Goal: Task Accomplishment & Management: Complete application form

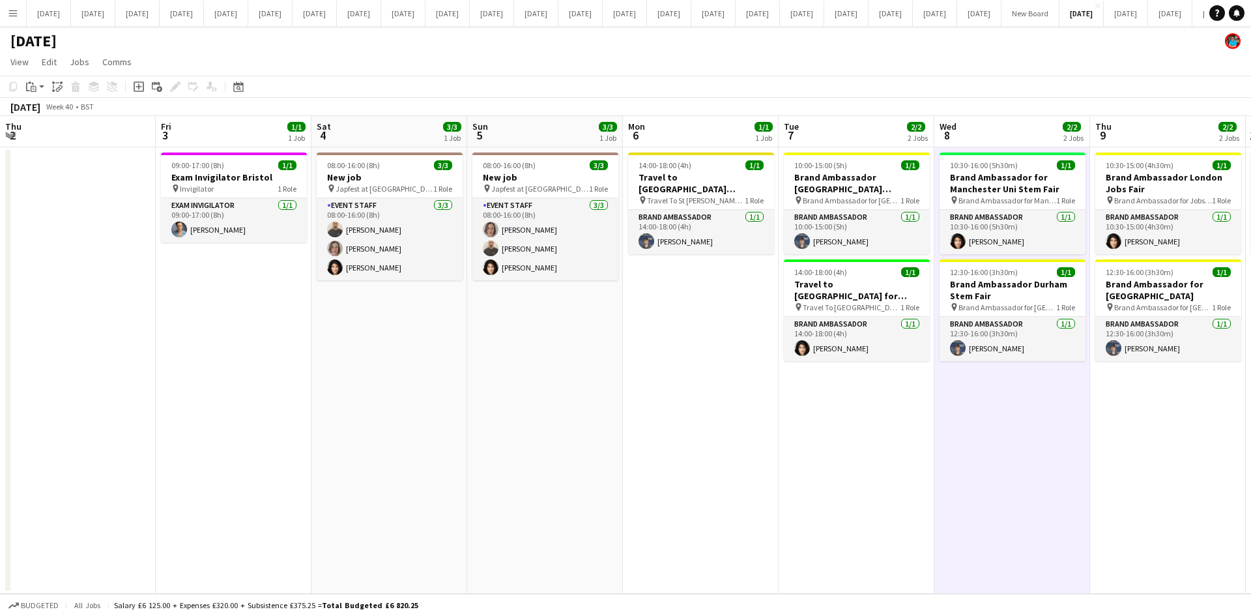
scroll to position [0, 452]
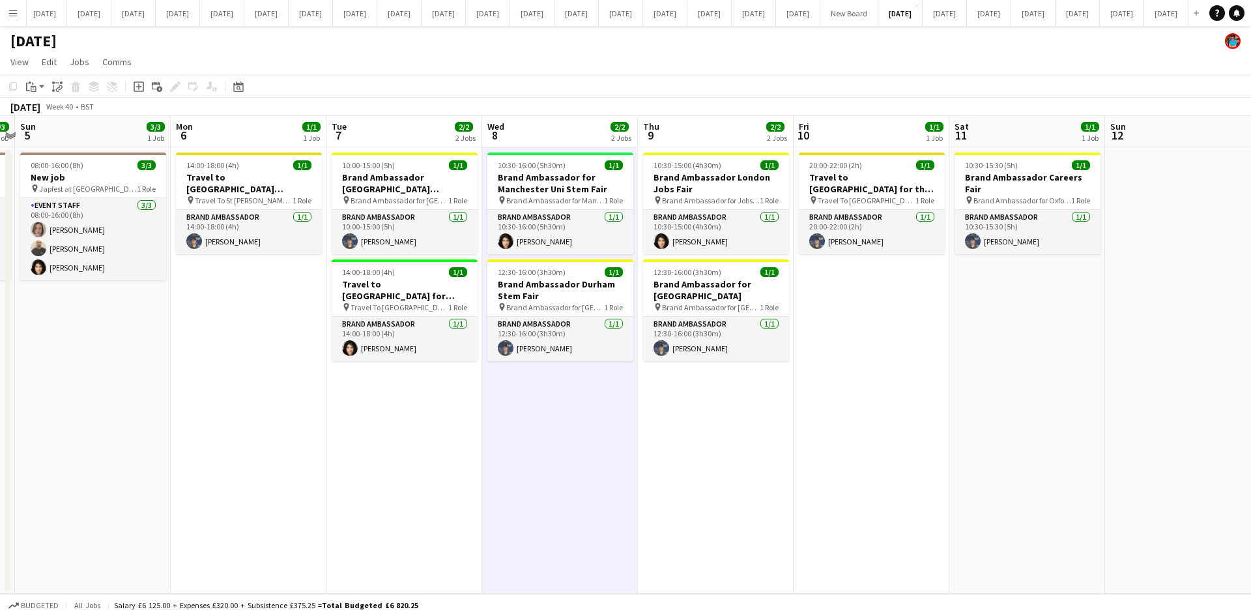
click at [13, 14] on app-icon "Menu" at bounding box center [13, 13] width 10 height 10
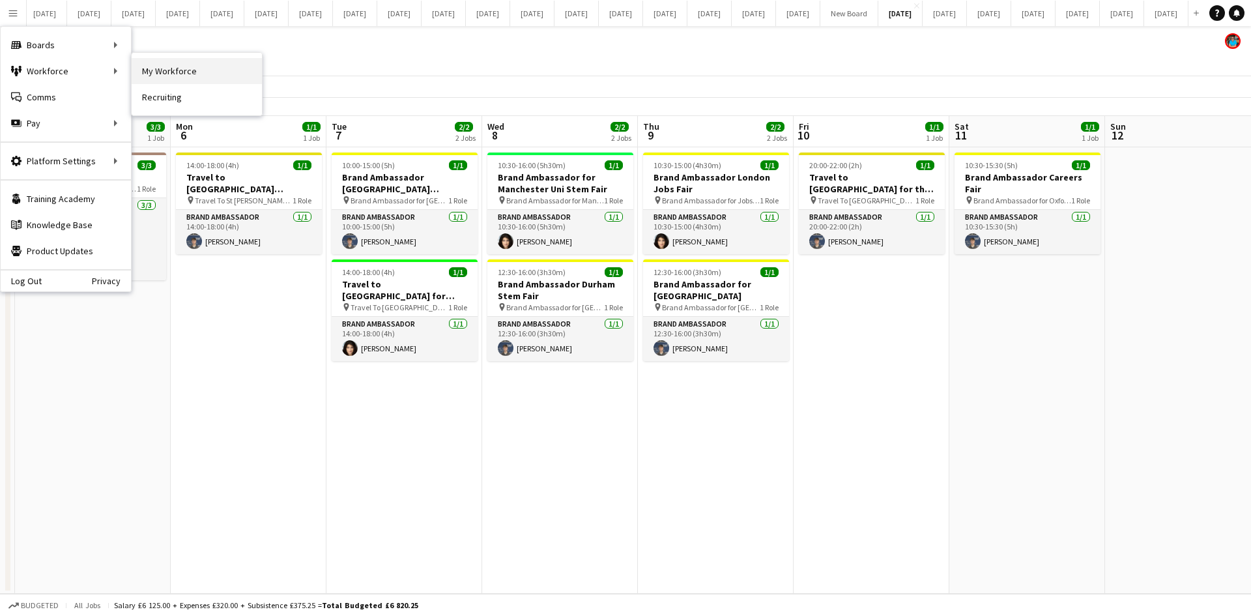
click at [164, 75] on link "My Workforce" at bounding box center [197, 71] width 130 height 26
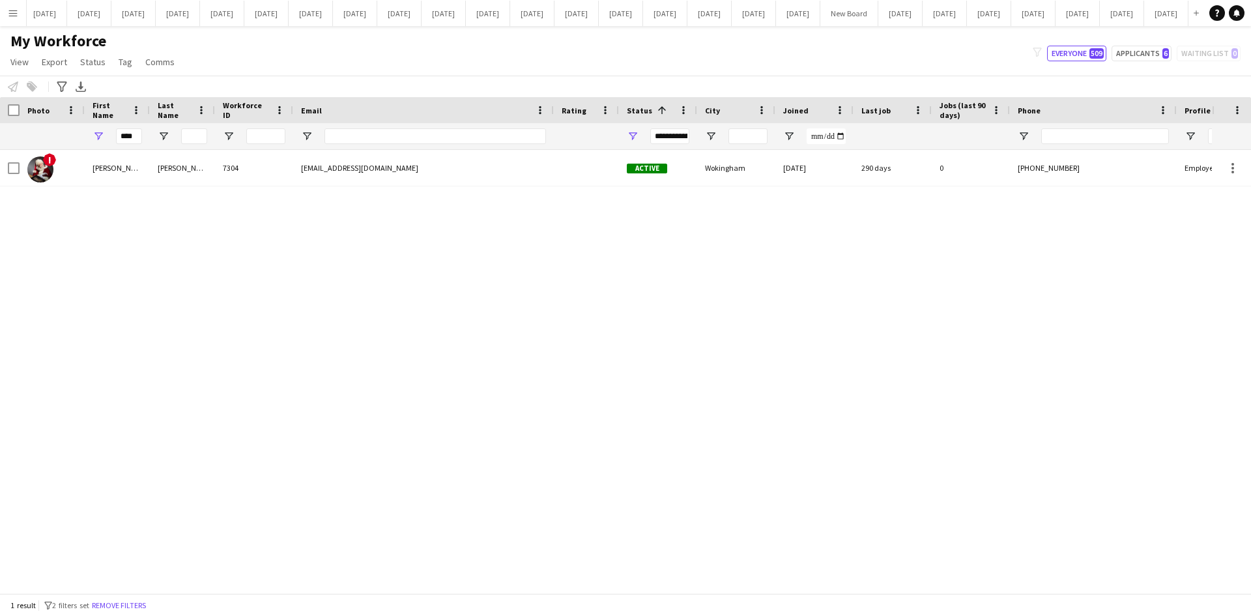
click at [684, 135] on div "**********" at bounding box center [669, 136] width 39 height 16
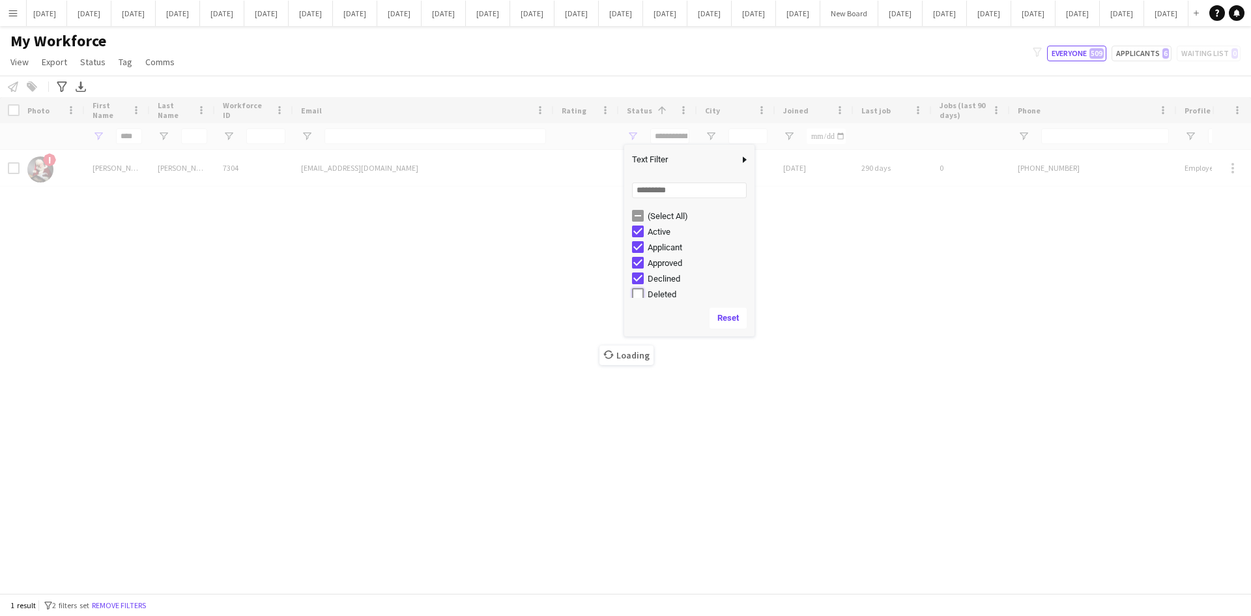
type input "**********"
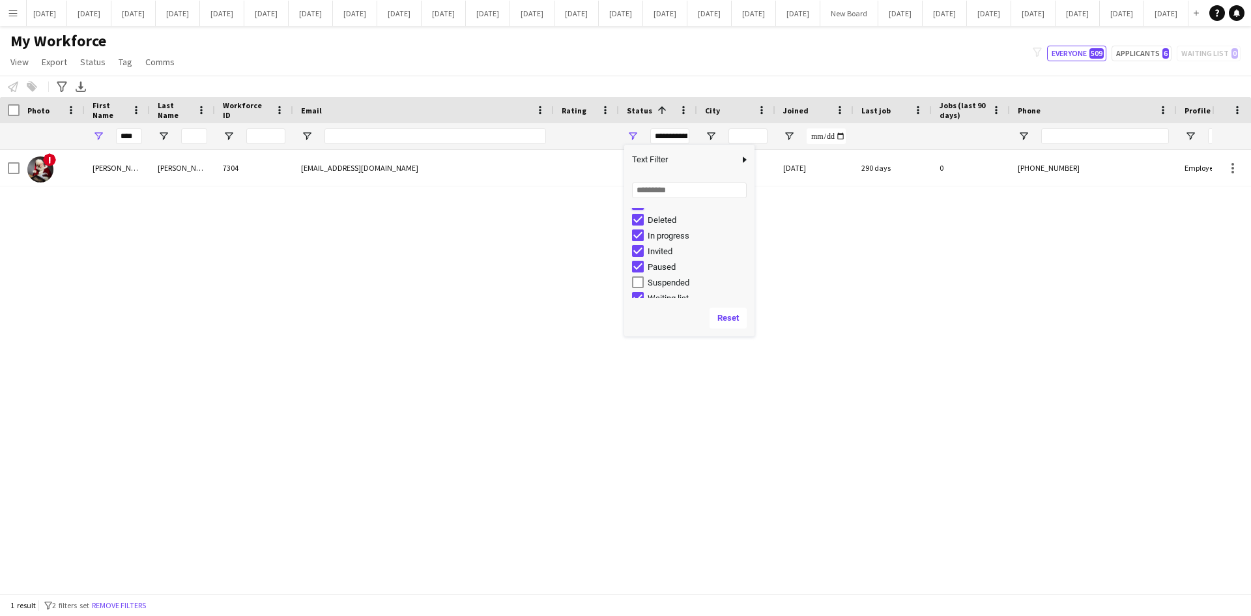
scroll to position [82, 0]
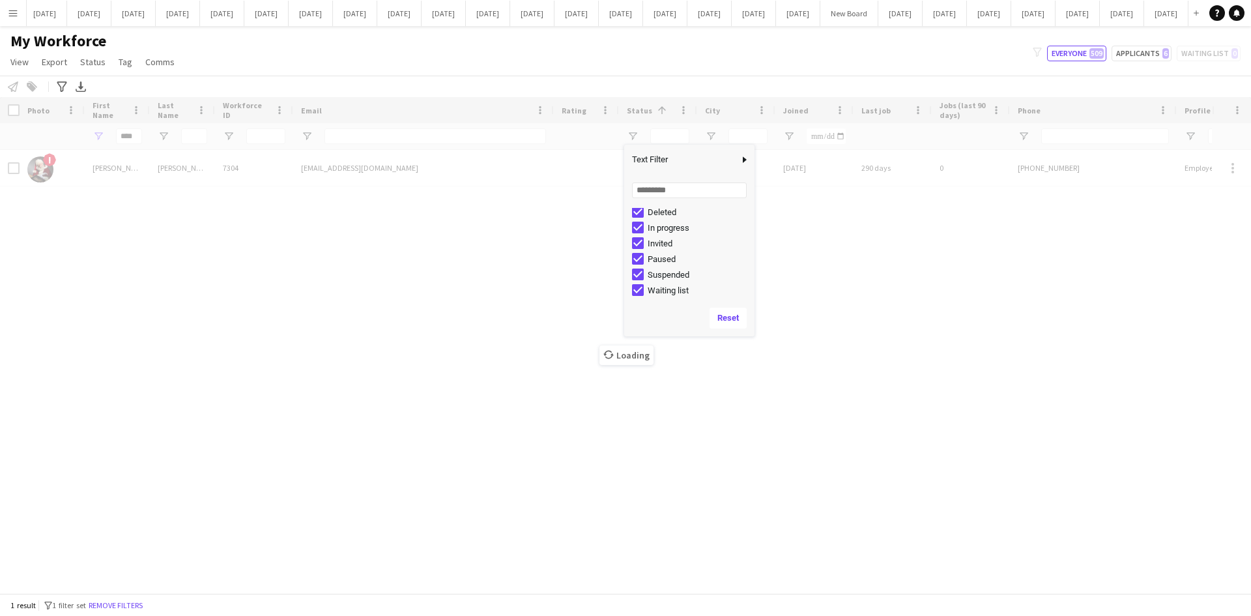
click at [433, 293] on div "Loading" at bounding box center [625, 345] width 1251 height 496
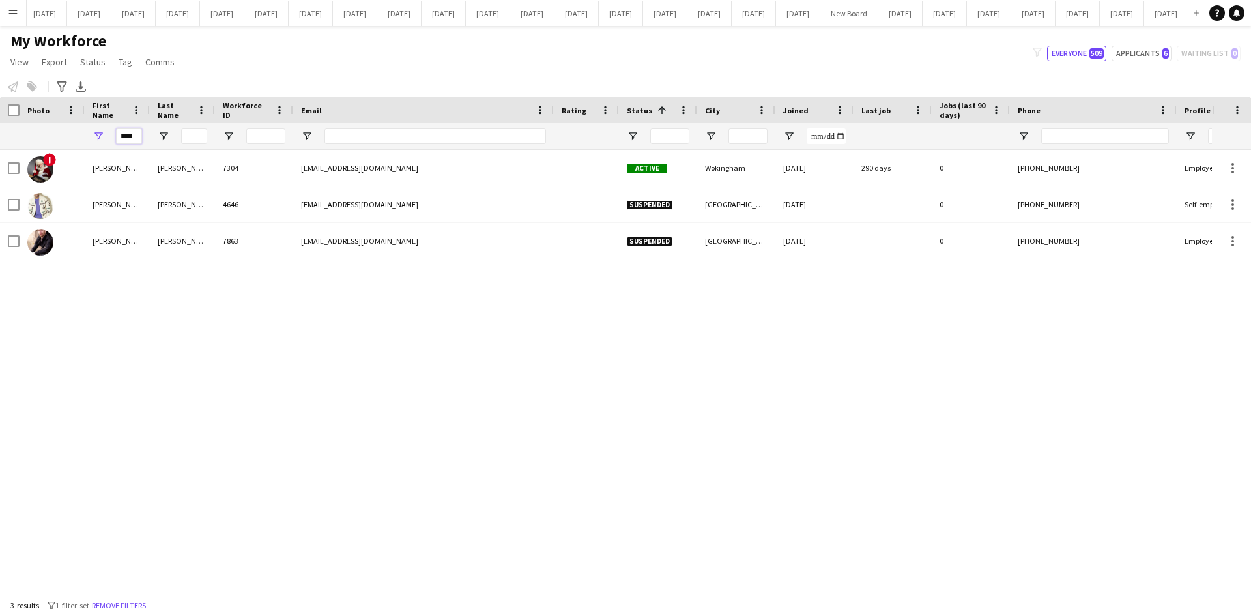
click at [139, 132] on input "****" at bounding box center [129, 136] width 26 height 16
type input "*"
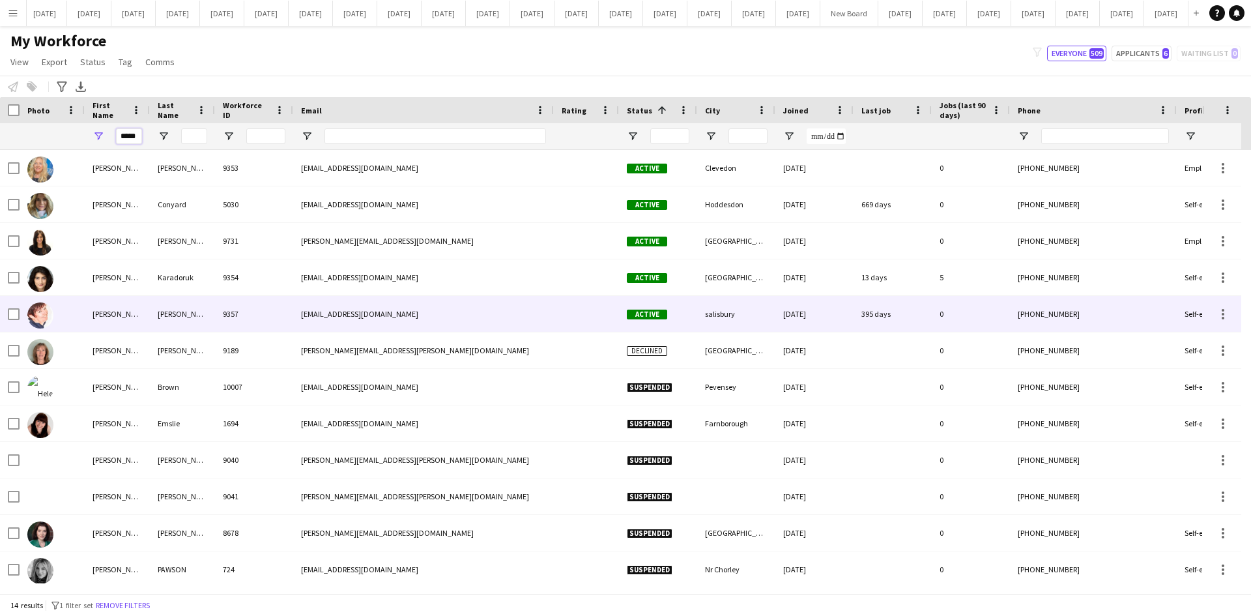
type input "*****"
click at [160, 314] on div "[PERSON_NAME]" at bounding box center [182, 314] width 65 height 36
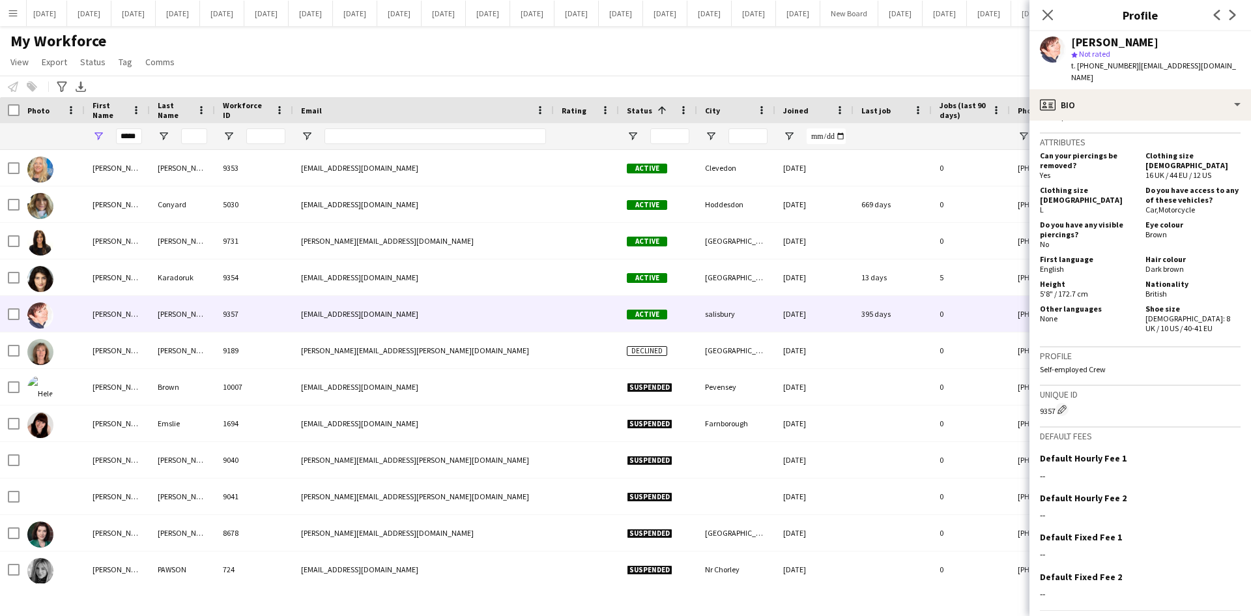
scroll to position [1045, 0]
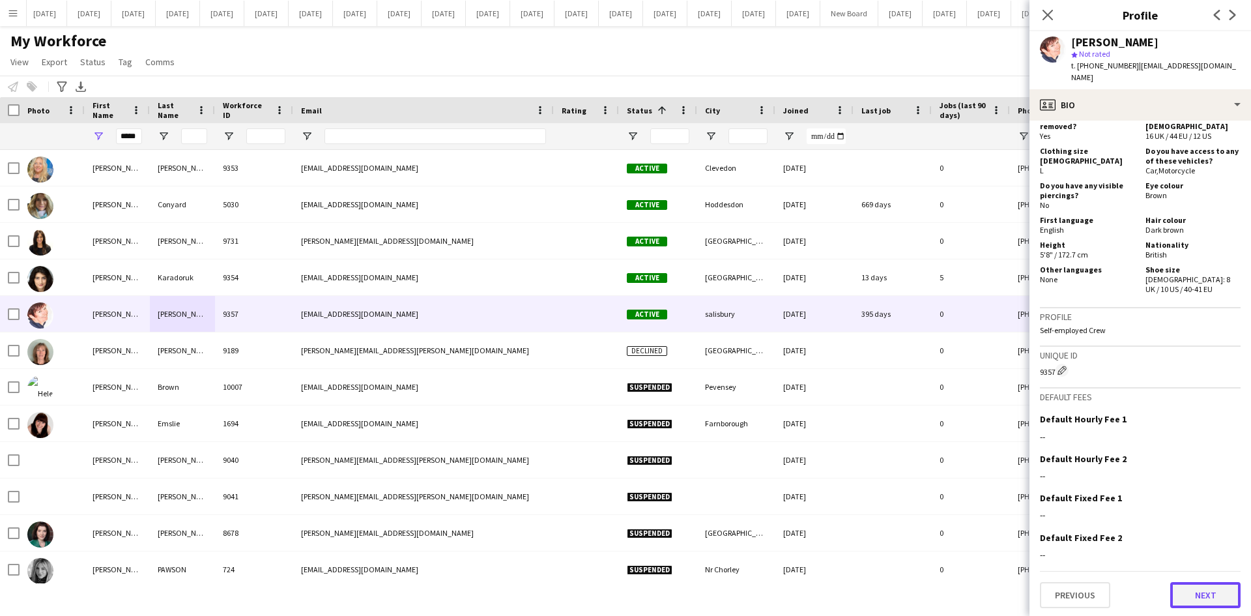
click at [1204, 591] on button "Next" at bounding box center [1205, 595] width 70 height 26
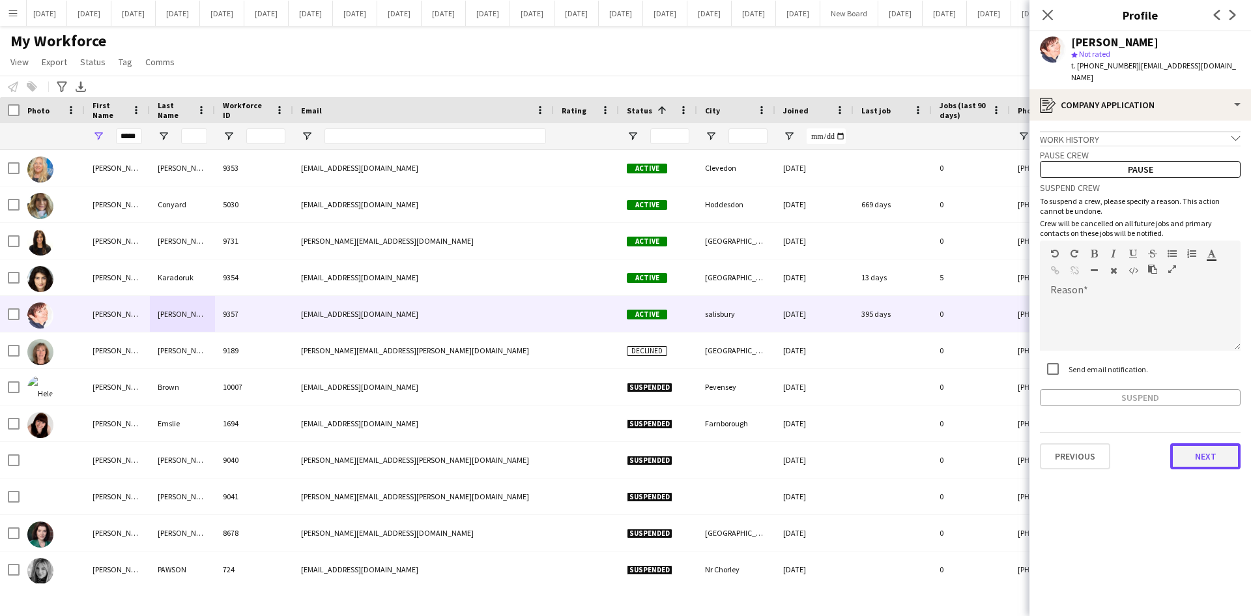
click at [1208, 447] on button "Next" at bounding box center [1205, 456] width 70 height 26
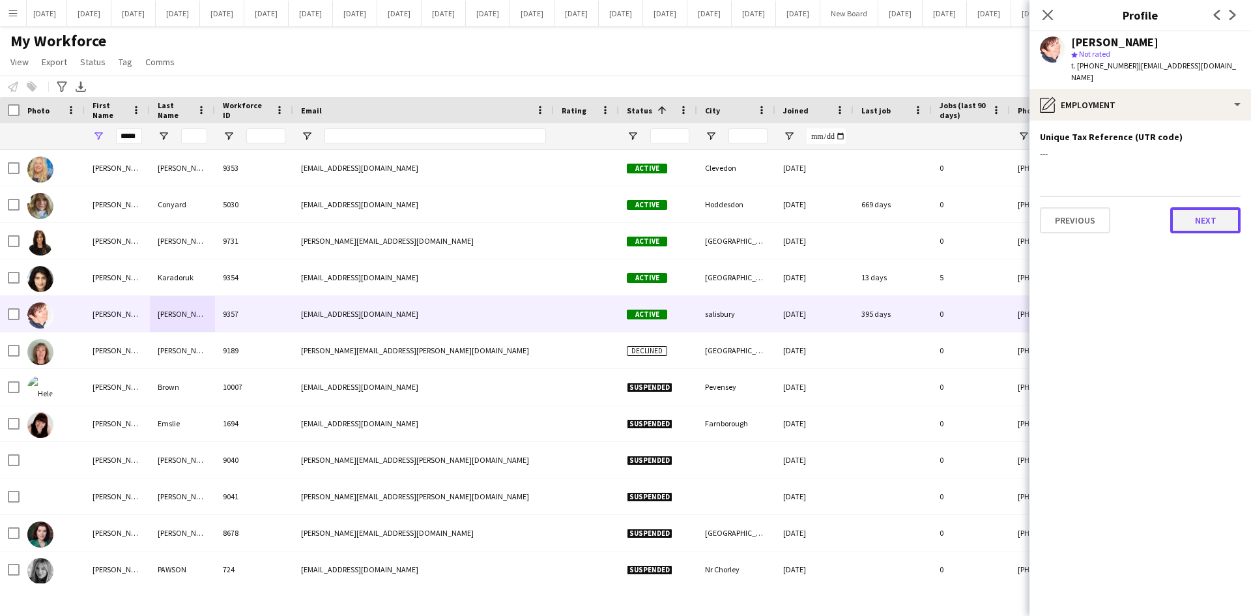
click at [1205, 207] on button "Next" at bounding box center [1205, 220] width 70 height 26
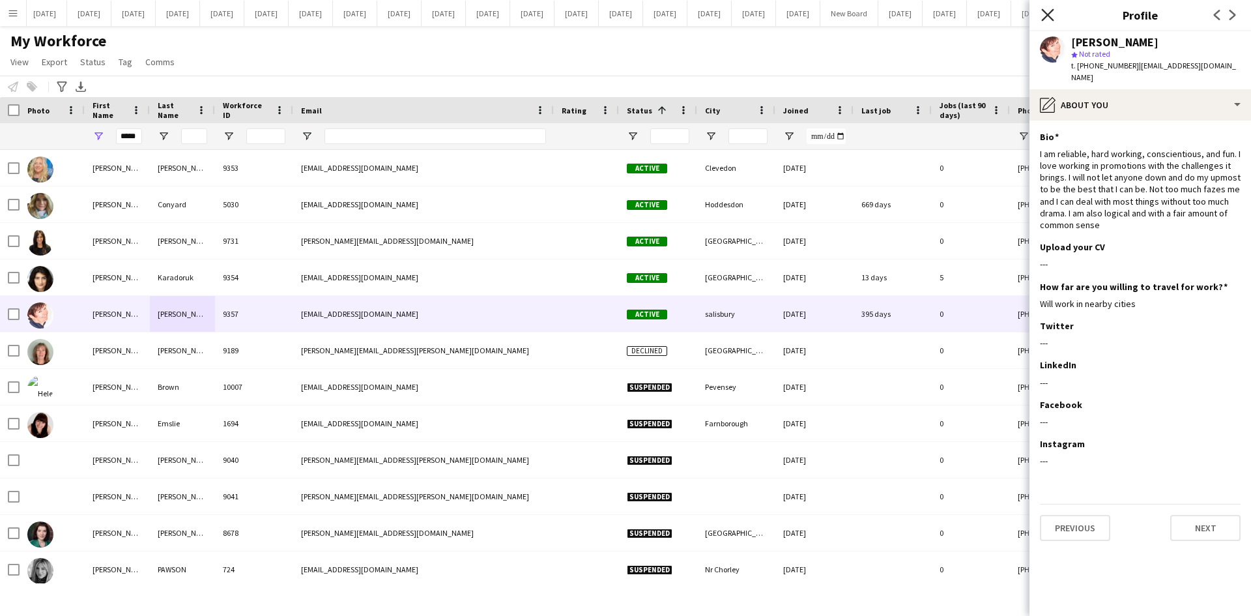
click at [1048, 12] on icon "Close pop-in" at bounding box center [1047, 14] width 12 height 12
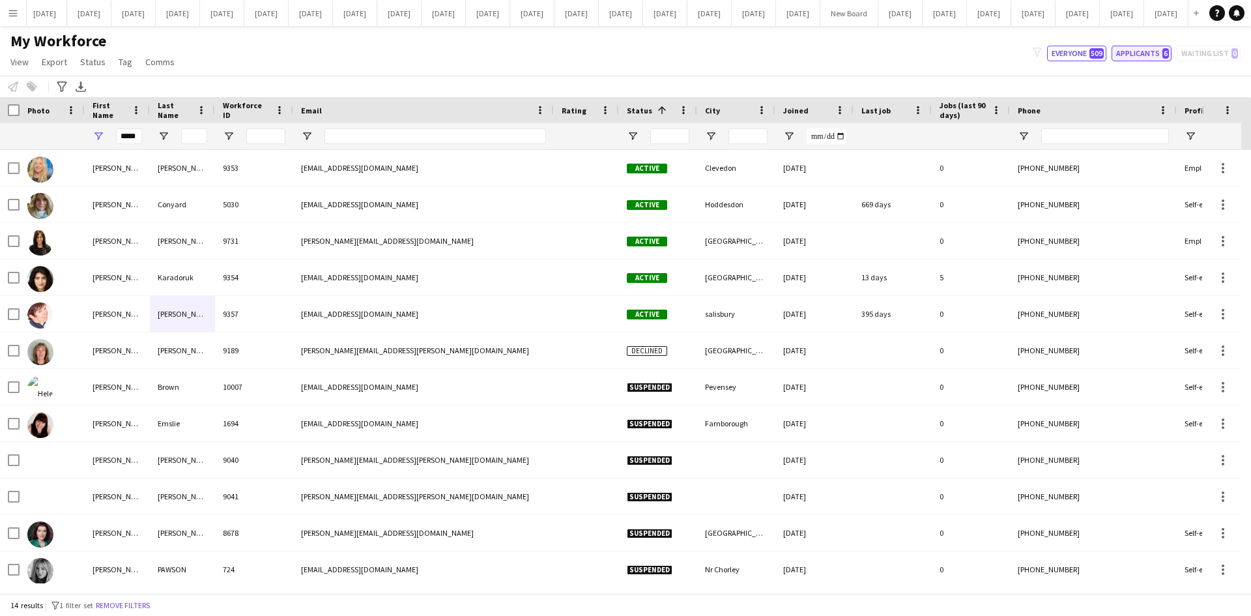
click at [1130, 46] on button "Applicants 6" at bounding box center [1141, 54] width 60 height 16
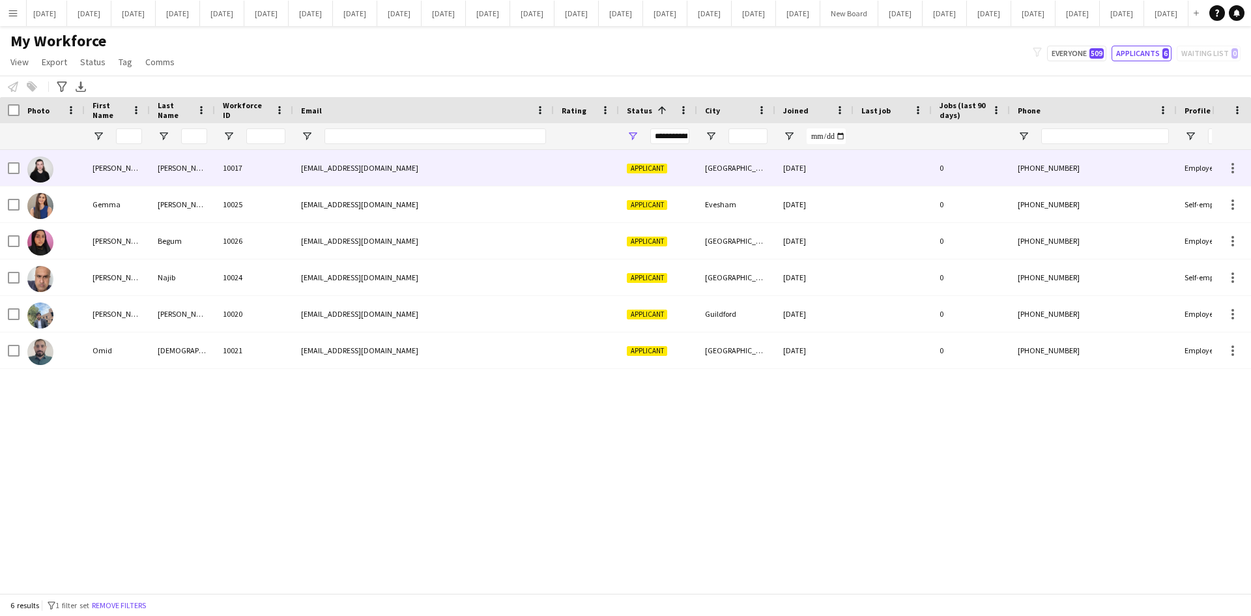
click at [61, 172] on div at bounding box center [52, 168] width 65 height 36
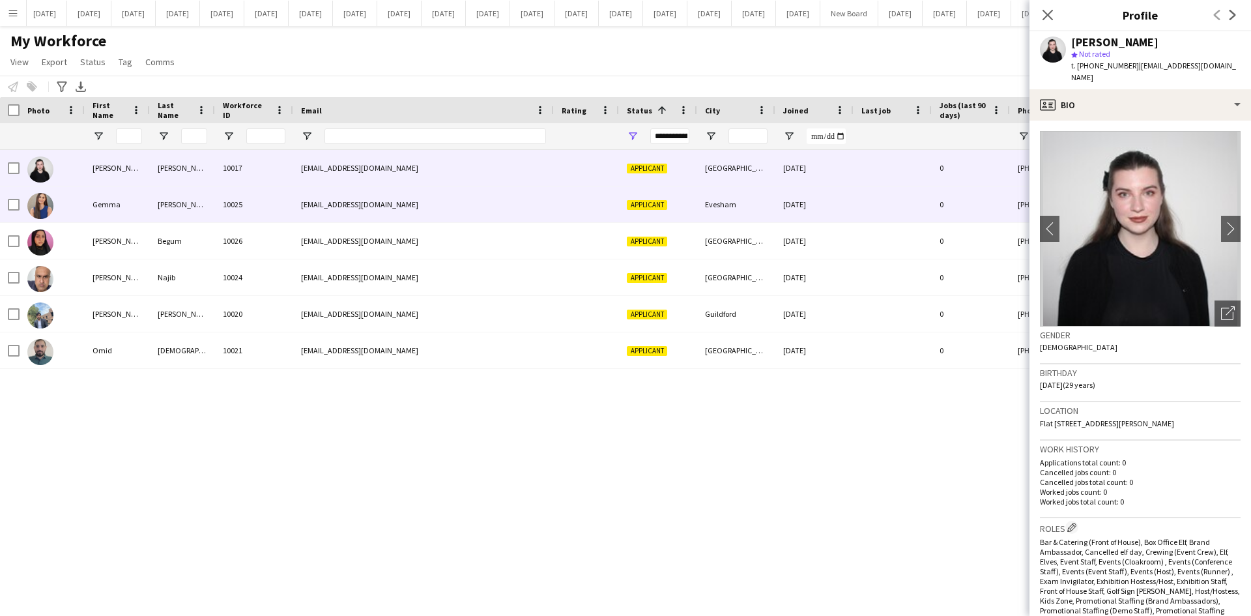
click at [62, 197] on div at bounding box center [52, 204] width 65 height 36
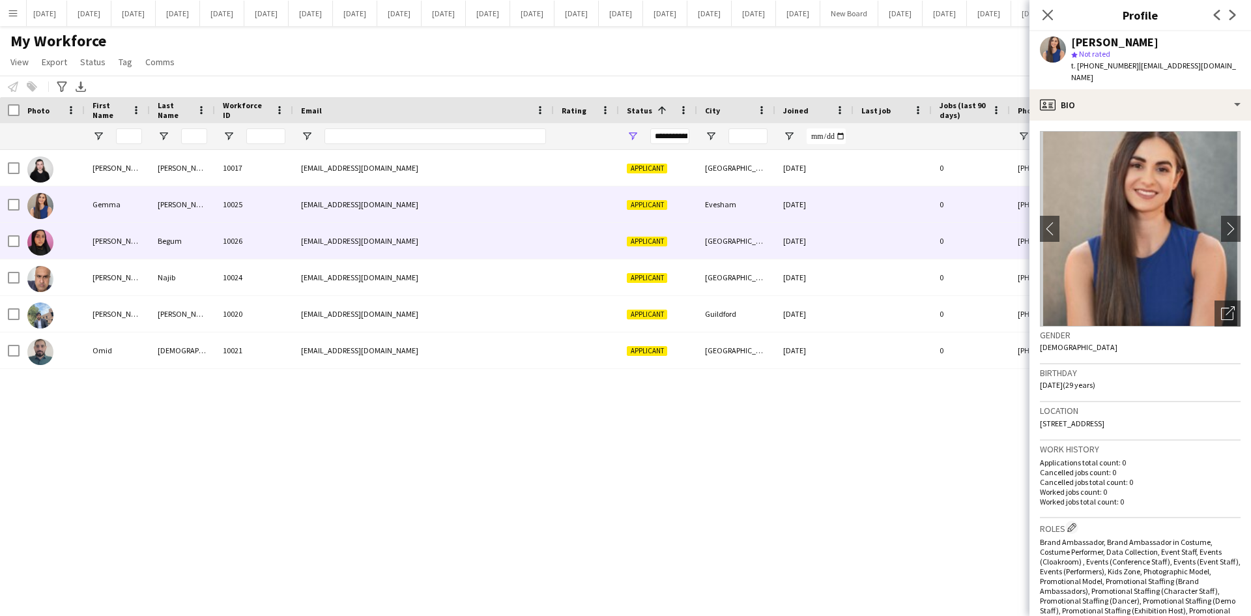
click at [64, 242] on div at bounding box center [52, 241] width 65 height 36
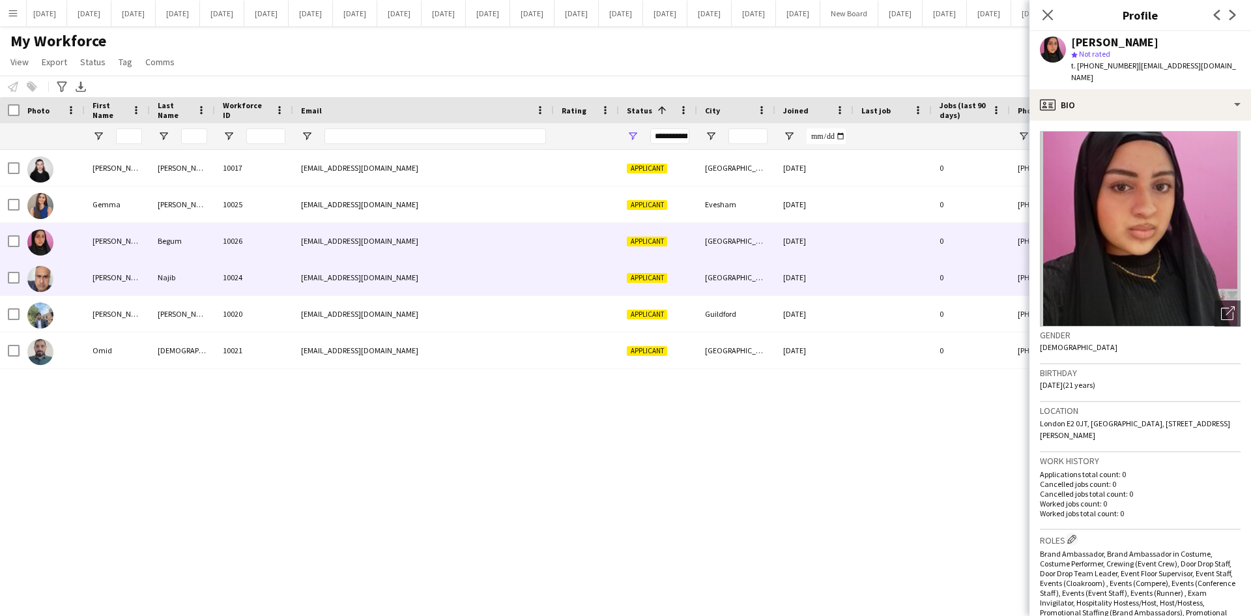
click at [61, 268] on div at bounding box center [52, 277] width 65 height 36
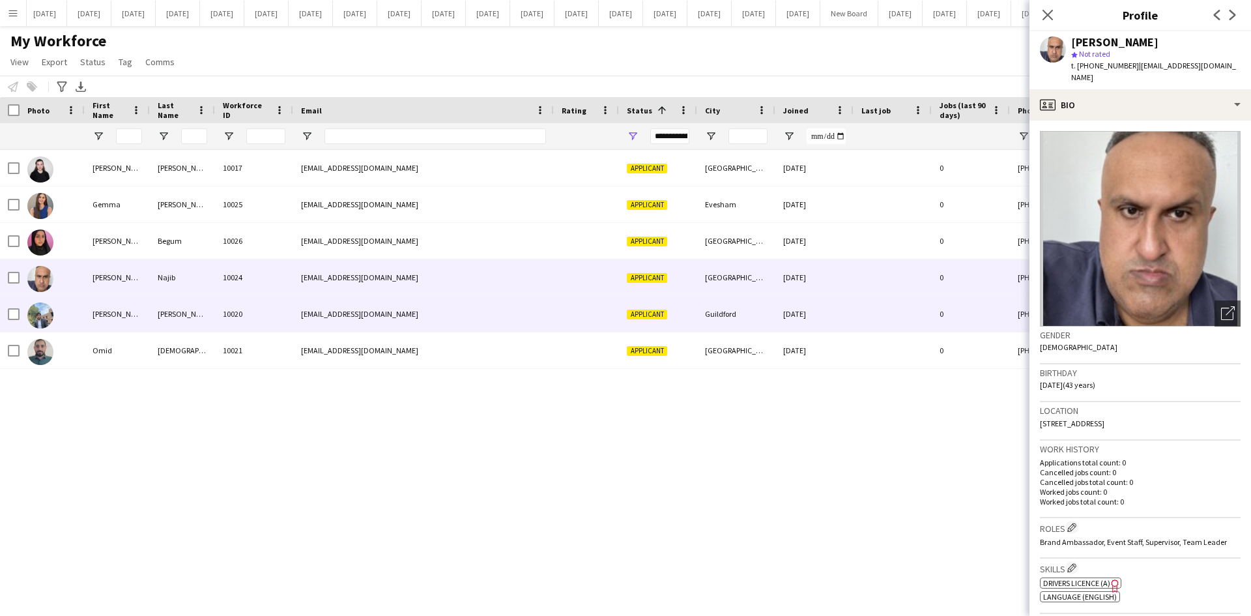
click at [56, 312] on div at bounding box center [52, 314] width 65 height 36
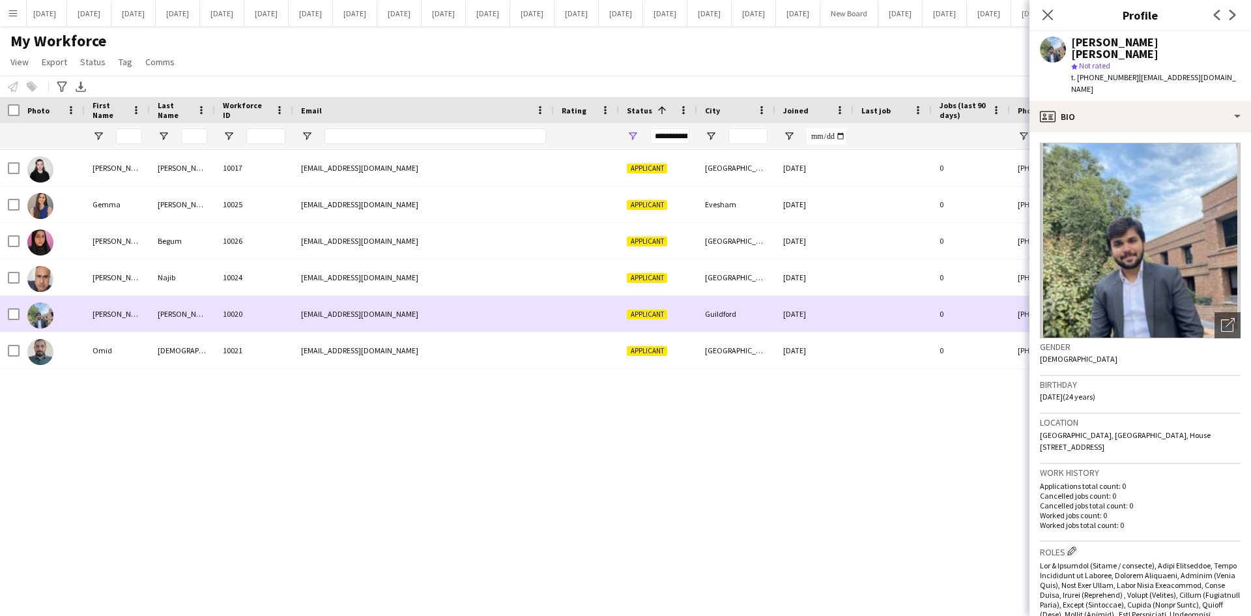
click at [53, 340] on div at bounding box center [52, 350] width 65 height 36
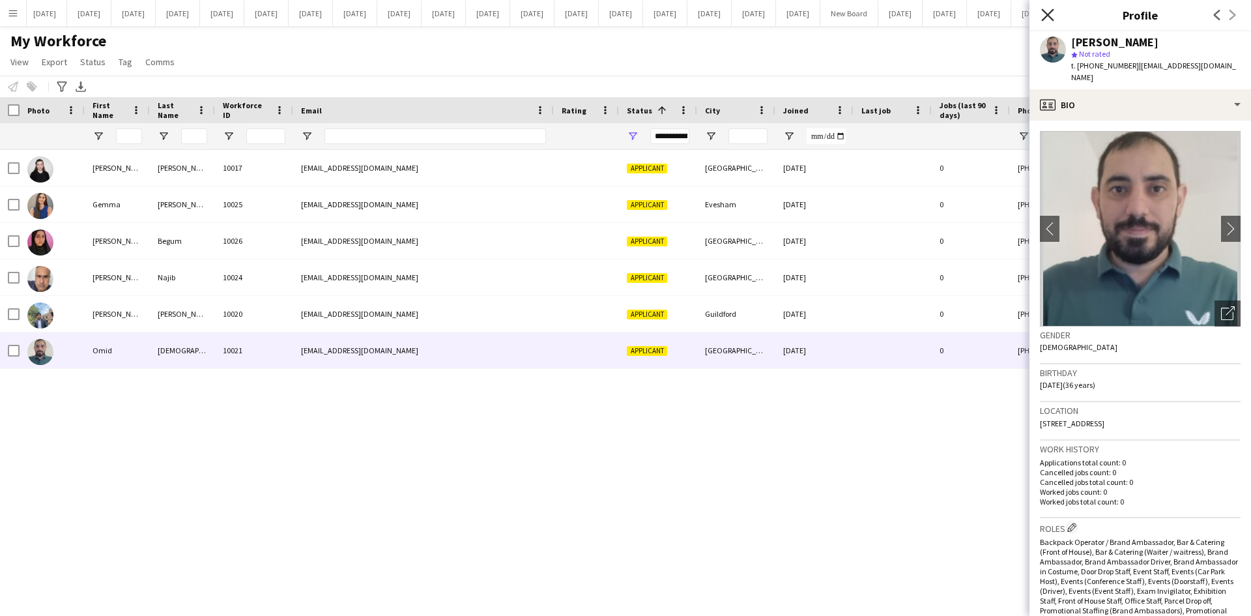
click at [1047, 16] on icon at bounding box center [1047, 14] width 12 height 12
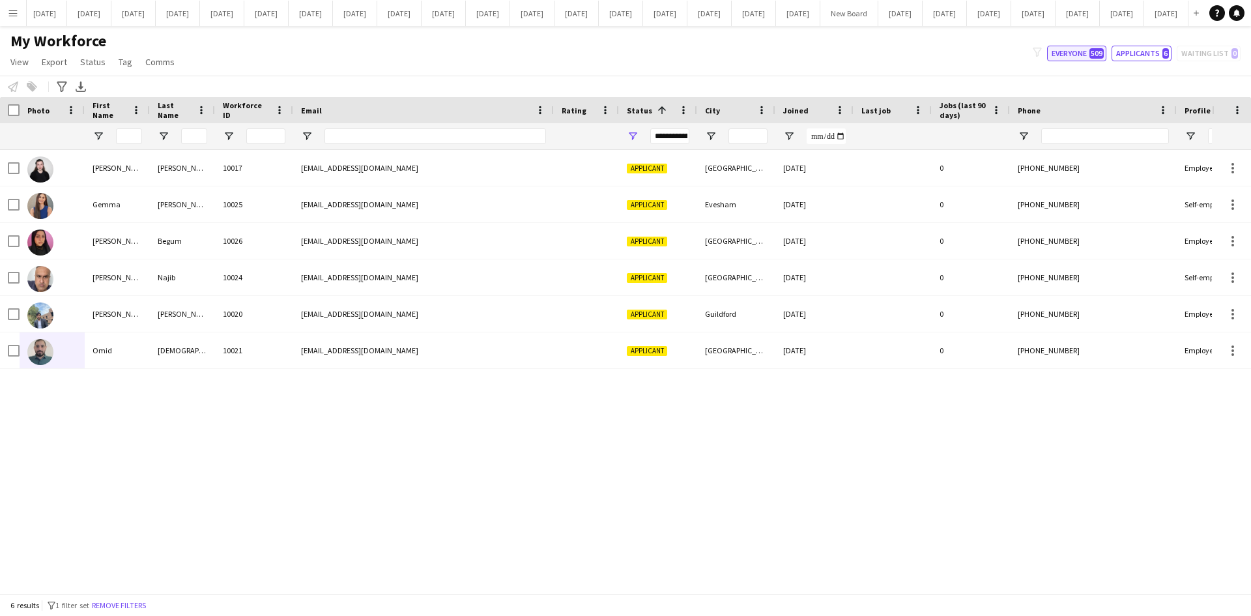
click at [1071, 53] on button "Everyone 509" at bounding box center [1076, 54] width 59 height 16
type input "**********"
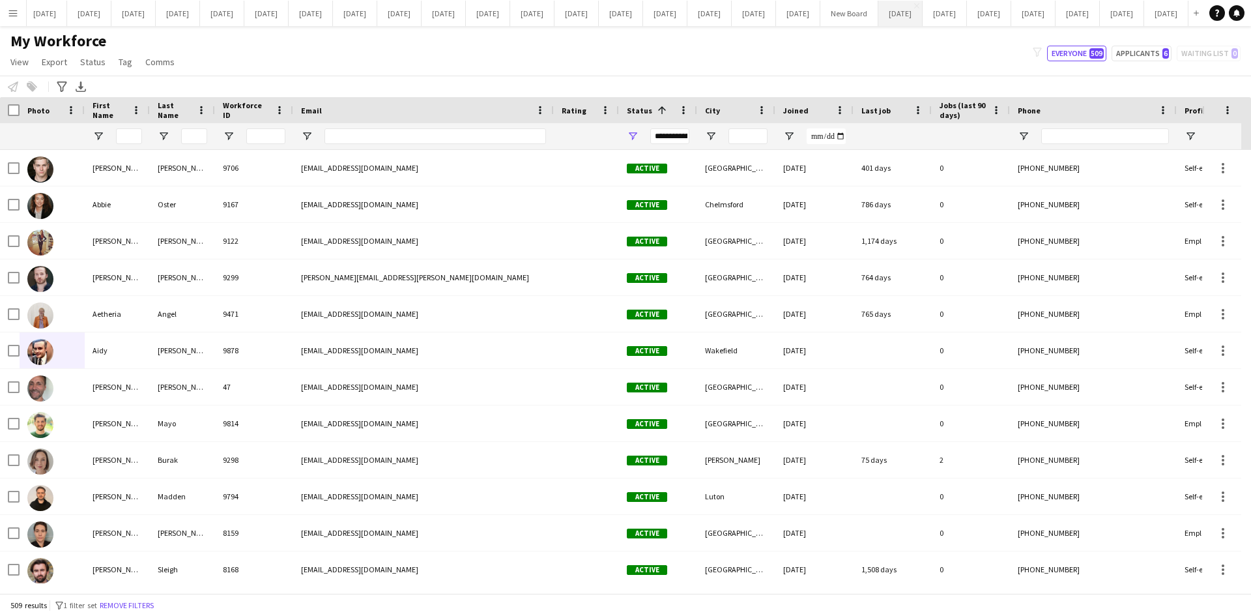
click at [878, 16] on button "[DATE] Close" at bounding box center [900, 13] width 44 height 25
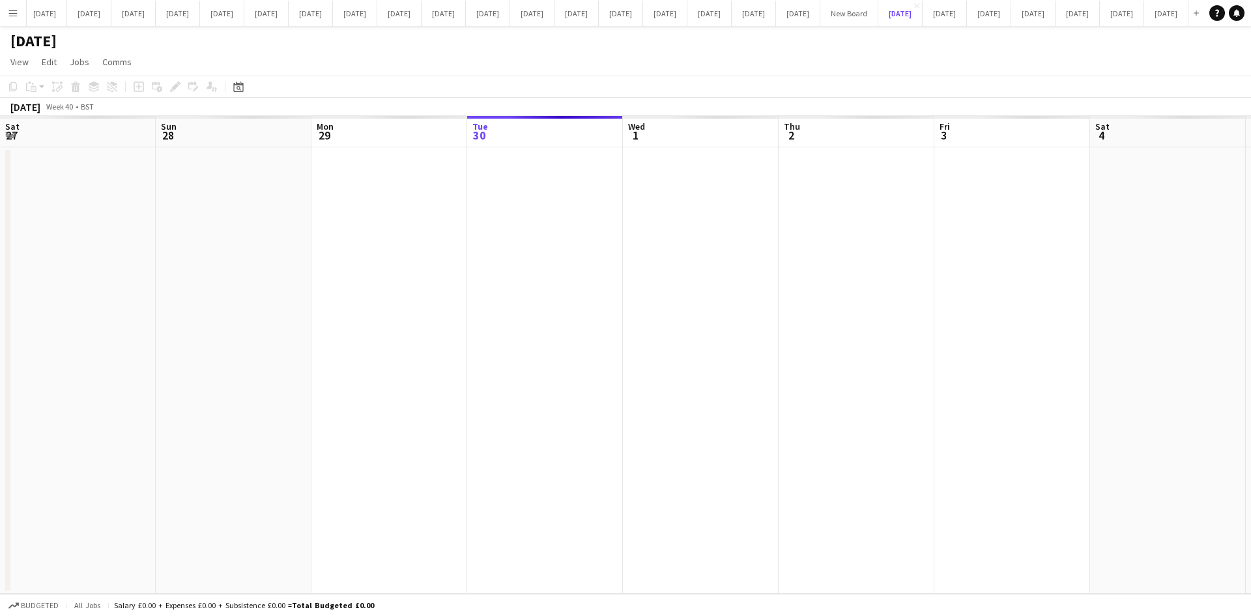
scroll to position [0, 311]
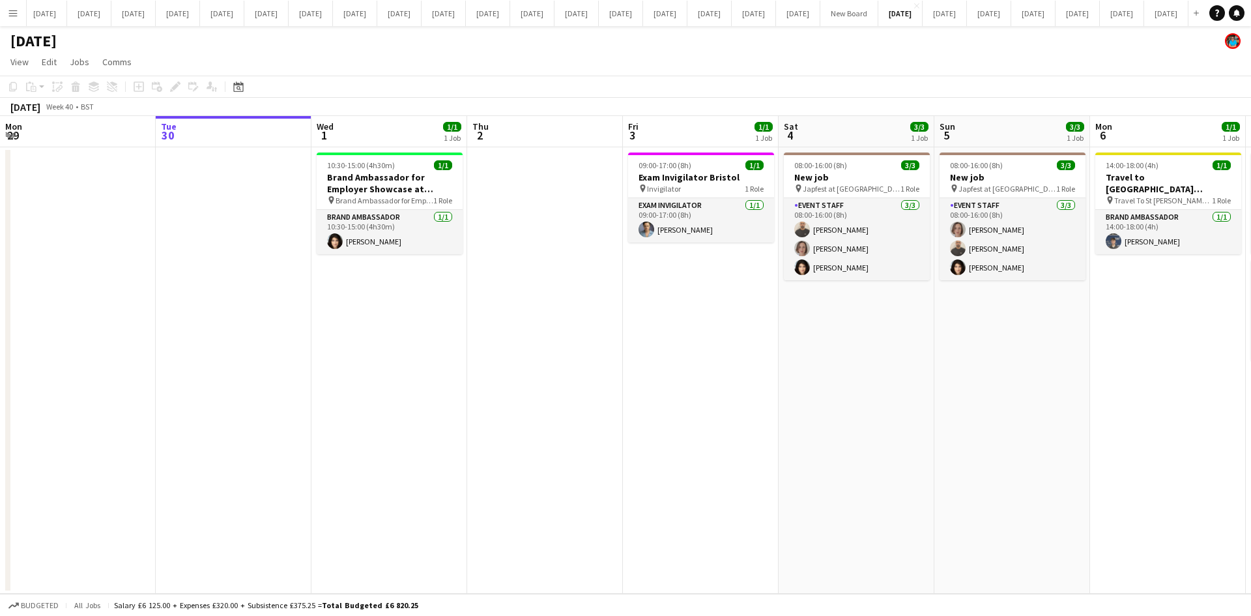
click at [520, 316] on app-date-cell at bounding box center [545, 370] width 156 height 446
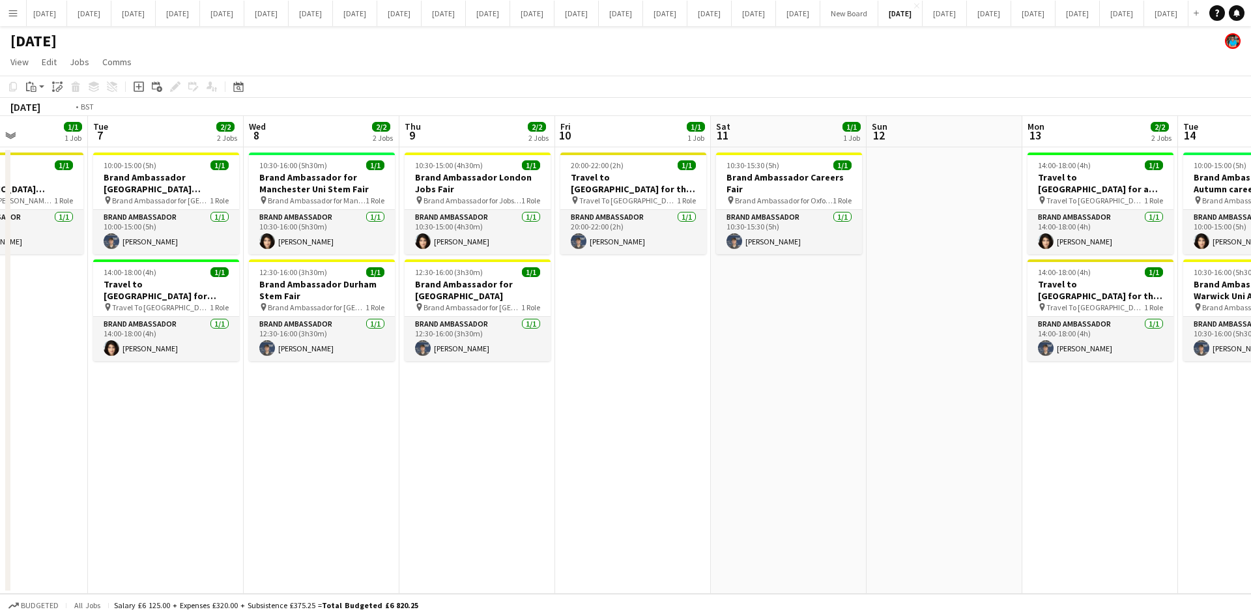
scroll to position [0, 498]
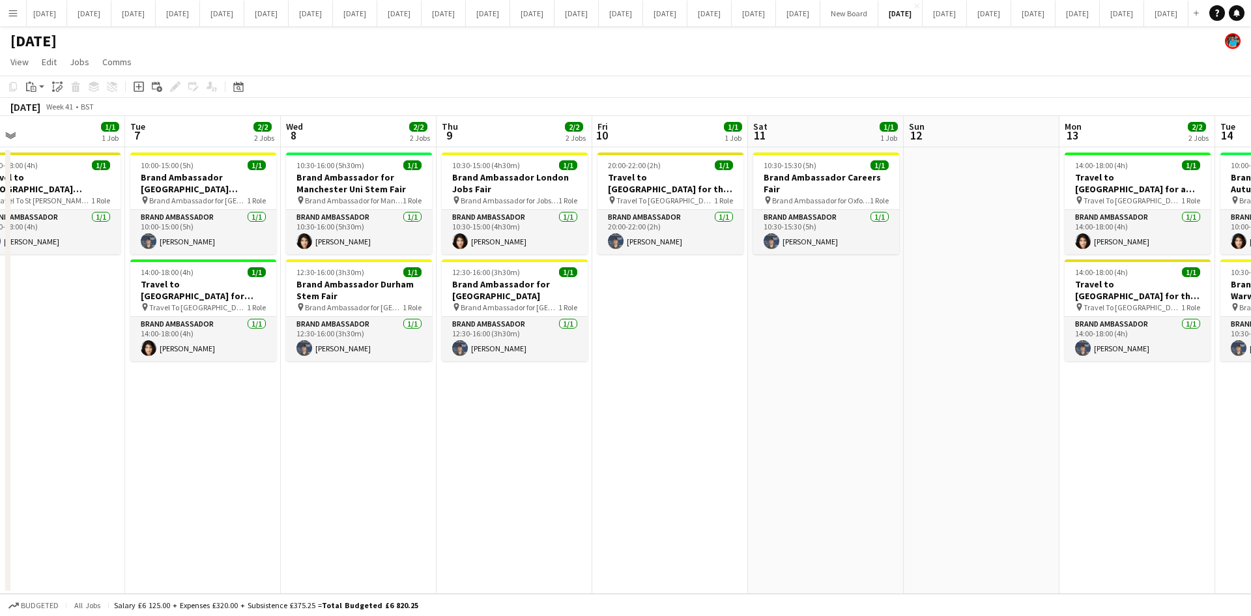
click at [648, 347] on app-date-cell "20:00-22:00 (2h) 1/1 Travel to [GEOGRAPHIC_DATA] for the Careers Fair on [DATE]…" at bounding box center [670, 370] width 156 height 446
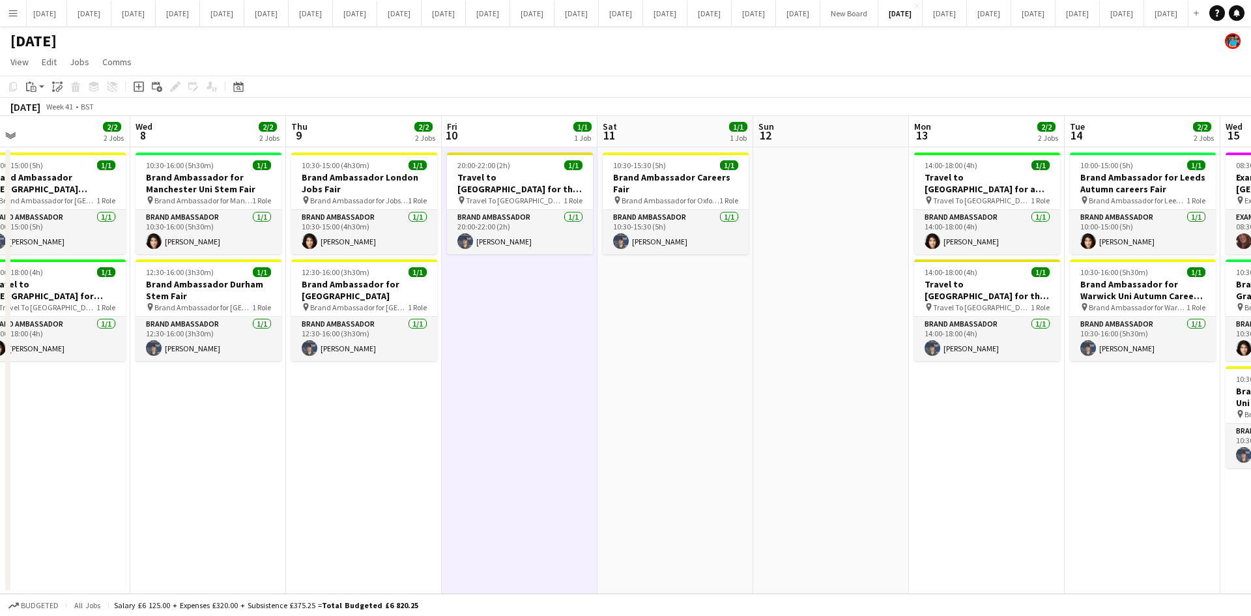
scroll to position [0, 395]
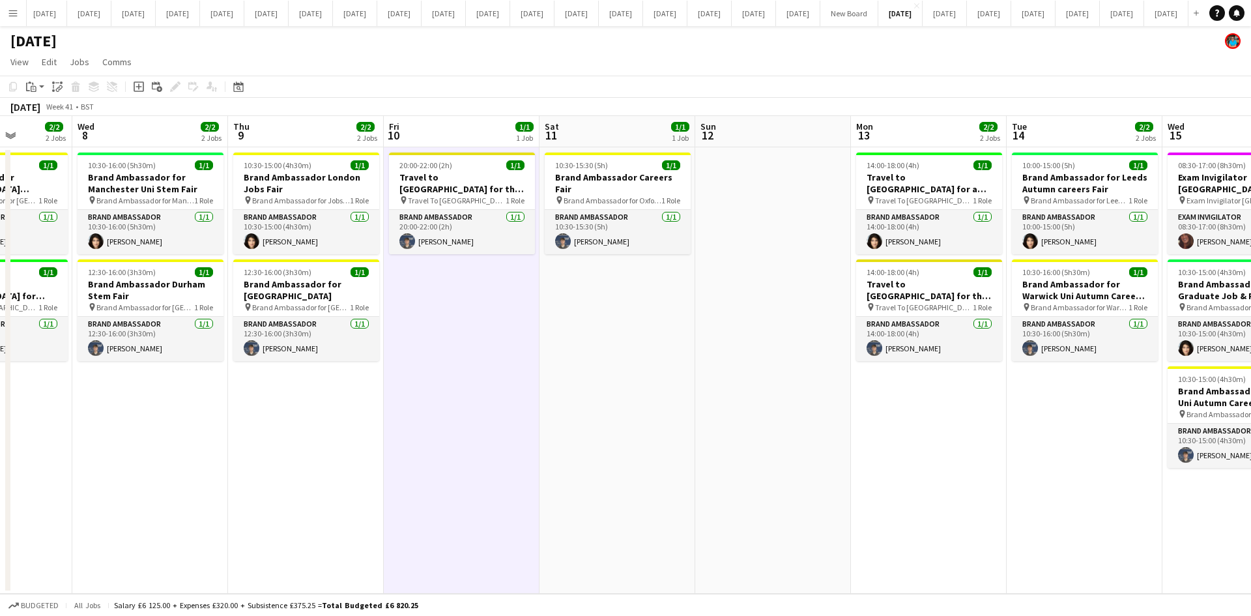
click at [13, 13] on app-icon "Menu" at bounding box center [13, 13] width 10 height 10
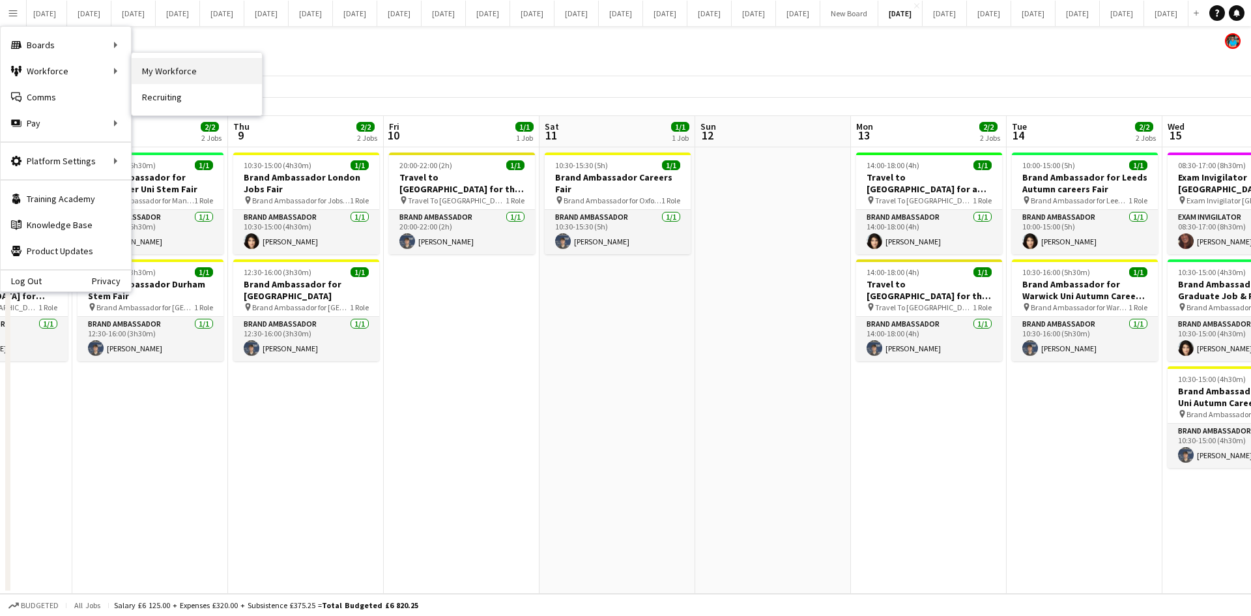
click at [157, 70] on link "My Workforce" at bounding box center [197, 71] width 130 height 26
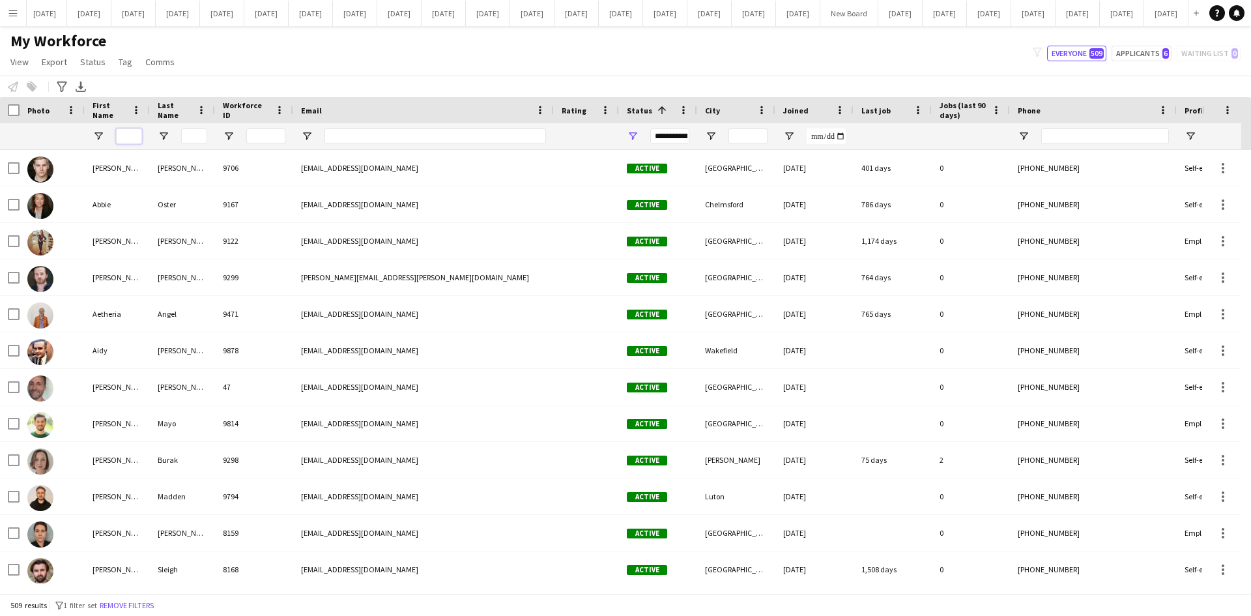
click at [133, 135] on input "First Name Filter Input" at bounding box center [129, 136] width 26 height 16
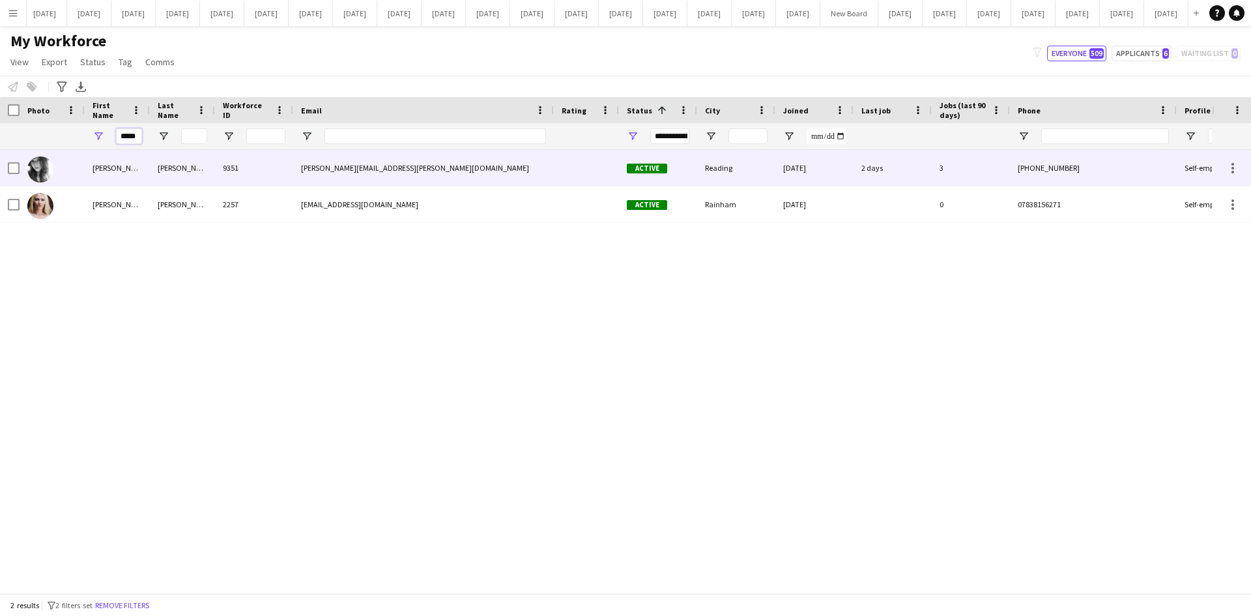
type input "*****"
click at [98, 171] on div "[PERSON_NAME]" at bounding box center [117, 168] width 65 height 36
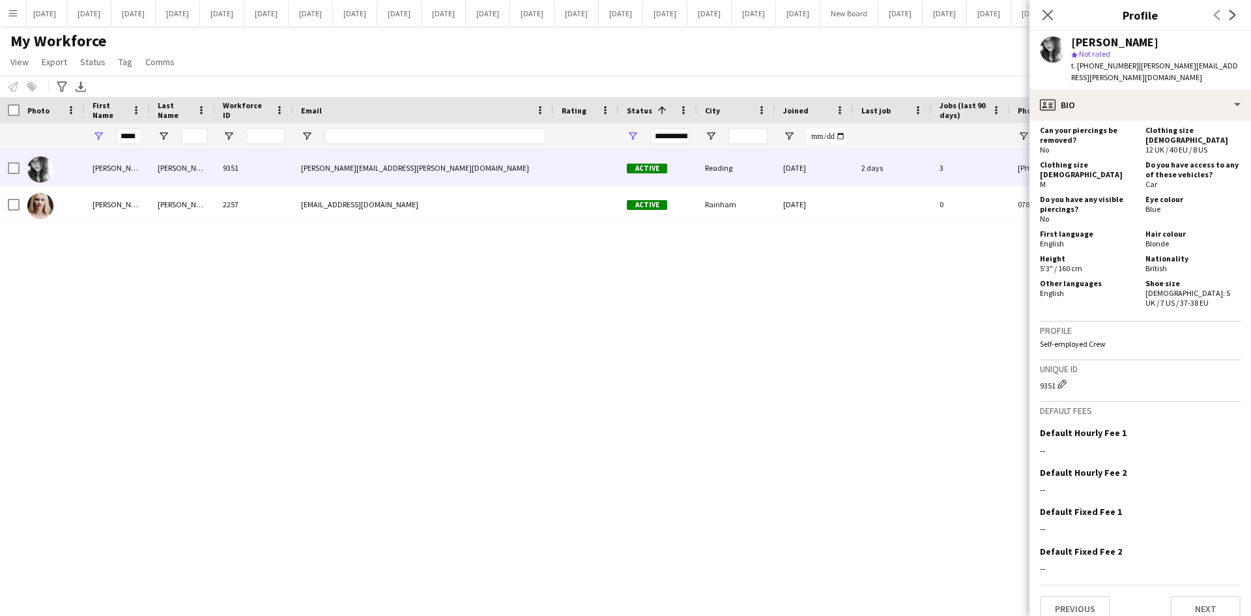
scroll to position [653, 0]
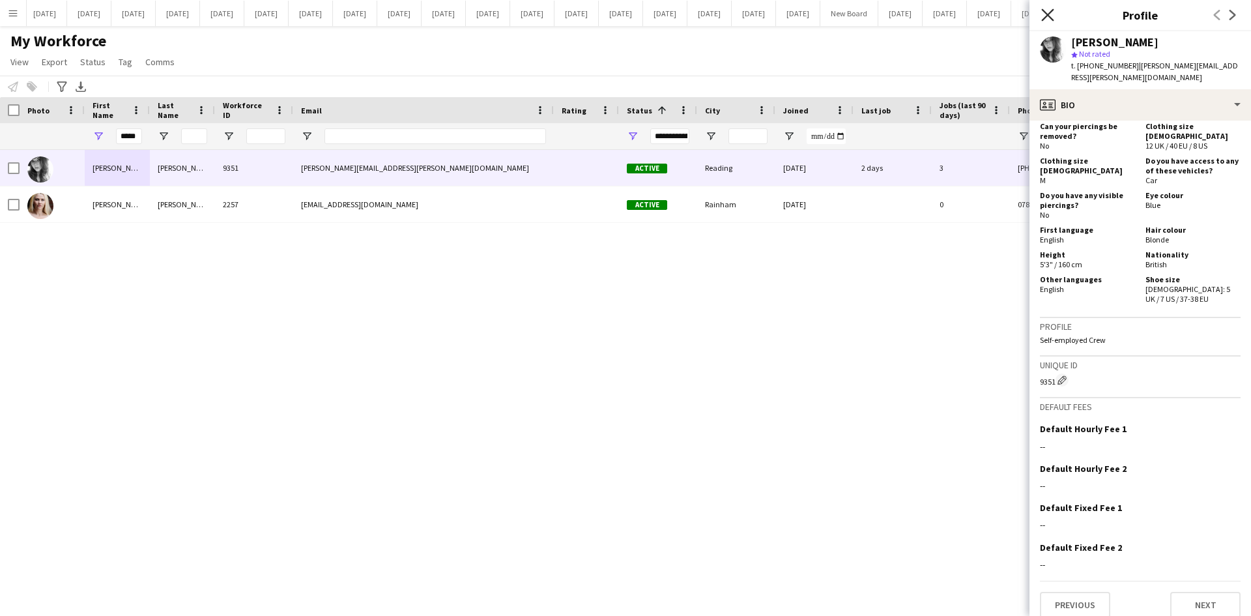
click at [1051, 14] on icon "Close pop-in" at bounding box center [1047, 14] width 12 height 12
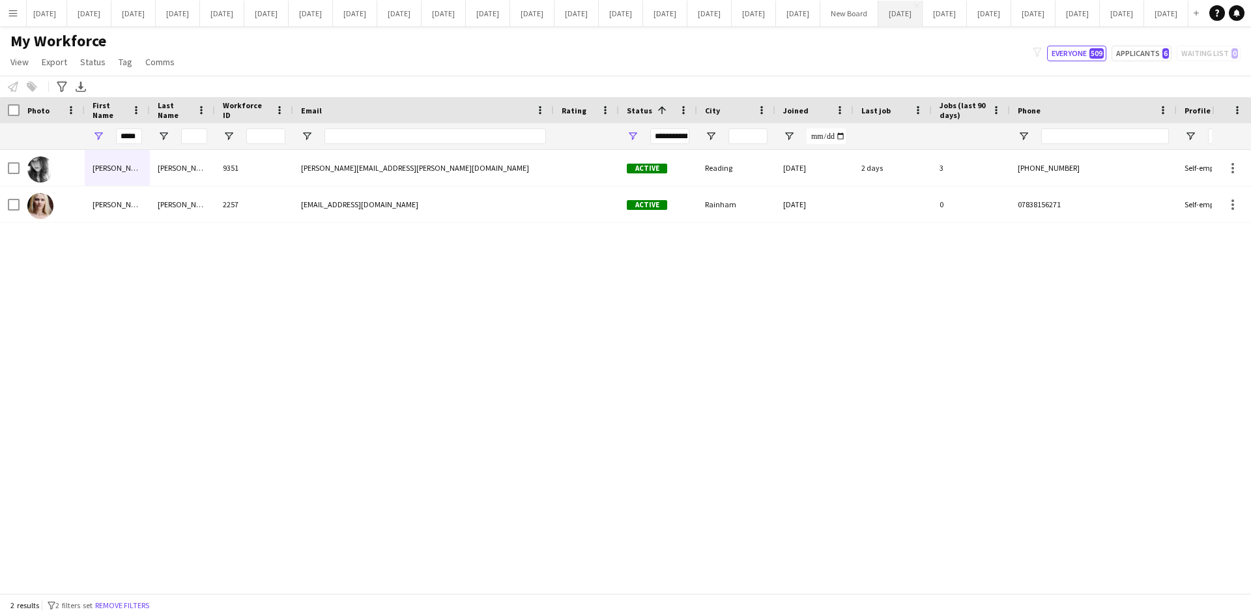
click at [878, 10] on button "[DATE] Close" at bounding box center [900, 13] width 44 height 25
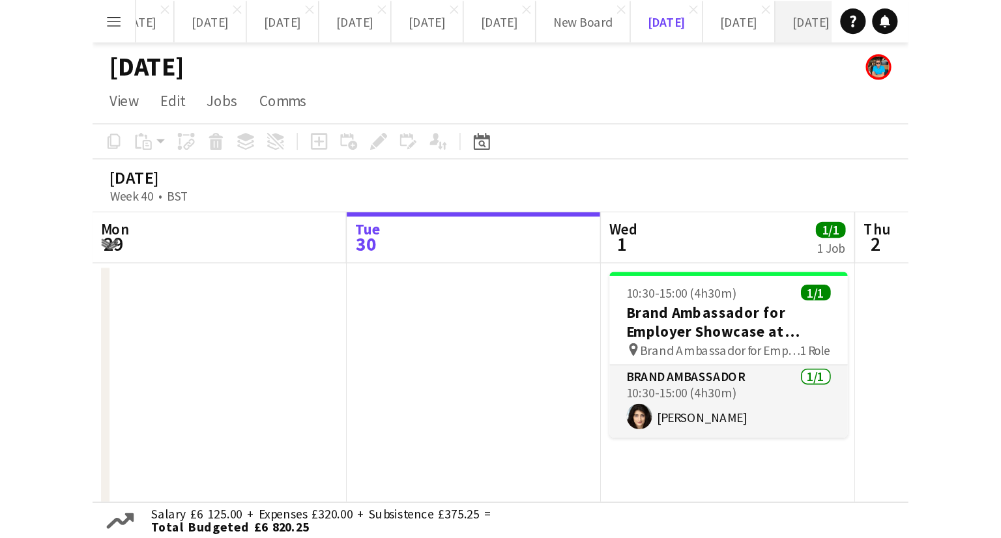
scroll to position [0, 311]
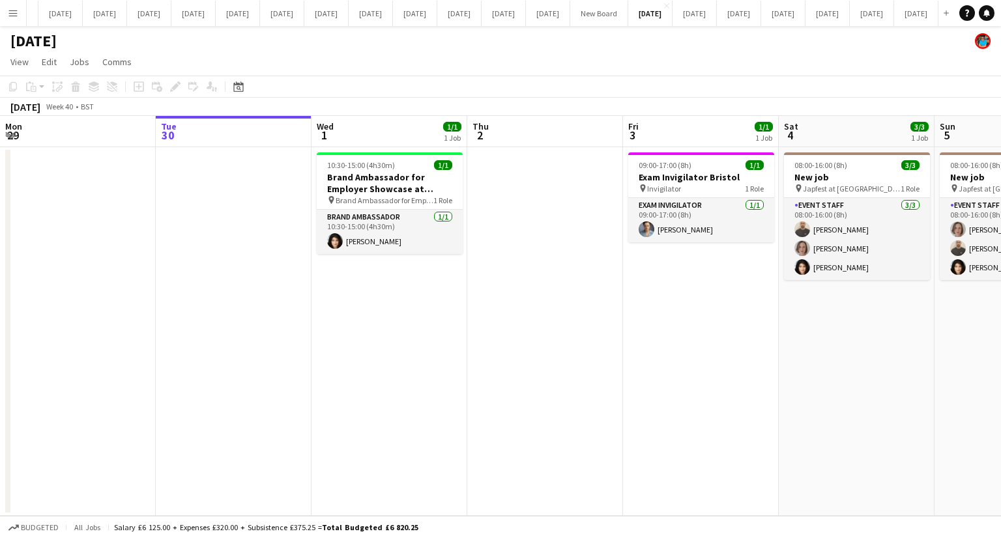
click at [662, 327] on app-date-cell "09:00-17:00 (8h) 1/1 Exam Invigilator Bristol pin Invigilator 1 Role Exam Invig…" at bounding box center [701, 331] width 156 height 369
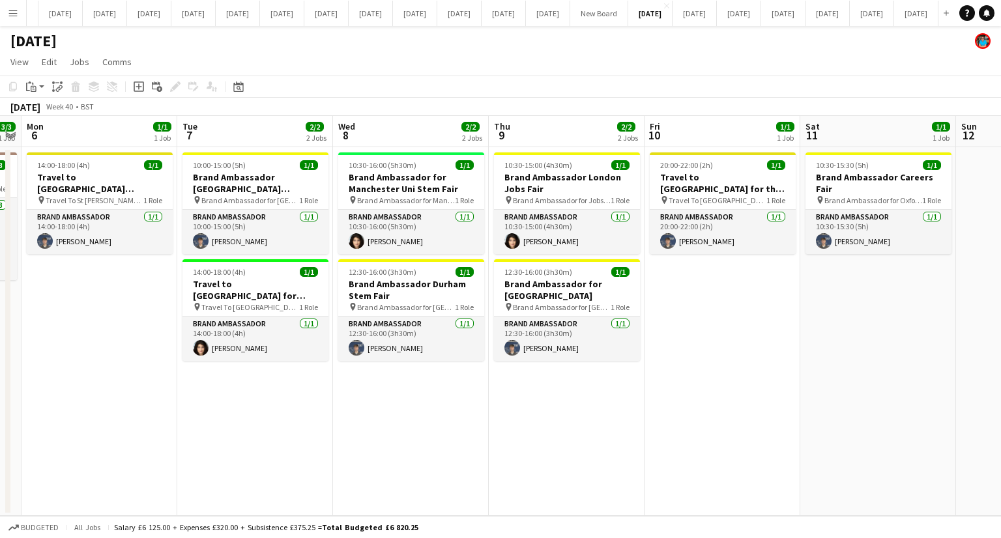
scroll to position [0, 472]
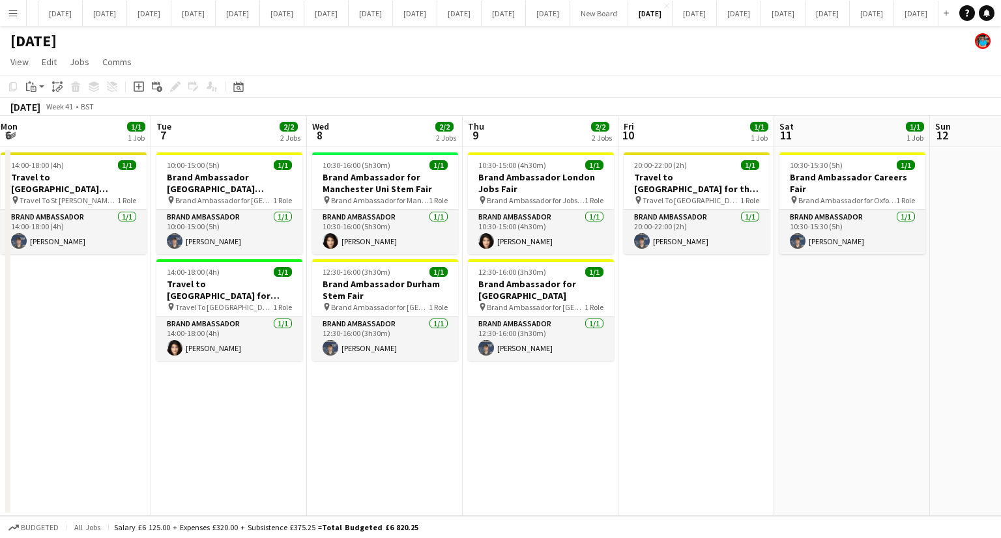
click at [695, 375] on app-date-cell "20:00-22:00 (2h) 1/1 Travel to [GEOGRAPHIC_DATA] for the Careers Fair on [DATE]…" at bounding box center [696, 331] width 156 height 369
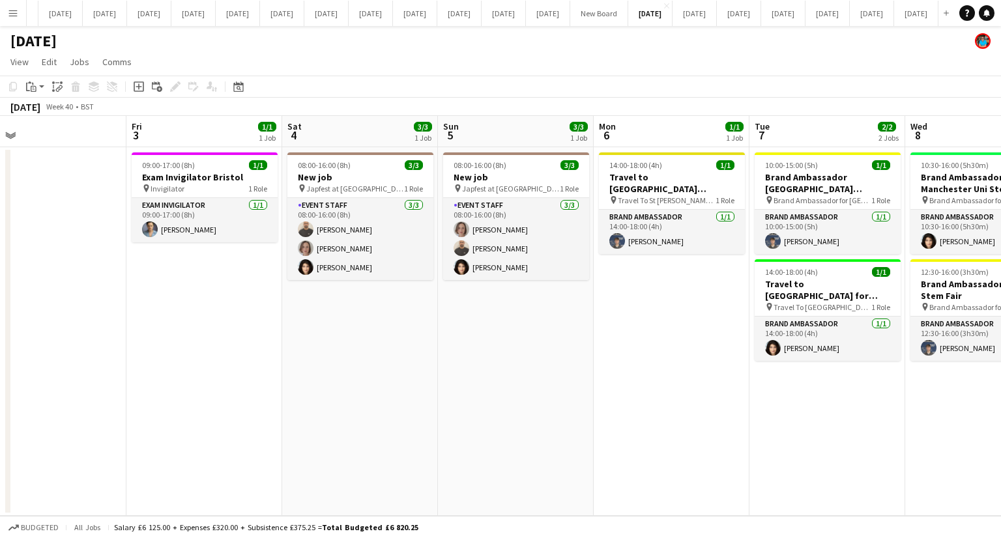
scroll to position [0, 339]
click at [633, 358] on app-date-cell "14:00-18:00 (4h) 1/1 Travel to [GEOGRAPHIC_DATA][PERSON_NAME] for [GEOGRAPHIC_D…" at bounding box center [673, 331] width 156 height 369
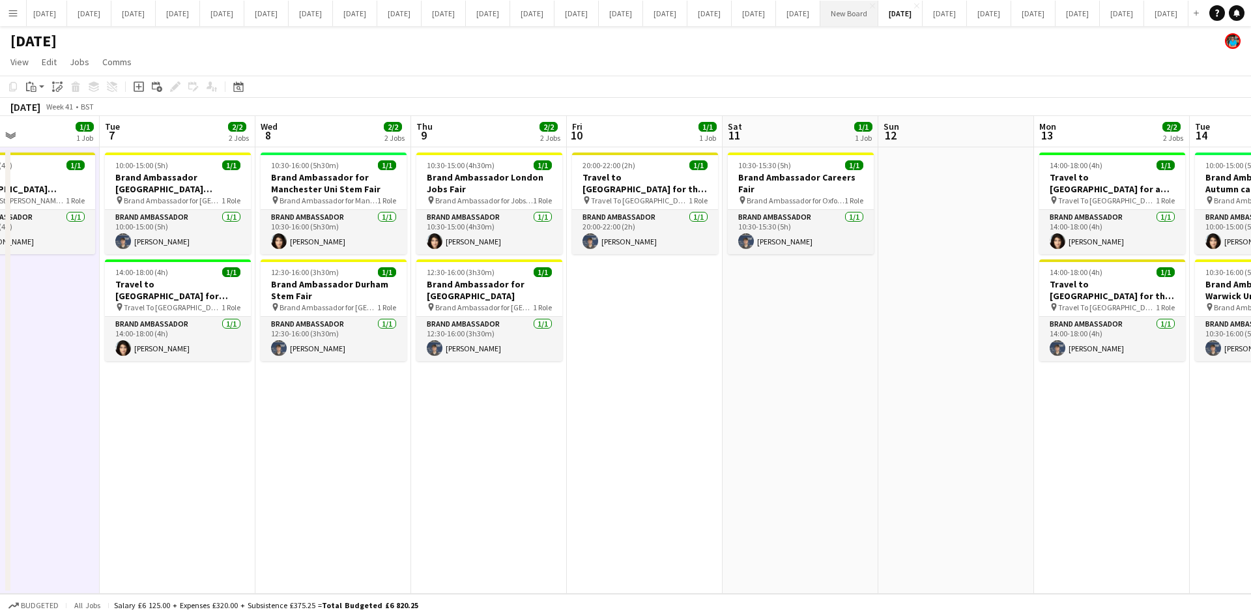
scroll to position [0, 523]
click at [1055, 11] on button "[DATE] Close" at bounding box center [1077, 13] width 44 height 25
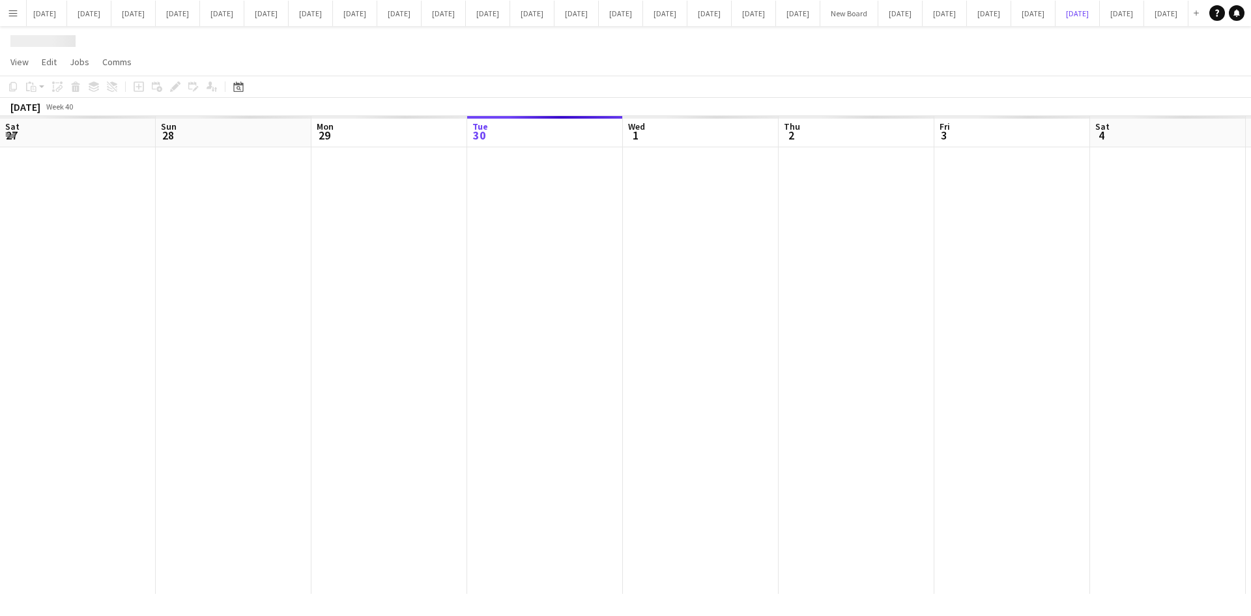
scroll to position [0, 311]
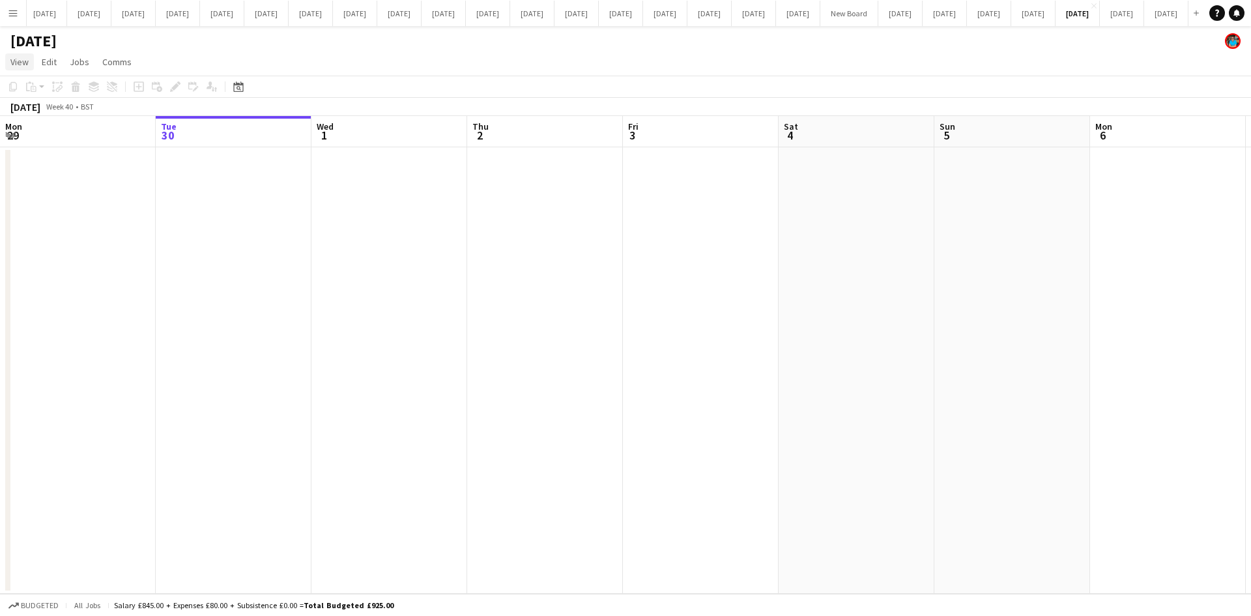
click at [16, 55] on link "View" at bounding box center [19, 61] width 29 height 17
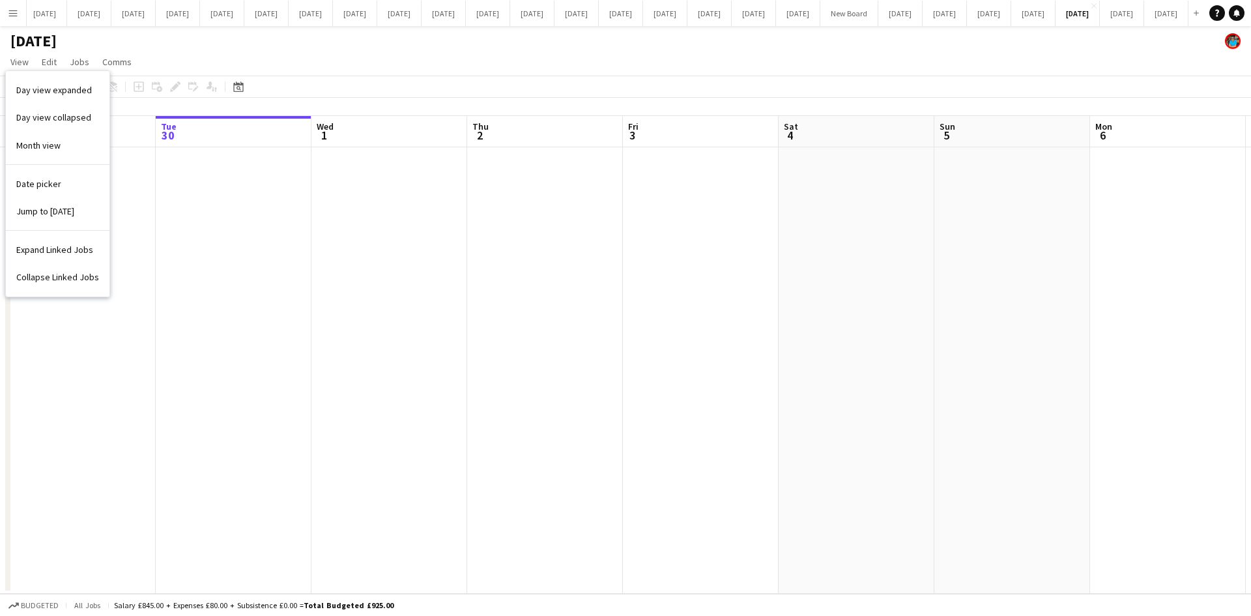
click at [40, 186] on span "Date picker" at bounding box center [38, 184] width 45 height 12
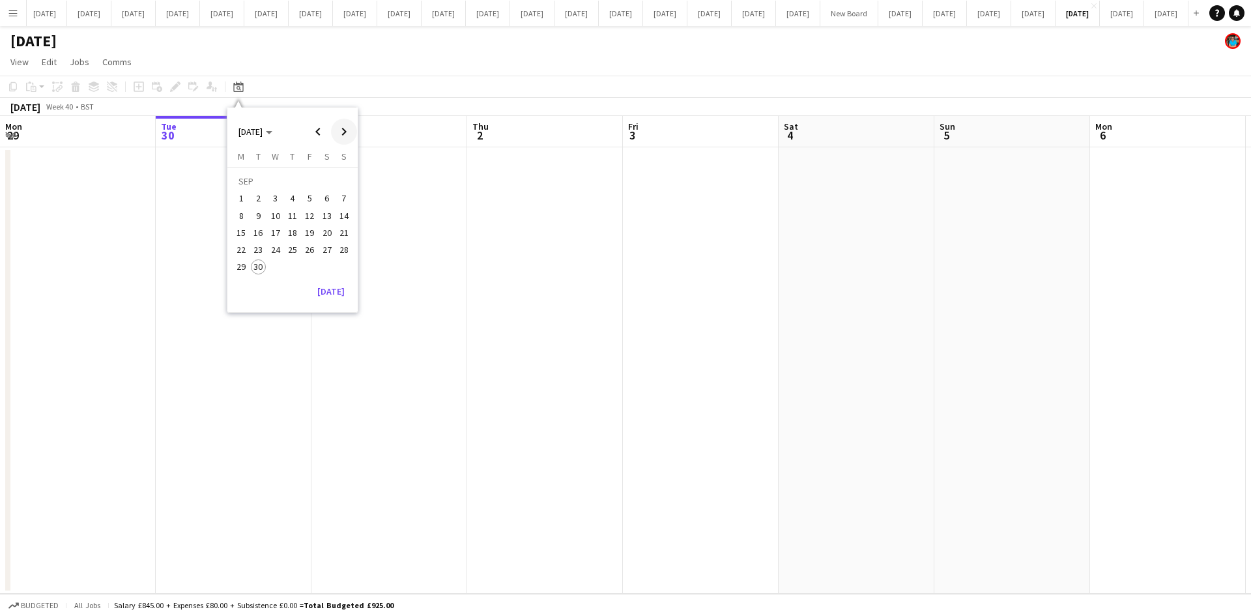
click at [349, 135] on span "Next month" at bounding box center [344, 132] width 26 height 26
click at [347, 135] on span "Next month" at bounding box center [344, 132] width 26 height 26
click at [338, 229] on span "21" at bounding box center [344, 233] width 16 height 16
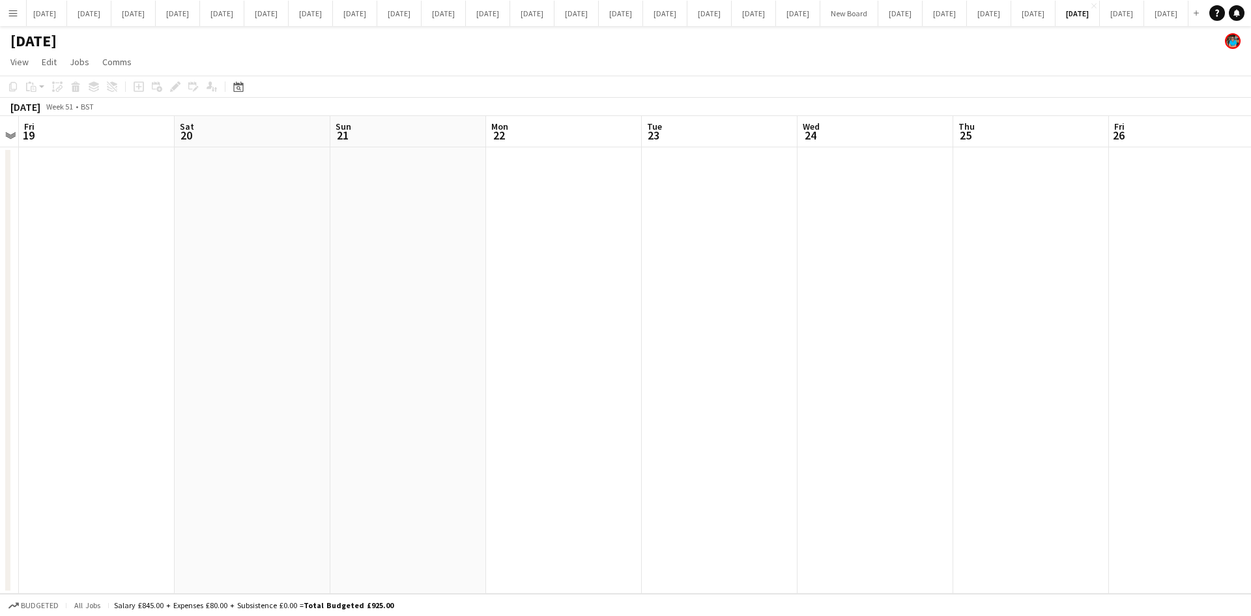
click at [361, 232] on app-date-cell at bounding box center [408, 370] width 156 height 446
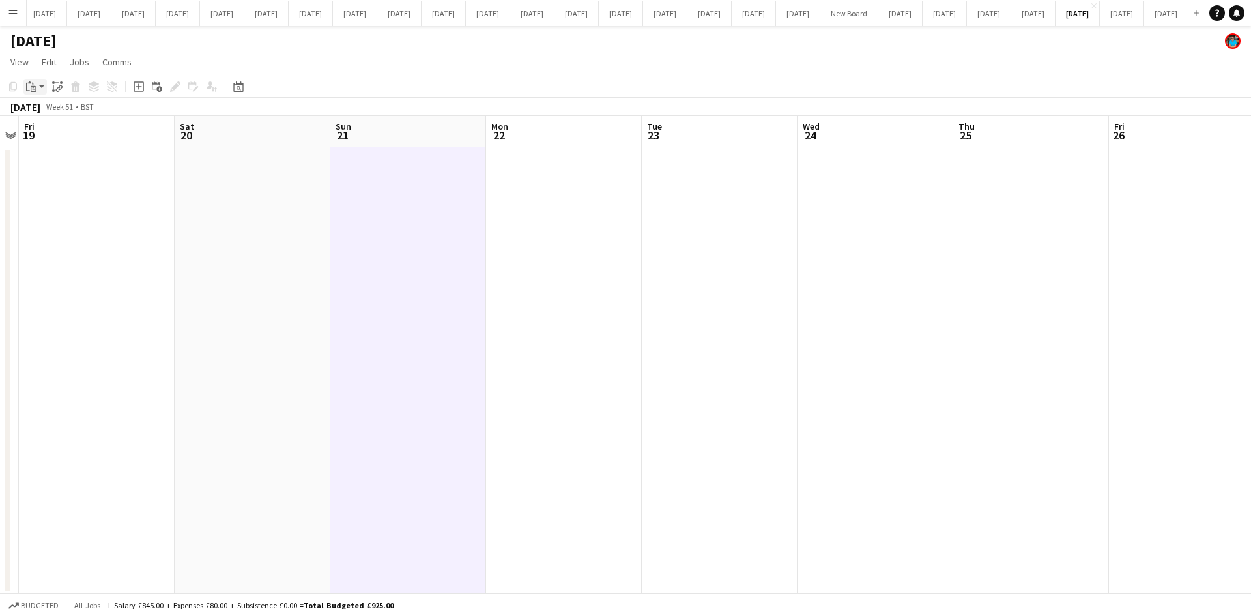
click at [31, 89] on icon "Paste" at bounding box center [31, 86] width 10 height 10
click at [380, 205] on app-date-cell at bounding box center [408, 370] width 156 height 446
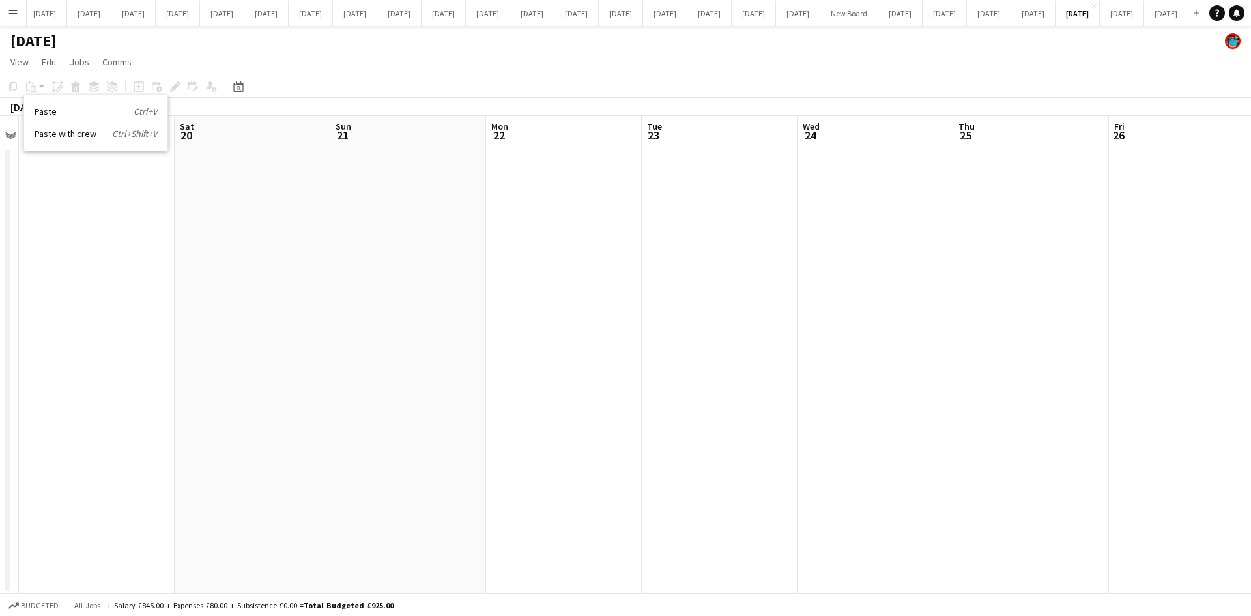
click at [363, 182] on app-date-cell at bounding box center [408, 370] width 156 height 446
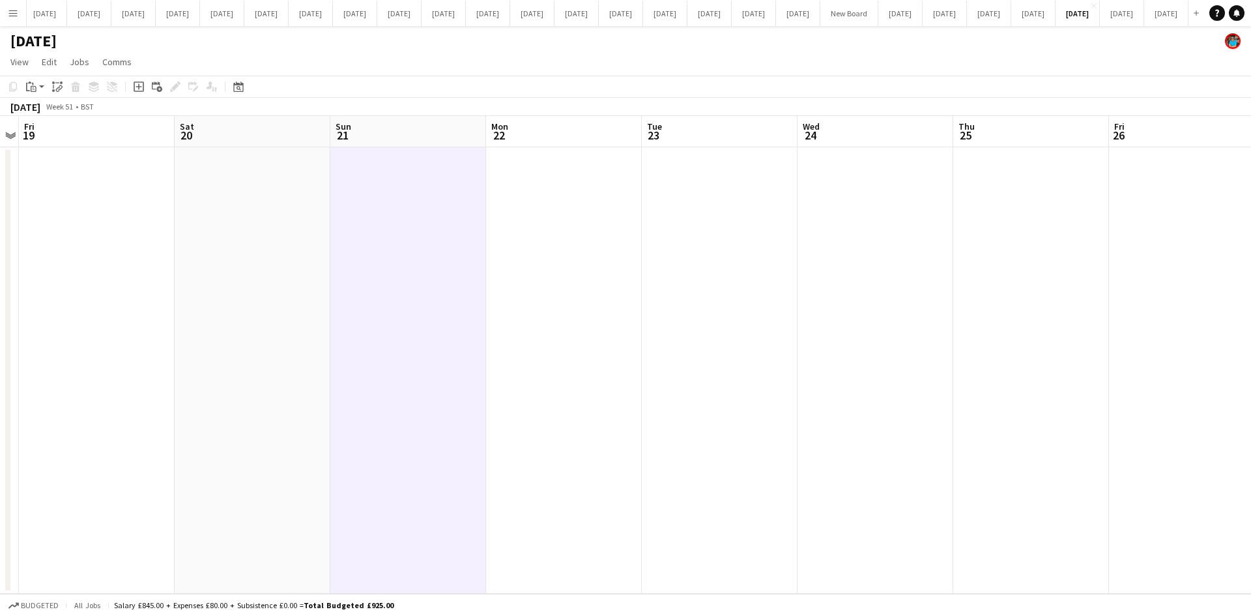
click at [138, 85] on icon "Add job" at bounding box center [139, 86] width 10 height 10
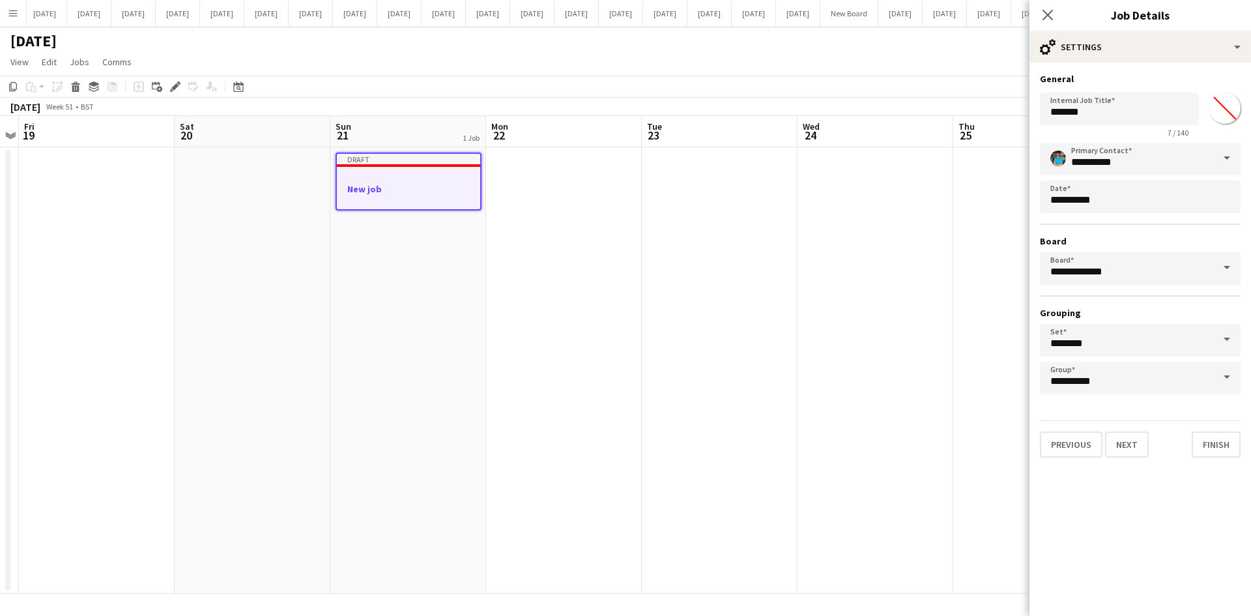
click at [393, 186] on h3 "New job" at bounding box center [408, 189] width 143 height 12
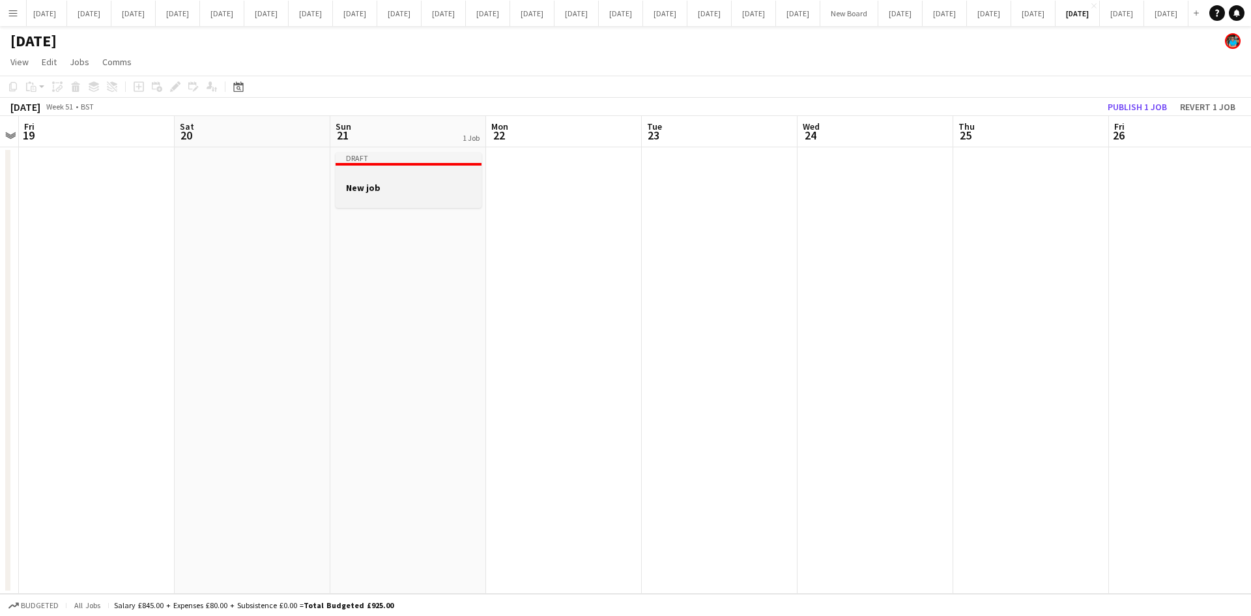
click at [374, 175] on div at bounding box center [408, 176] width 146 height 10
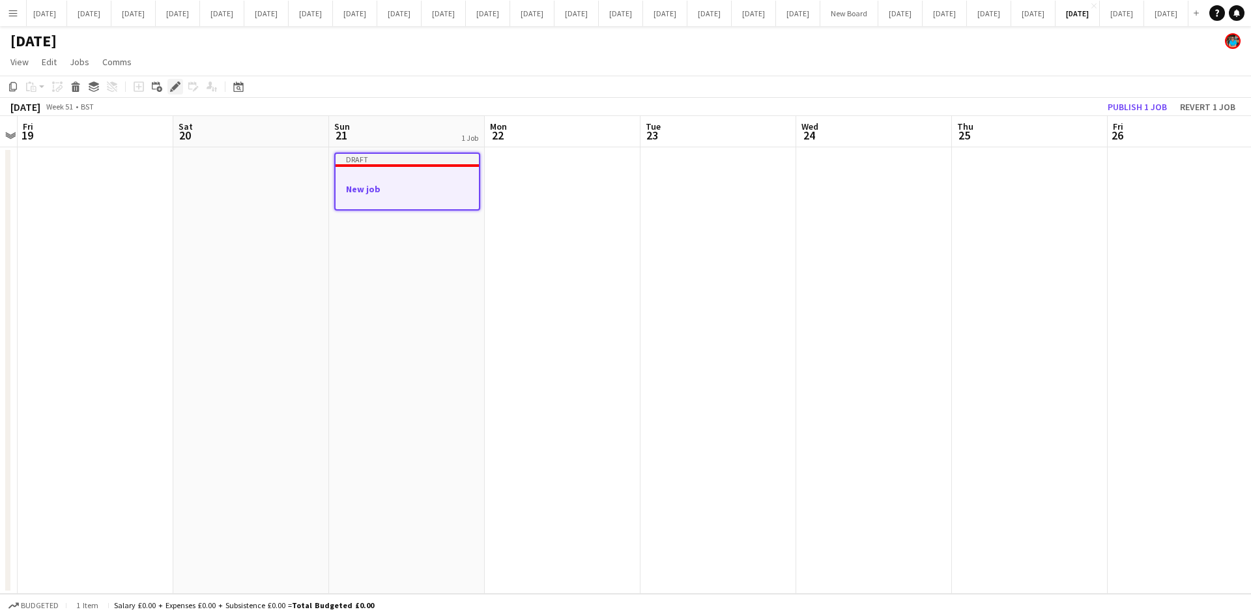
click at [172, 84] on icon "Edit" at bounding box center [175, 86] width 10 height 10
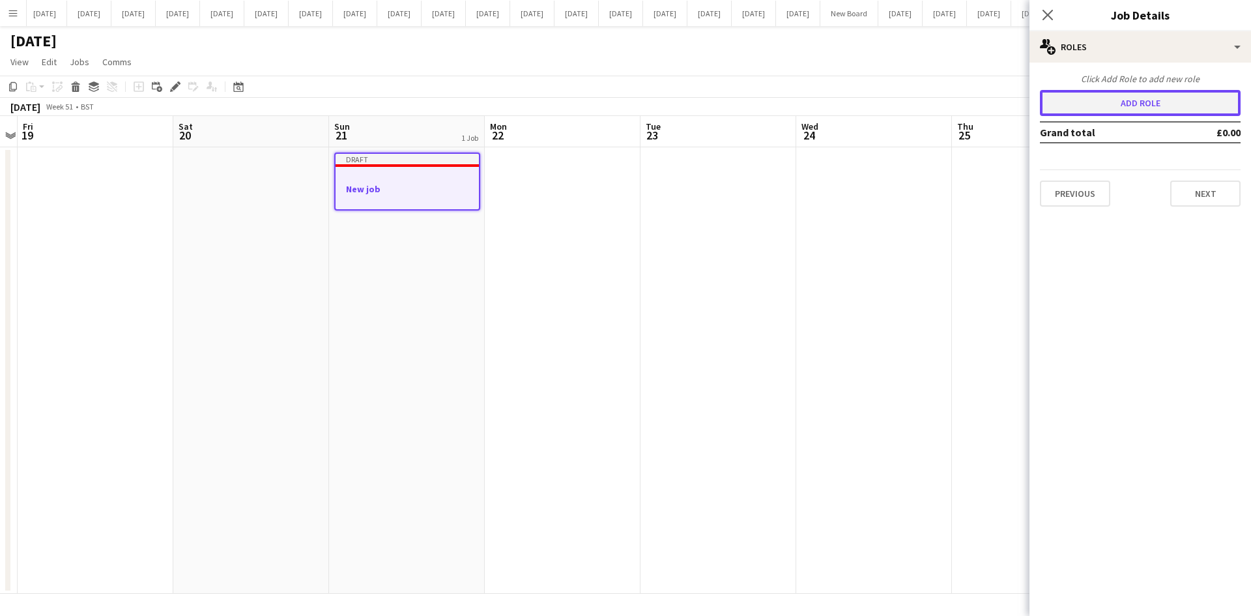
click at [1075, 94] on button "Add role" at bounding box center [1140, 103] width 201 height 26
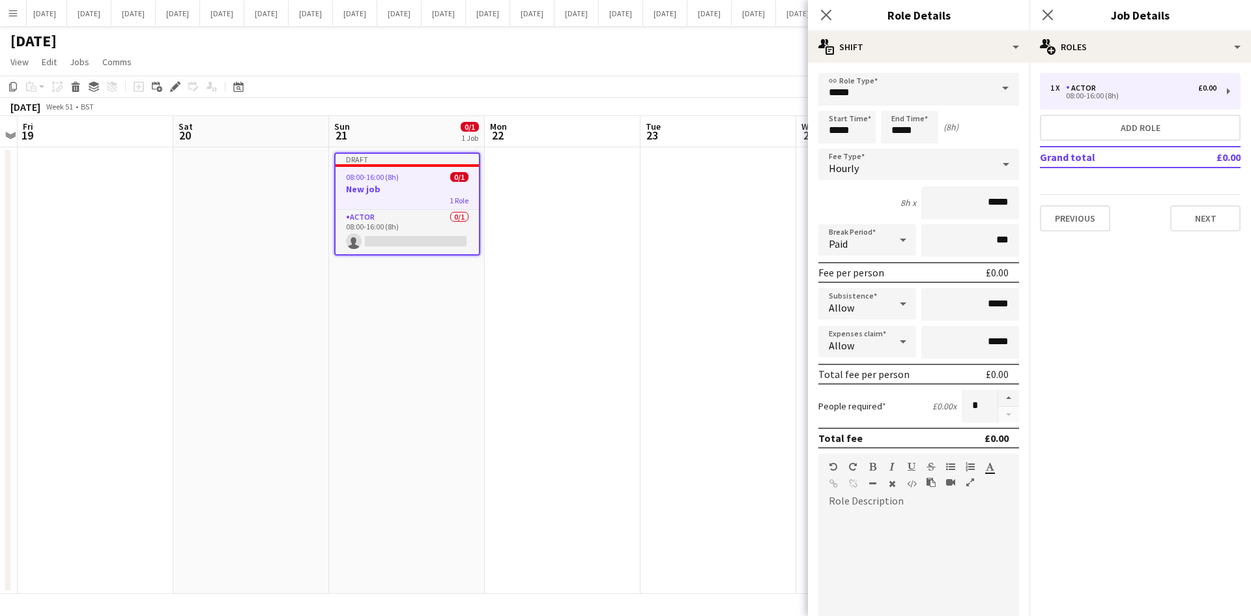
click at [998, 89] on span at bounding box center [1004, 88] width 27 height 31
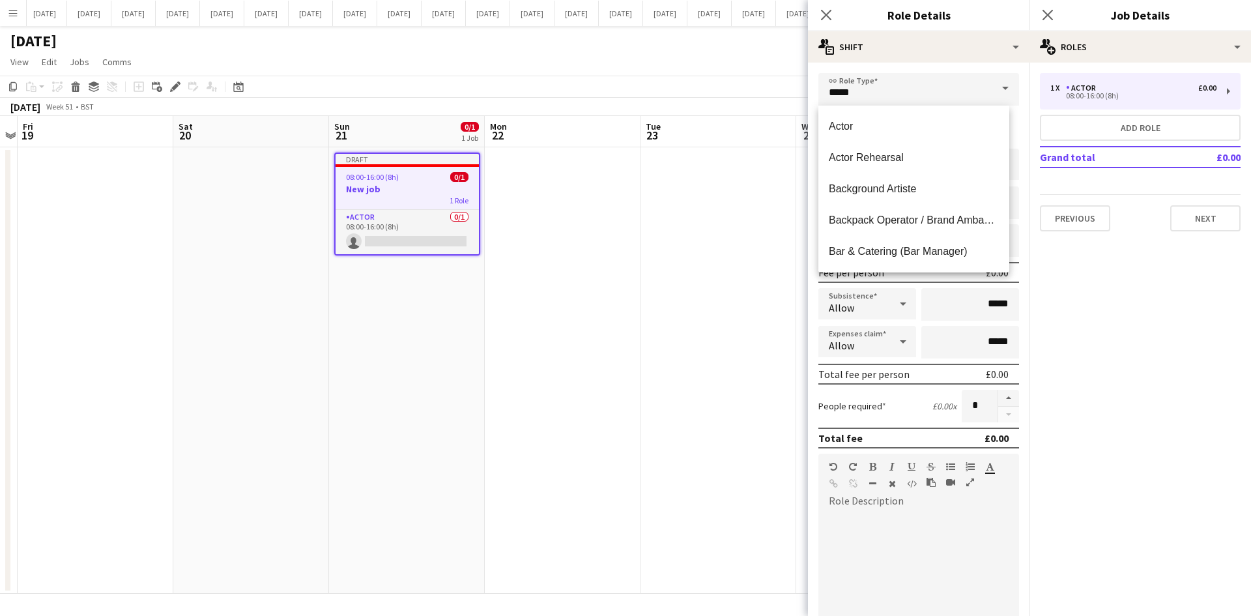
click at [998, 89] on span at bounding box center [1004, 88] width 27 height 31
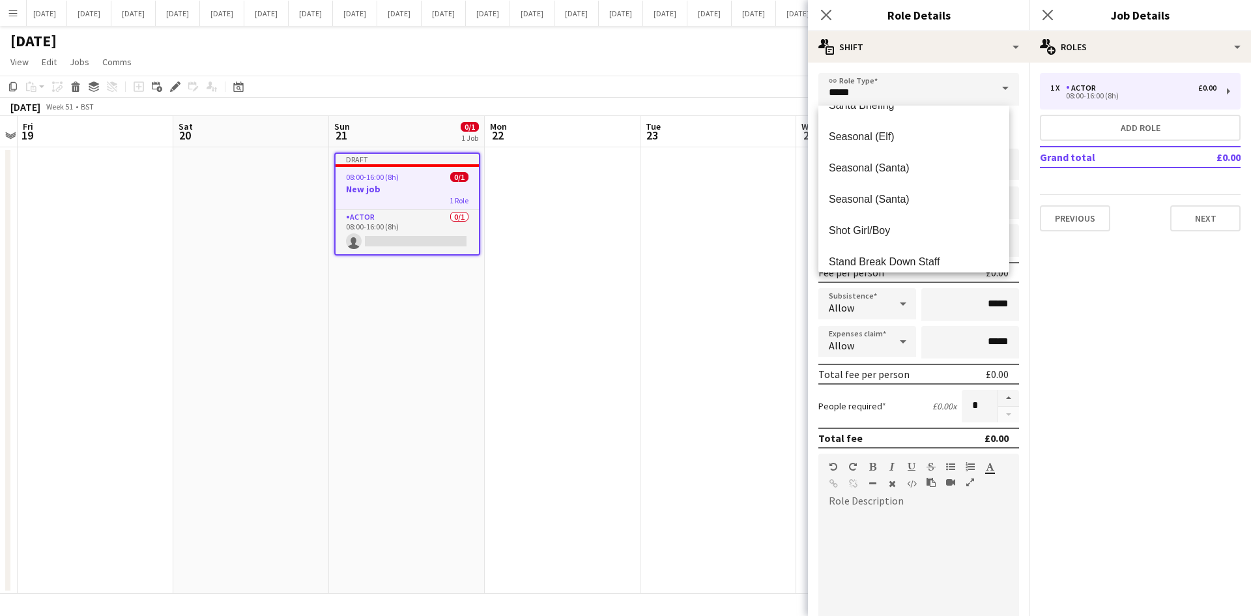
click at [879, 169] on span "Seasonal (Santa)" at bounding box center [914, 168] width 170 height 12
type input "**********"
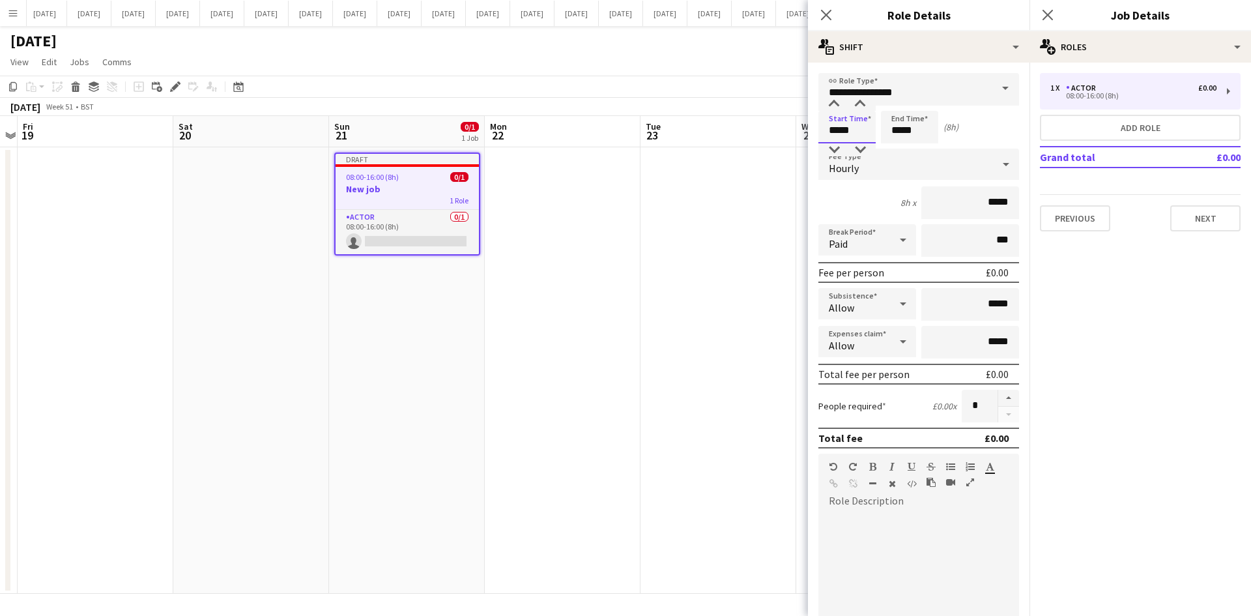
click at [856, 132] on input "*****" at bounding box center [846, 127] width 57 height 33
click at [838, 147] on div at bounding box center [834, 149] width 26 height 13
click at [833, 104] on div at bounding box center [834, 104] width 26 height 13
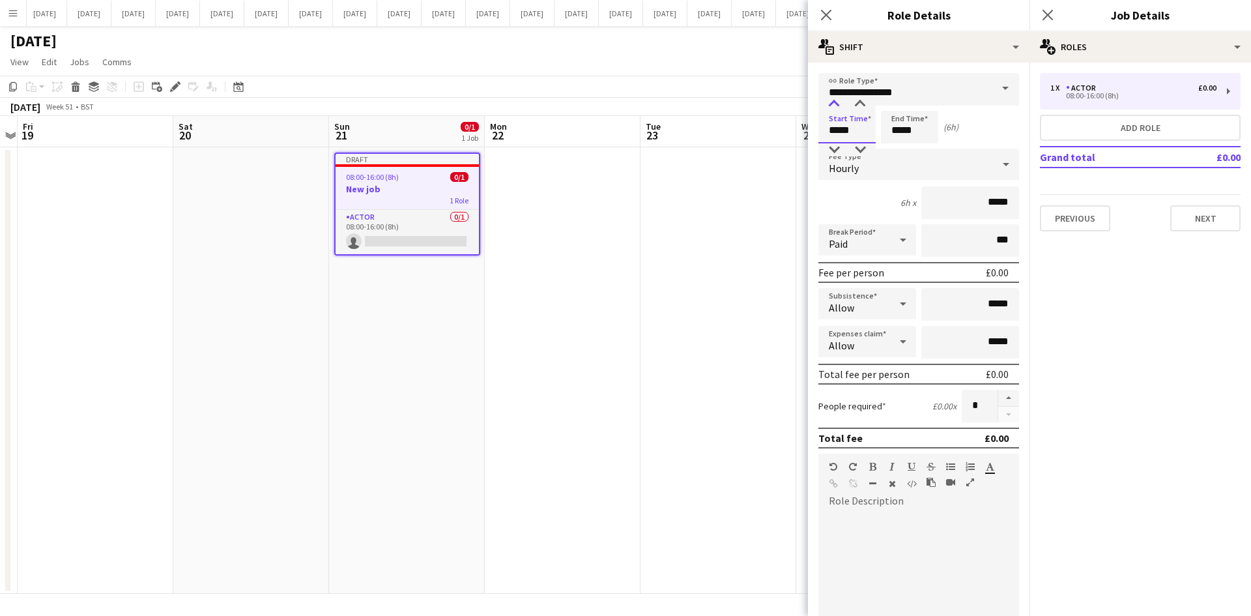
click at [833, 104] on div at bounding box center [834, 104] width 26 height 13
click at [859, 101] on div at bounding box center [860, 104] width 26 height 13
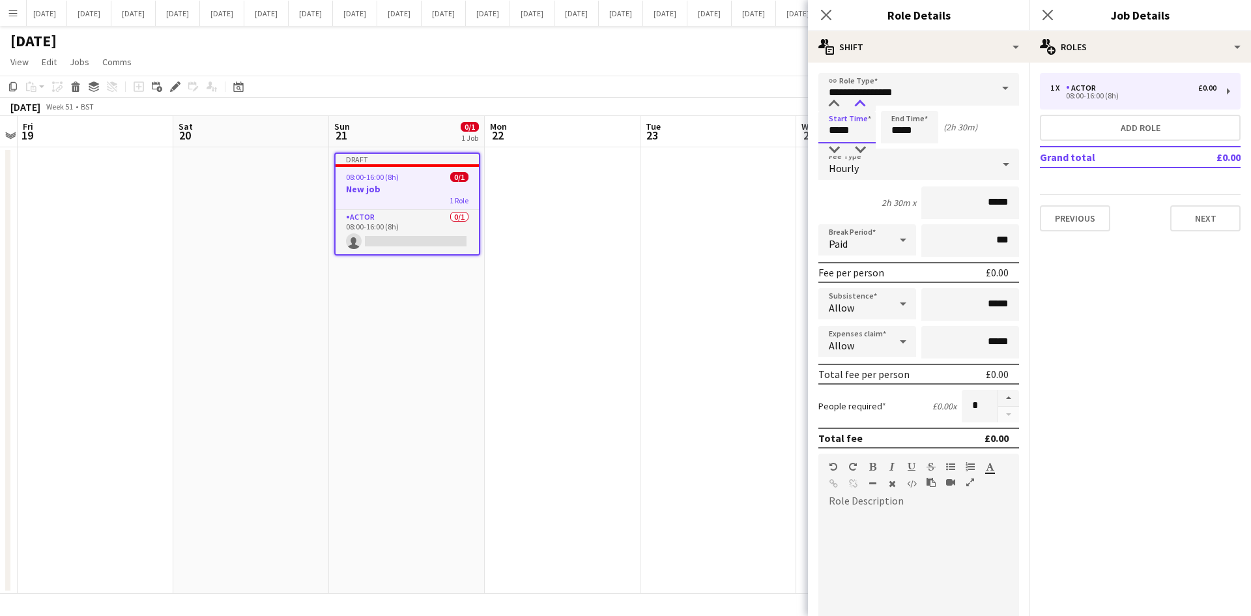
click at [859, 101] on div at bounding box center [860, 104] width 26 height 13
type input "*****"
click at [862, 147] on div at bounding box center [860, 149] width 26 height 13
click at [896, 130] on input "*****" at bounding box center [909, 127] width 57 height 33
click at [893, 106] on div at bounding box center [896, 104] width 26 height 13
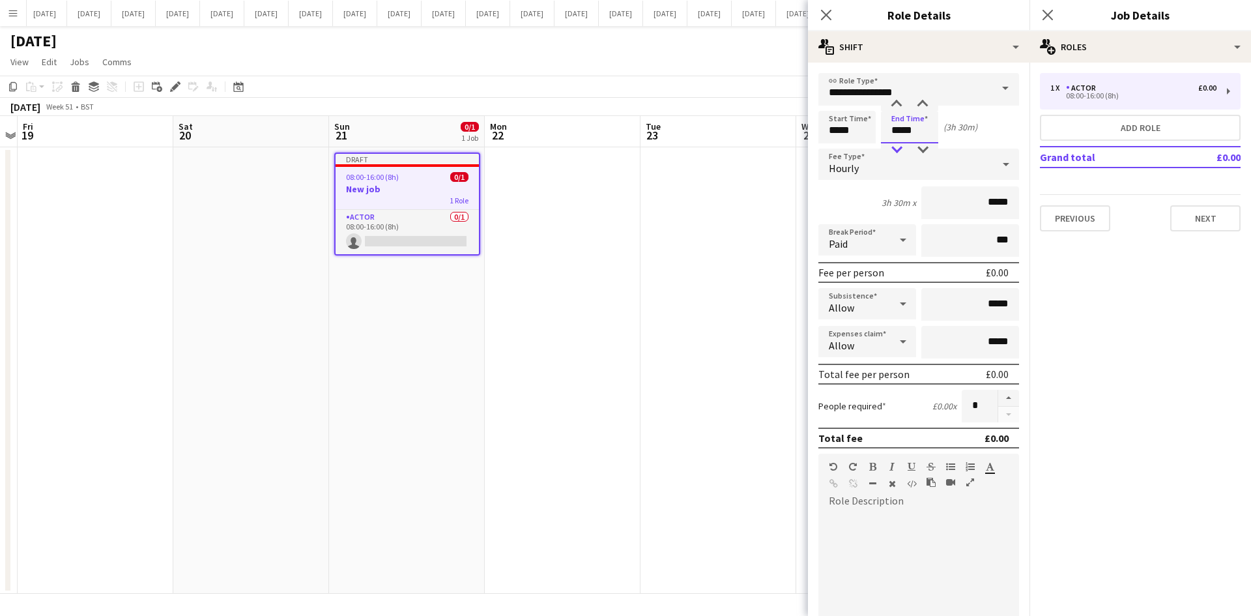
click at [902, 150] on div at bounding box center [896, 149] width 26 height 13
click at [901, 151] on div at bounding box center [896, 149] width 26 height 13
click at [919, 100] on div at bounding box center [922, 104] width 26 height 13
type input "*****"
click at [918, 100] on div at bounding box center [922, 104] width 26 height 13
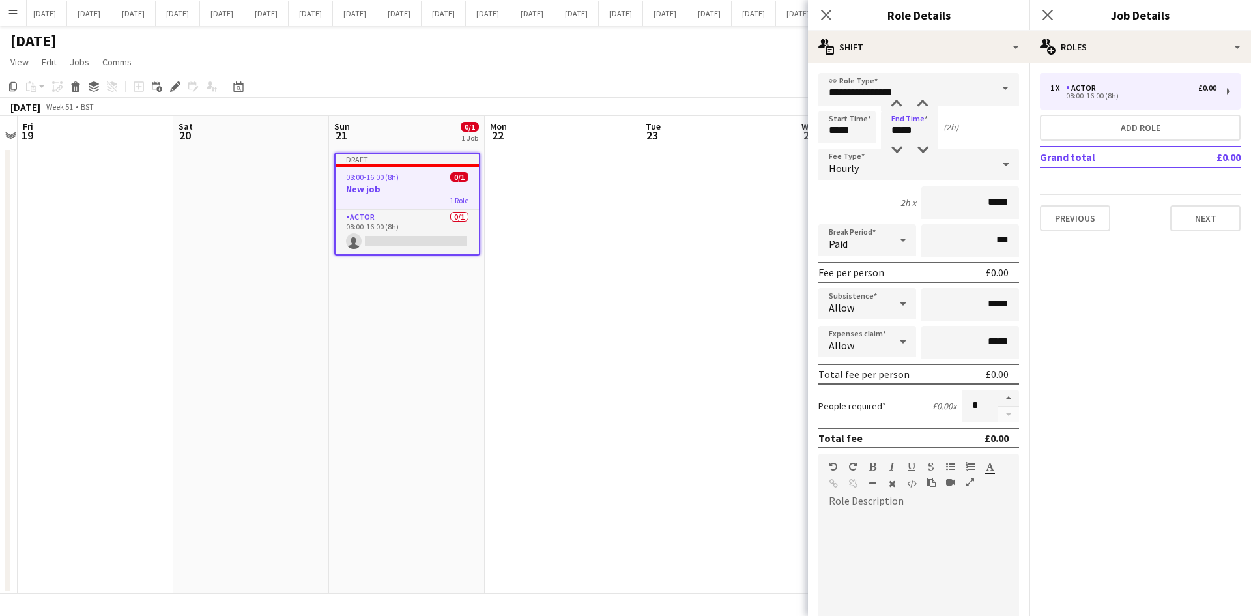
click at [998, 167] on icon at bounding box center [1006, 164] width 16 height 26
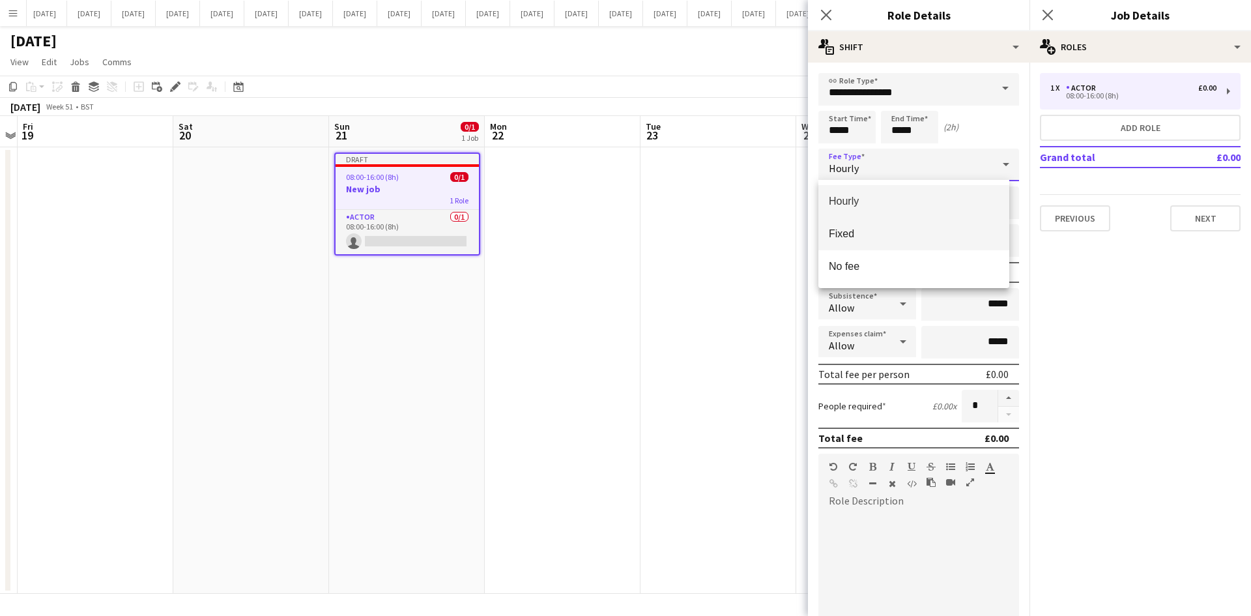
click at [879, 229] on span "Fixed" at bounding box center [914, 233] width 170 height 12
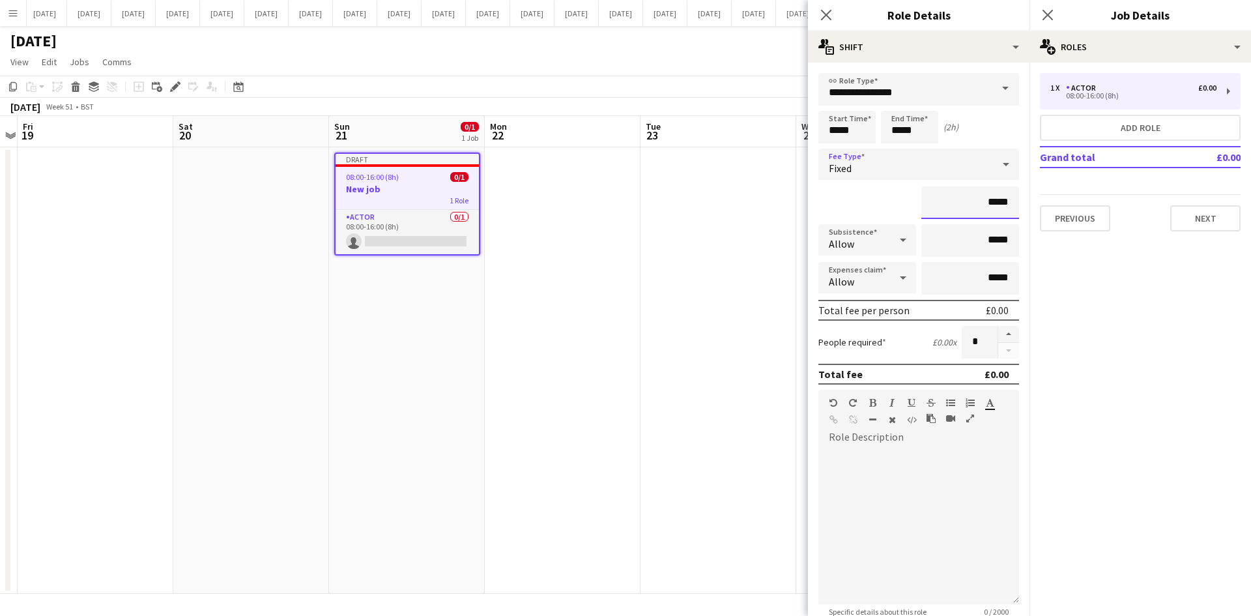
click at [985, 203] on input "*****" at bounding box center [970, 202] width 98 height 33
type input "**"
type input "*******"
click at [985, 279] on input "*****" at bounding box center [970, 278] width 98 height 33
type input "**"
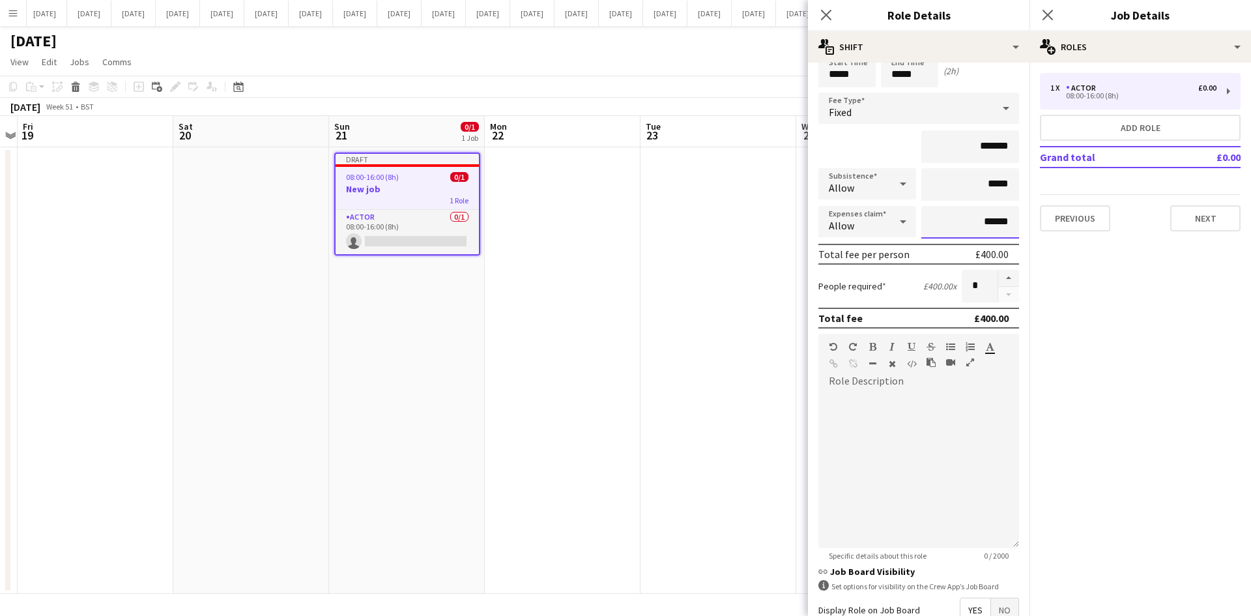
scroll to position [64, 0]
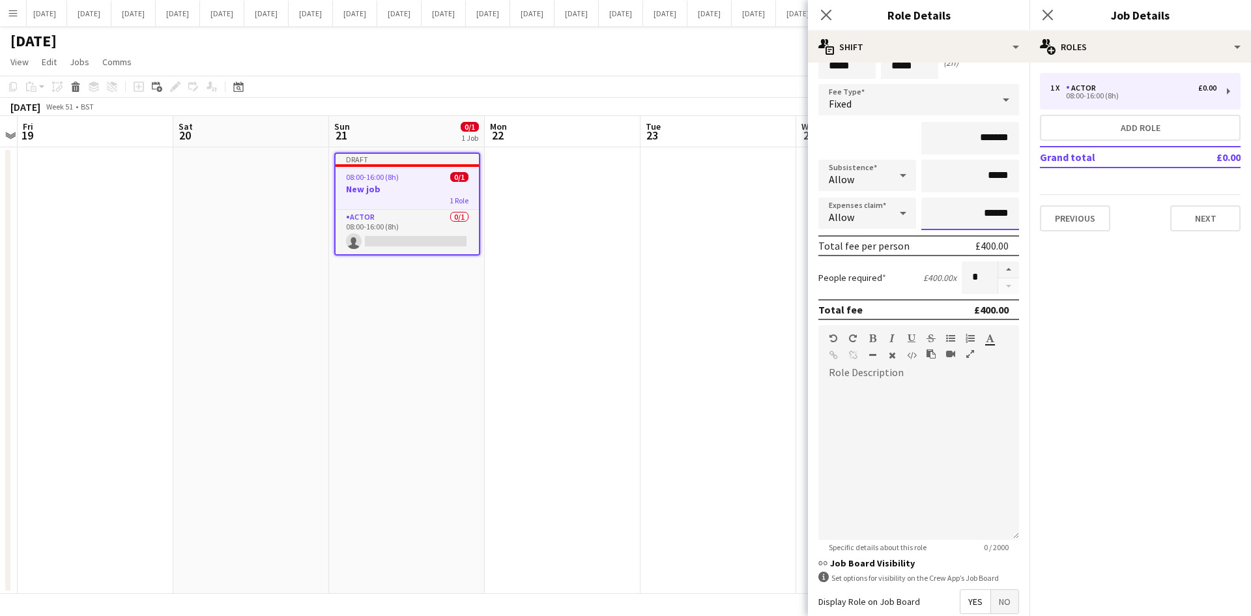
type input "******"
click at [873, 395] on div at bounding box center [918, 461] width 201 height 156
click at [1215, 210] on button "Next" at bounding box center [1205, 218] width 70 height 26
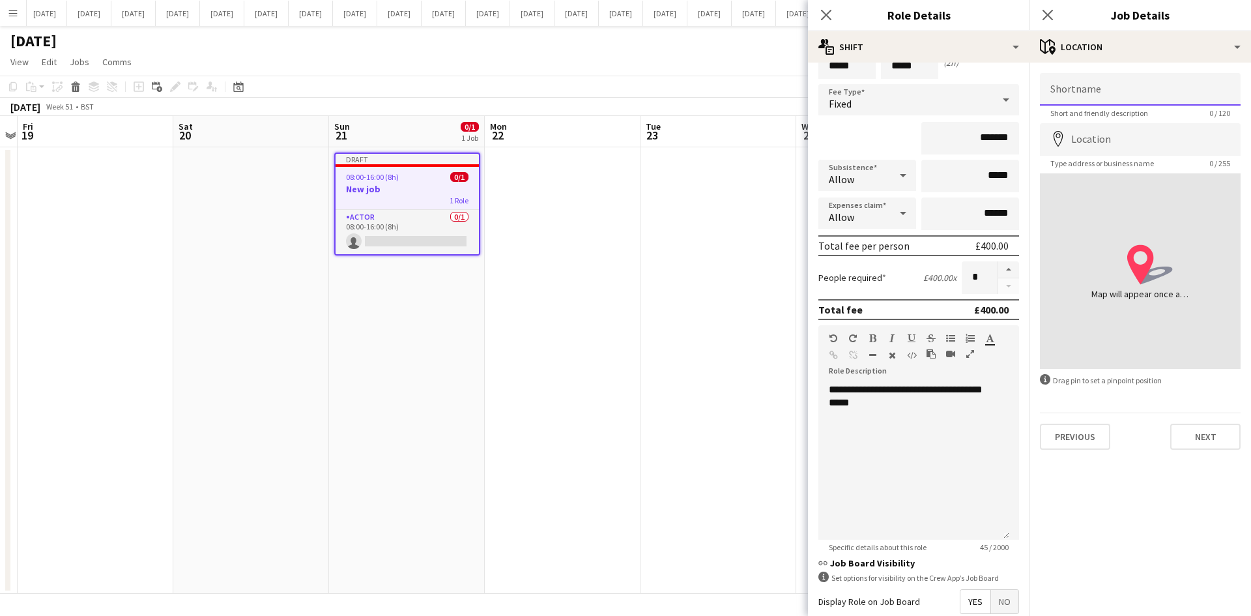
click at [1101, 92] on input "Shortname" at bounding box center [1140, 89] width 201 height 33
click at [1128, 93] on input "**********" at bounding box center [1140, 89] width 201 height 33
type input "**********"
click at [1132, 138] on input "Location" at bounding box center [1140, 139] width 201 height 33
type input "**********"
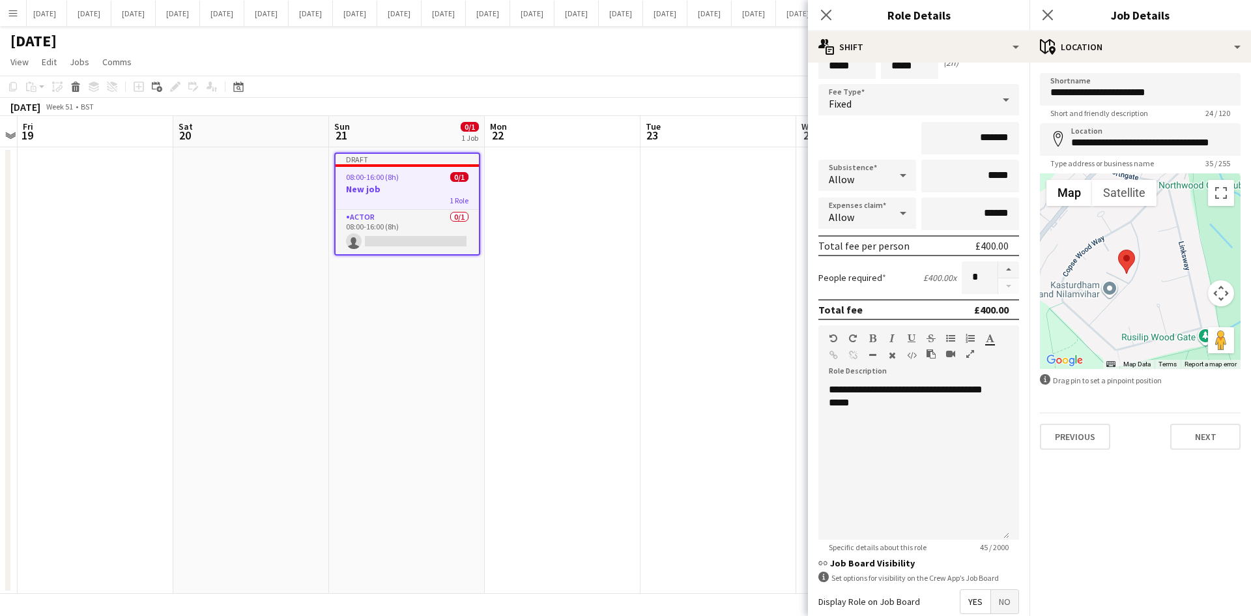
drag, startPoint x: 1141, startPoint y: 261, endPoint x: 1143, endPoint y: 298, distance: 37.2
click at [1143, 298] on div at bounding box center [1140, 270] width 201 height 195
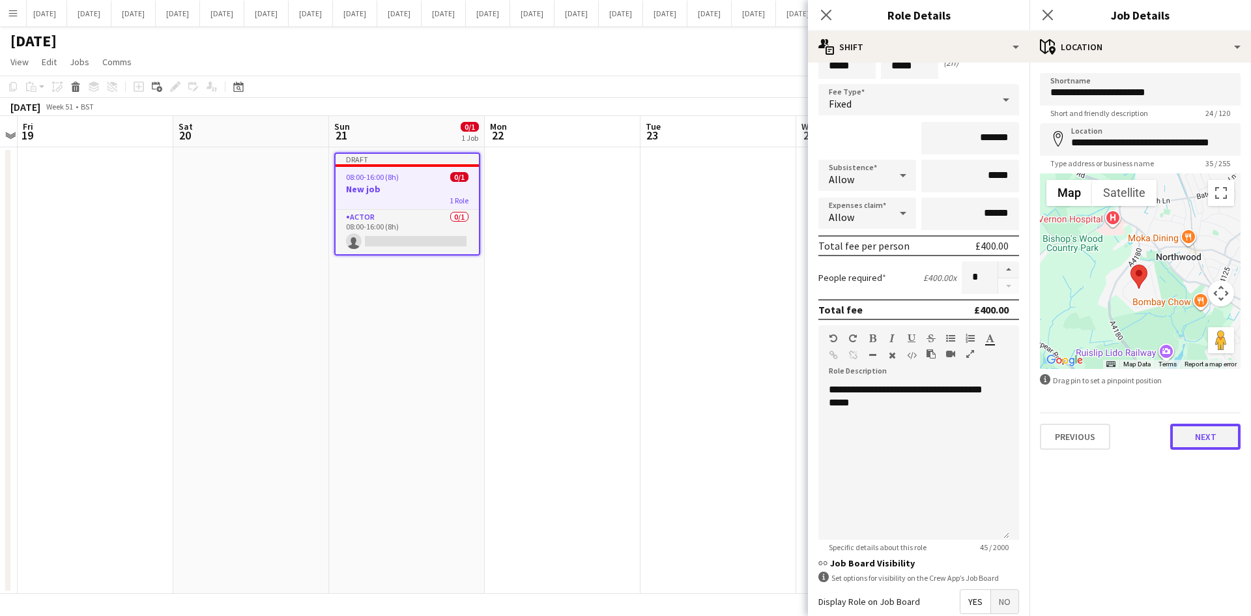
click at [1226, 430] on button "Next" at bounding box center [1205, 436] width 70 height 26
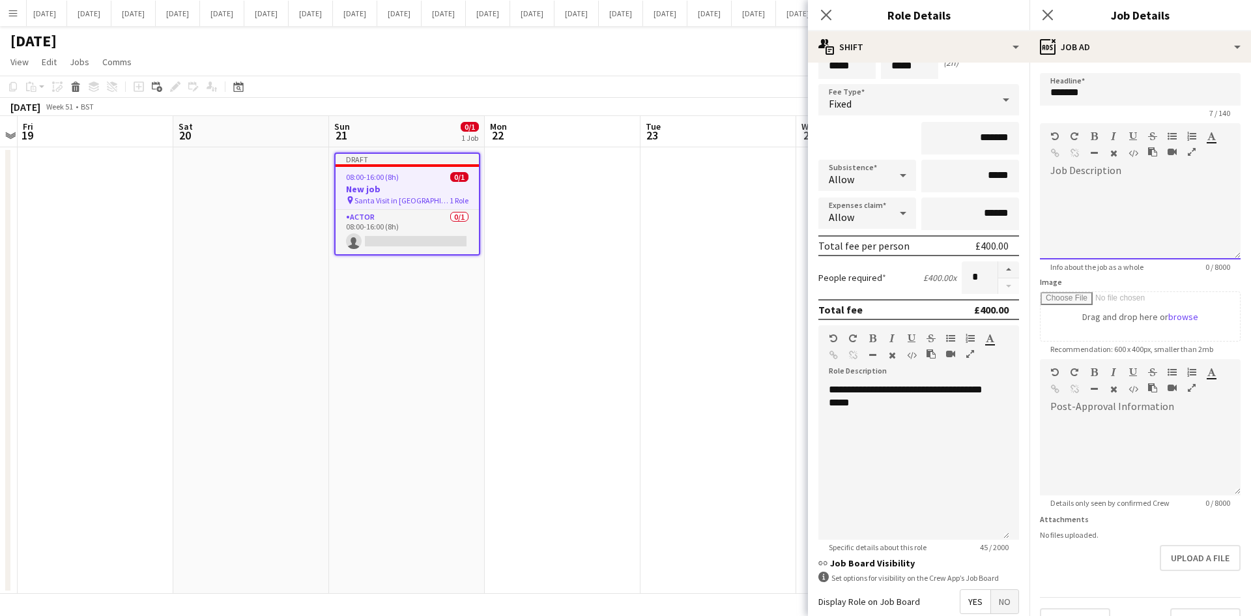
click at [1085, 192] on div at bounding box center [1140, 220] width 201 height 78
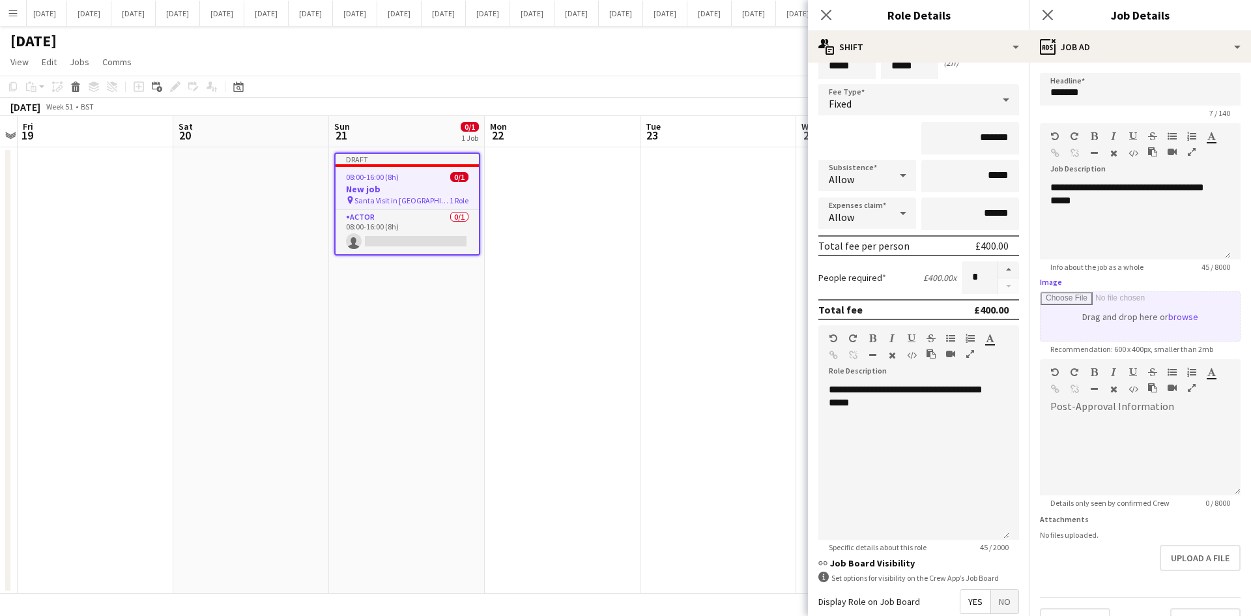
click at [1126, 316] on input "Image" at bounding box center [1139, 316] width 199 height 49
type input "**********"
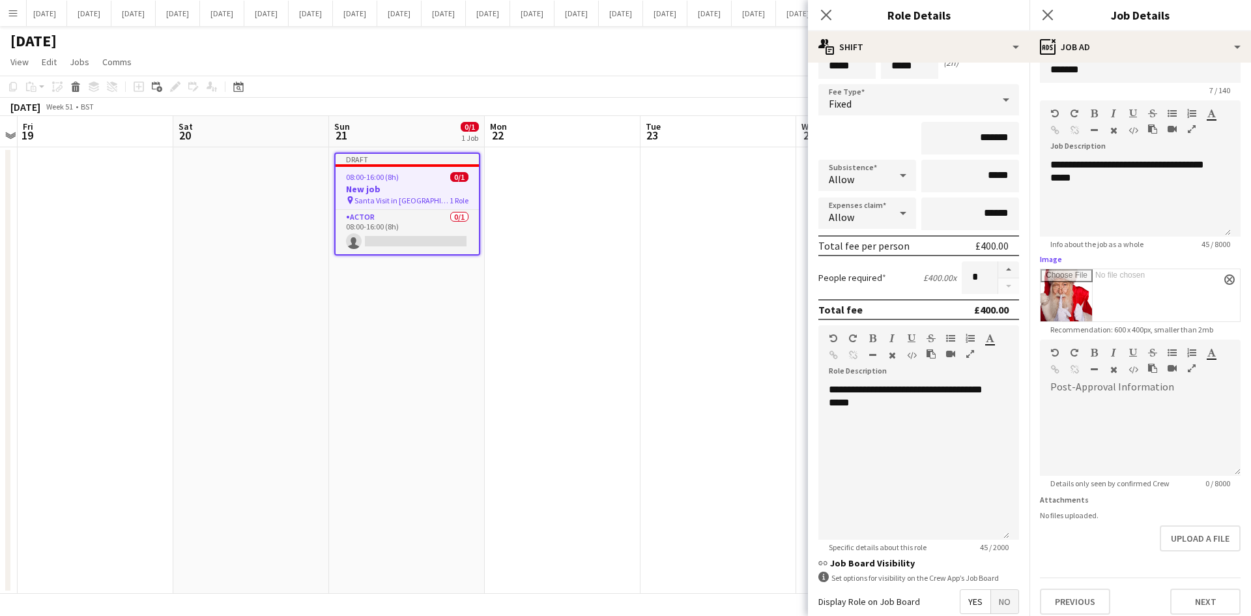
scroll to position [32, 0]
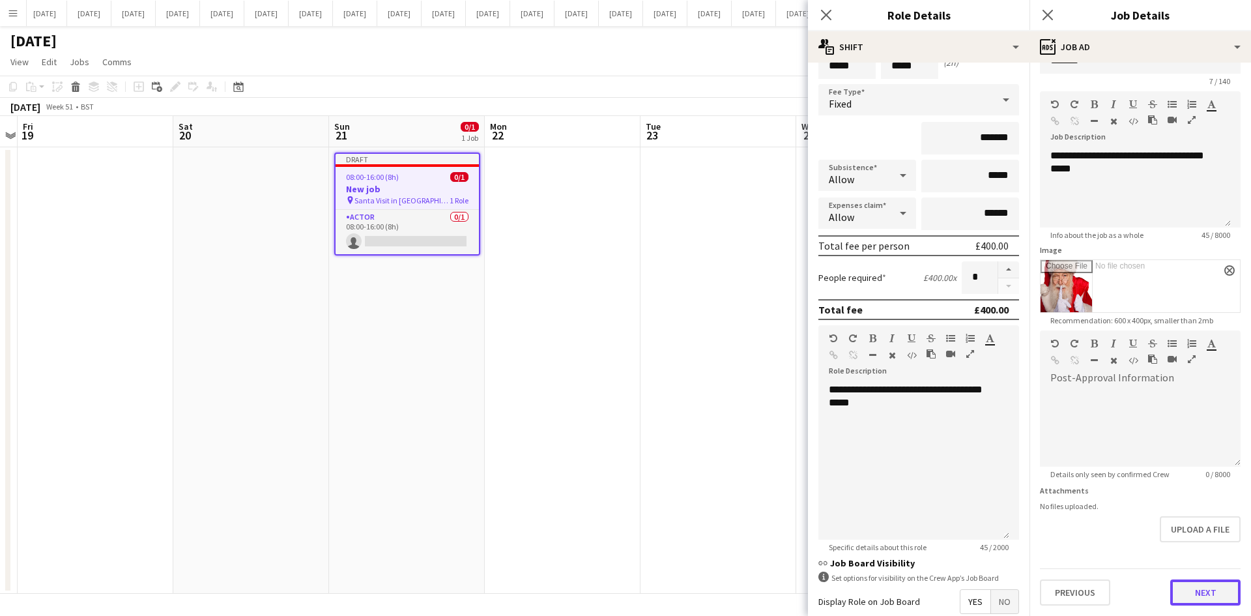
click at [1206, 594] on button "Next" at bounding box center [1205, 592] width 70 height 26
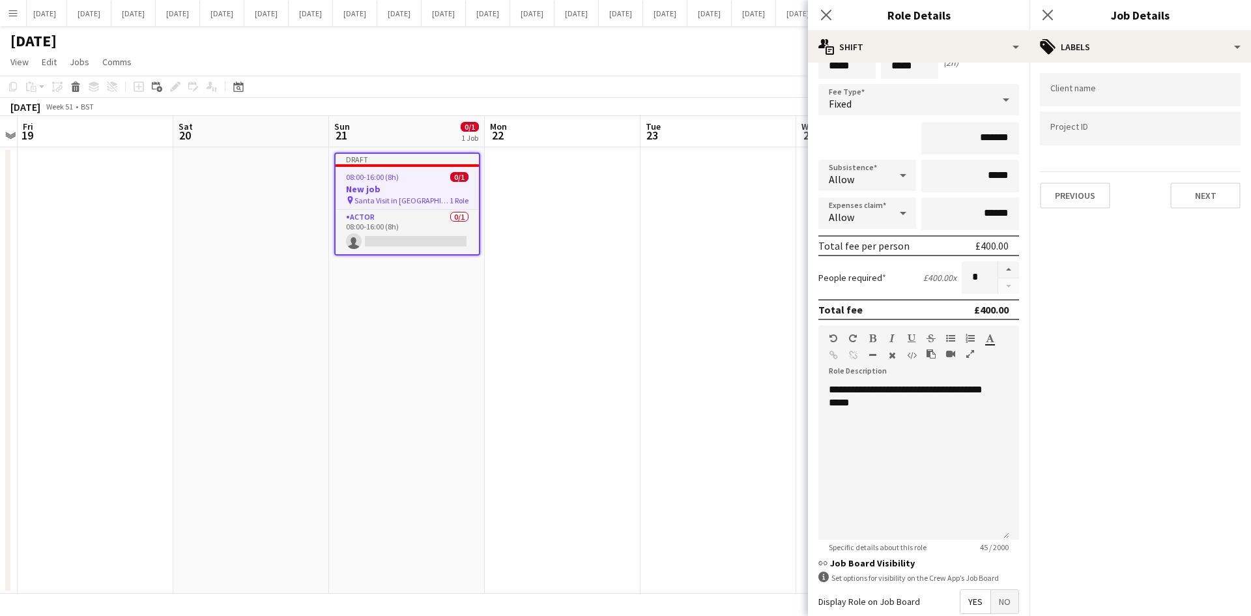
click at [1098, 93] on input "Type to search client labels..." at bounding box center [1140, 90] width 180 height 12
type input "*********"
click at [1134, 134] on input "Type to search project ID labels..." at bounding box center [1140, 128] width 180 height 12
type input "**********"
click at [1210, 193] on button "Next" at bounding box center [1205, 195] width 70 height 26
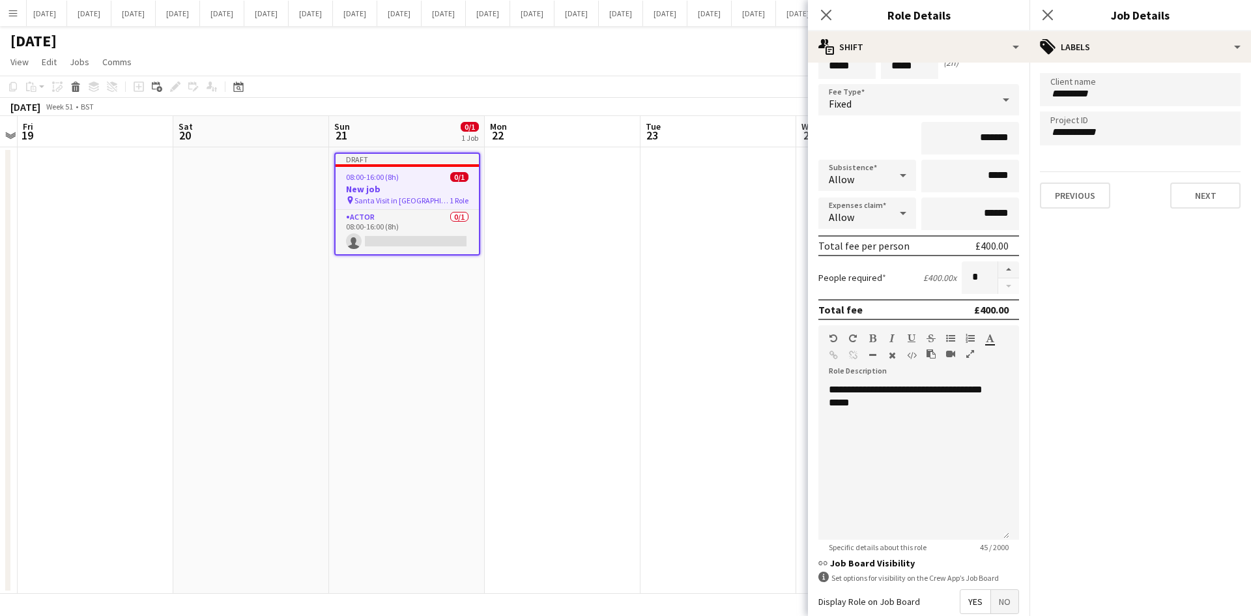
type input "*******"
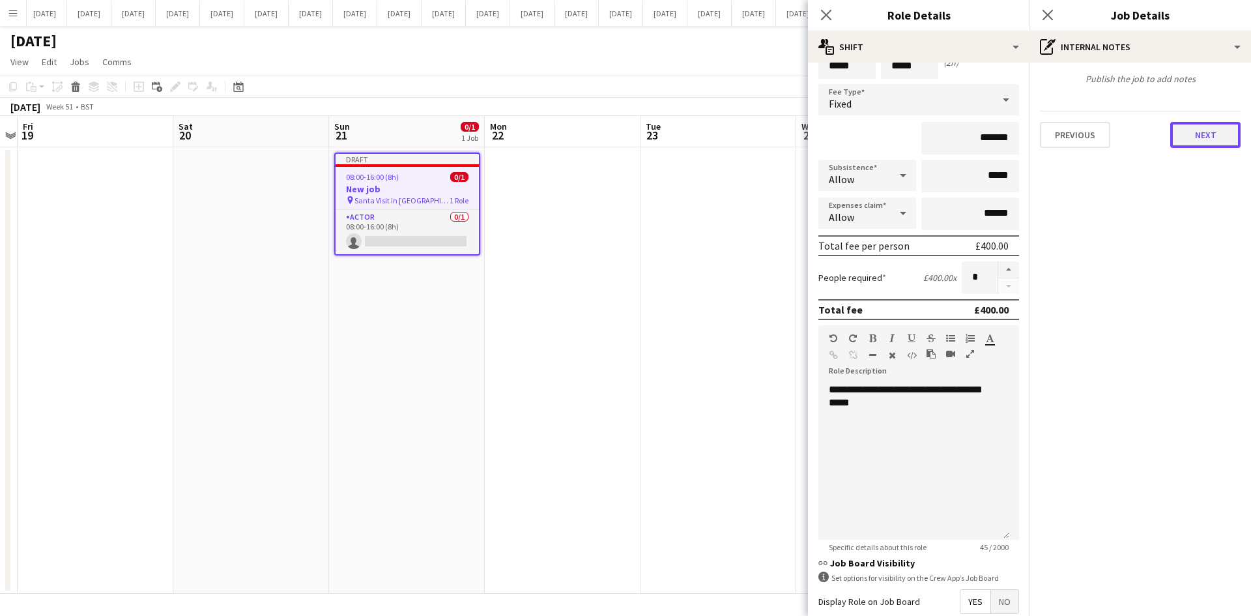
click at [1197, 131] on button "Next" at bounding box center [1205, 135] width 70 height 26
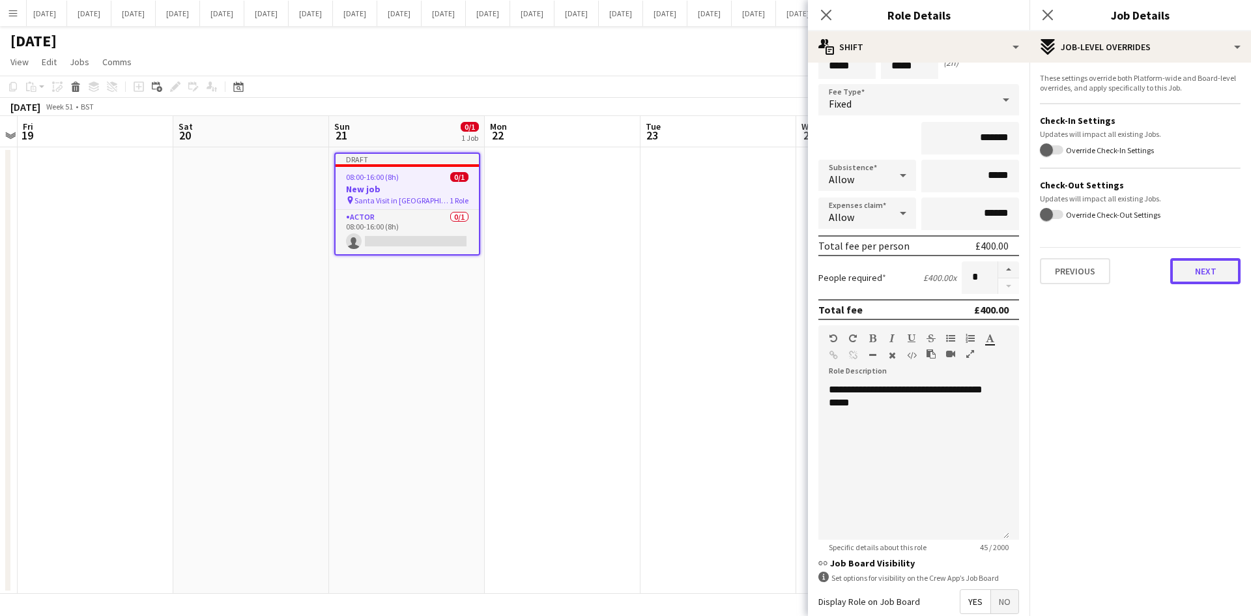
click at [1212, 266] on button "Next" at bounding box center [1205, 271] width 70 height 26
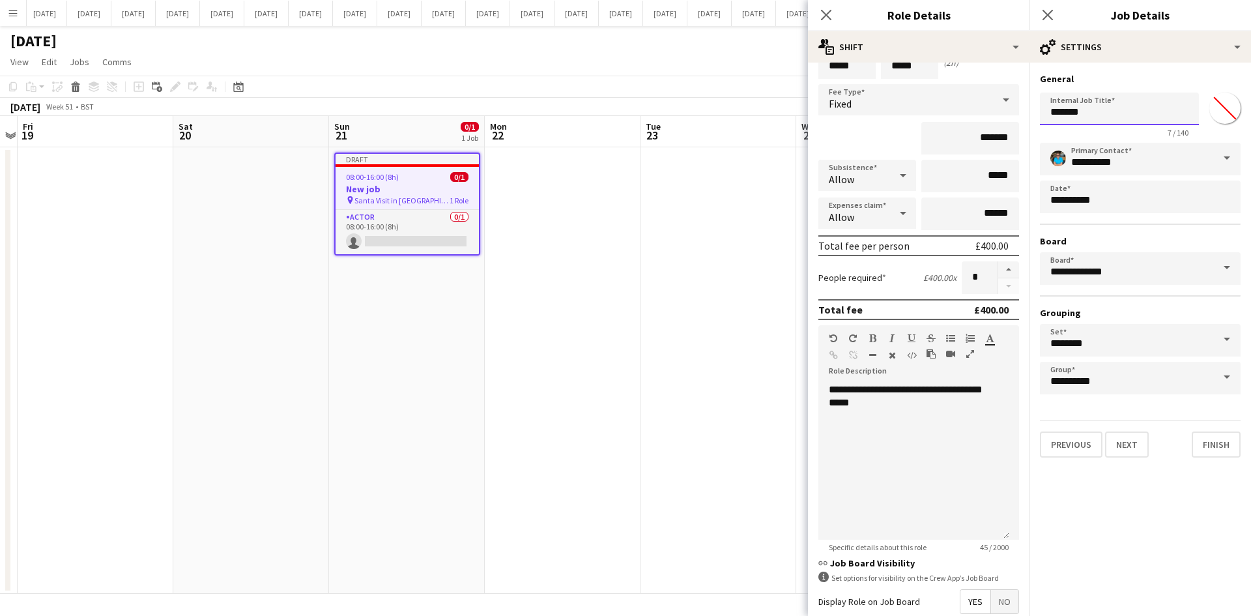
click at [1102, 111] on input "*******" at bounding box center [1119, 109] width 159 height 33
type input "*"
type input "**********"
click at [1228, 119] on input "*******" at bounding box center [1224, 108] width 47 height 47
type input "*******"
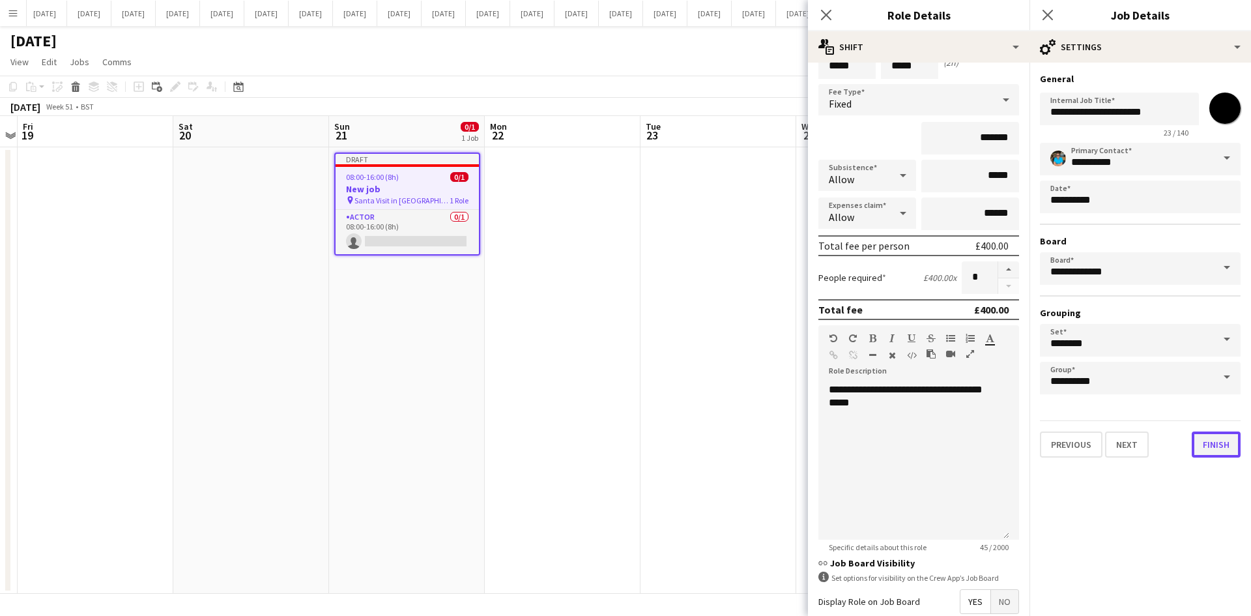
click at [1225, 446] on button "Finish" at bounding box center [1215, 444] width 49 height 26
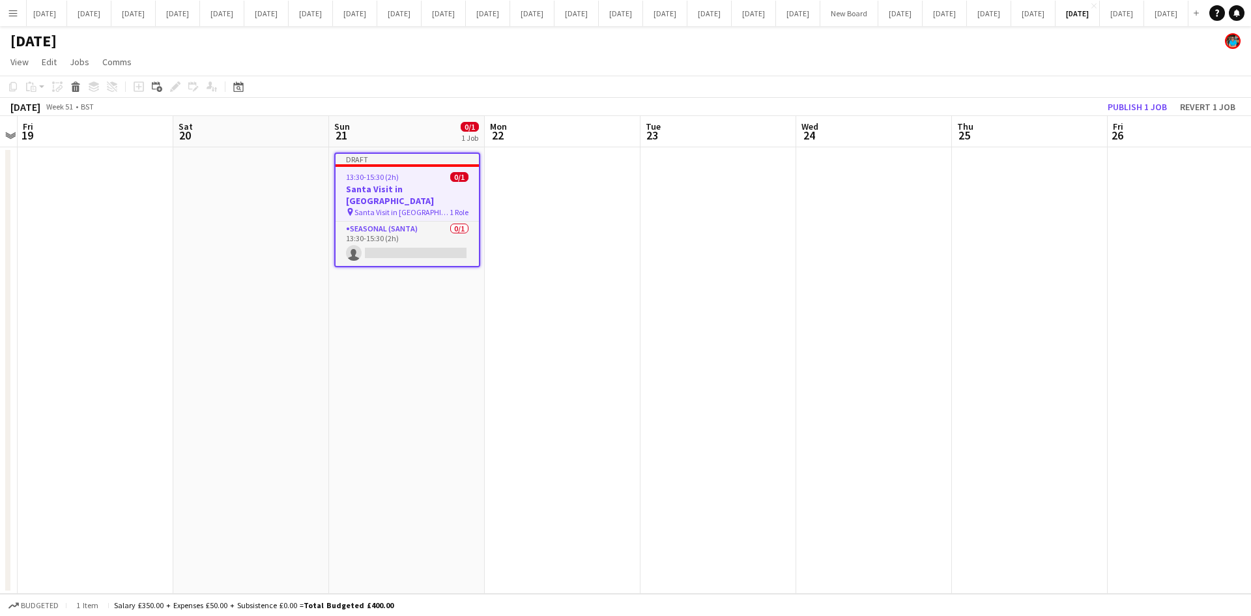
click at [625, 353] on app-date-cell at bounding box center [563, 370] width 156 height 446
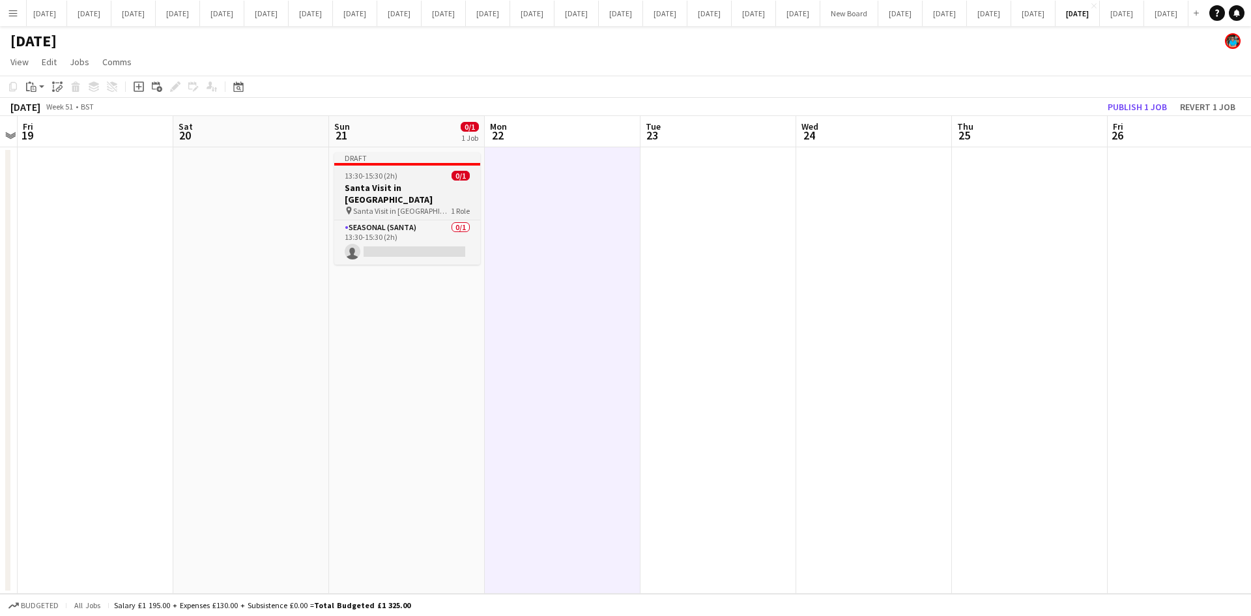
click at [411, 192] on h3 "Santa Visit in [GEOGRAPHIC_DATA]" at bounding box center [407, 193] width 146 height 23
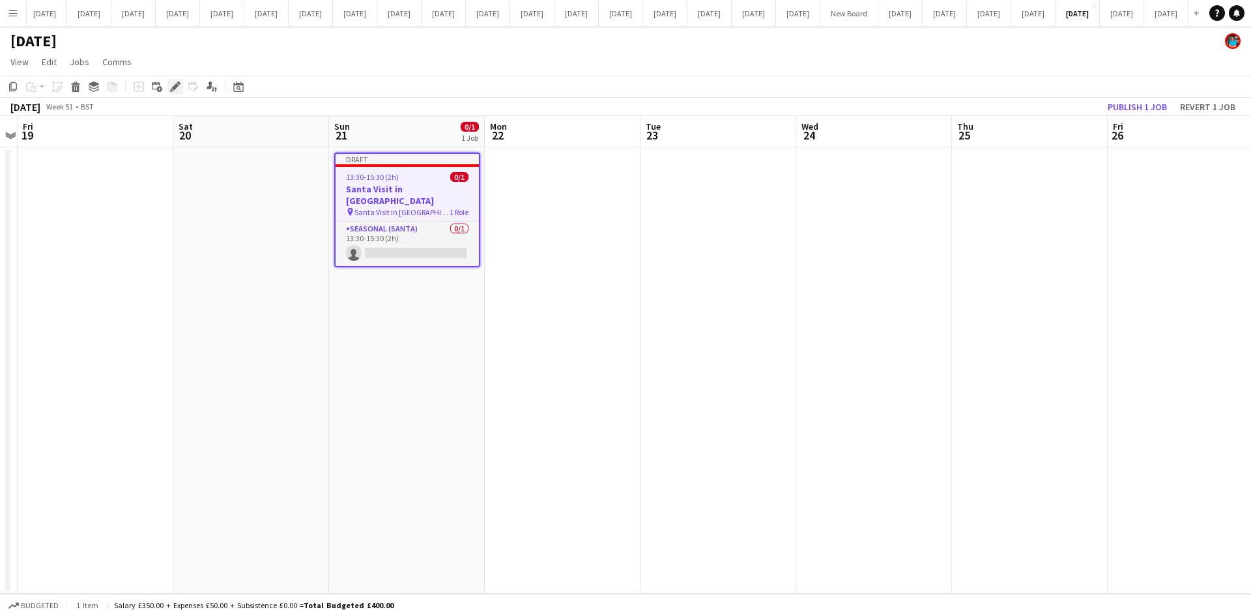
drag, startPoint x: 175, startPoint y: 84, endPoint x: 300, endPoint y: 111, distance: 127.9
click at [175, 83] on icon "Edit" at bounding box center [175, 86] width 10 height 10
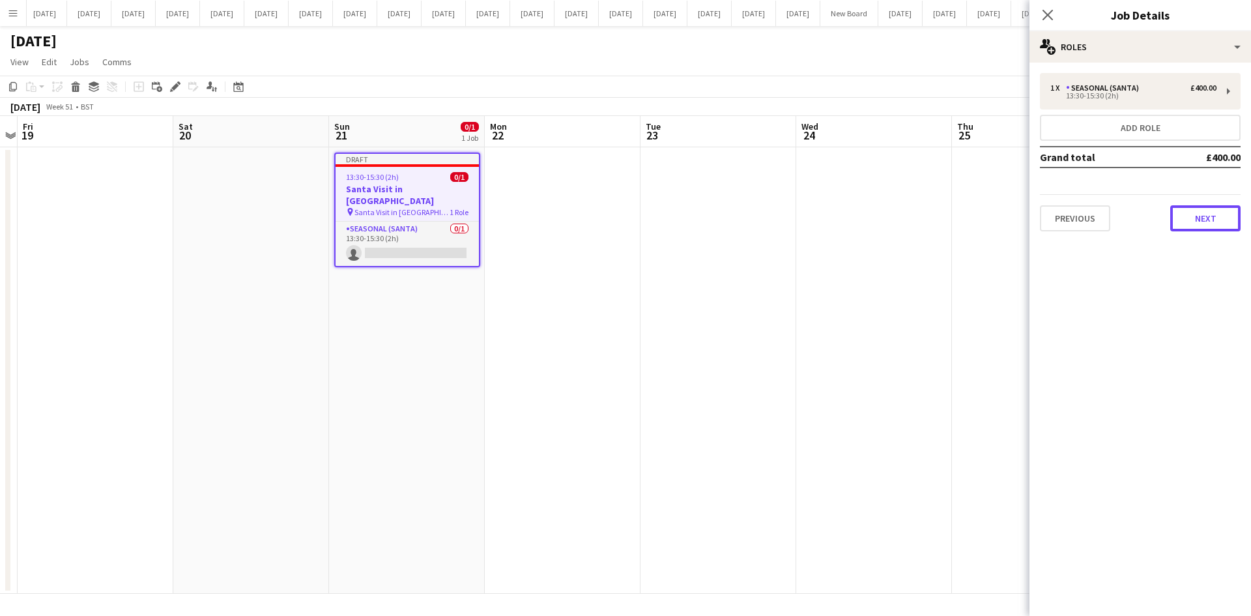
click at [1231, 213] on button "Next" at bounding box center [1205, 218] width 70 height 26
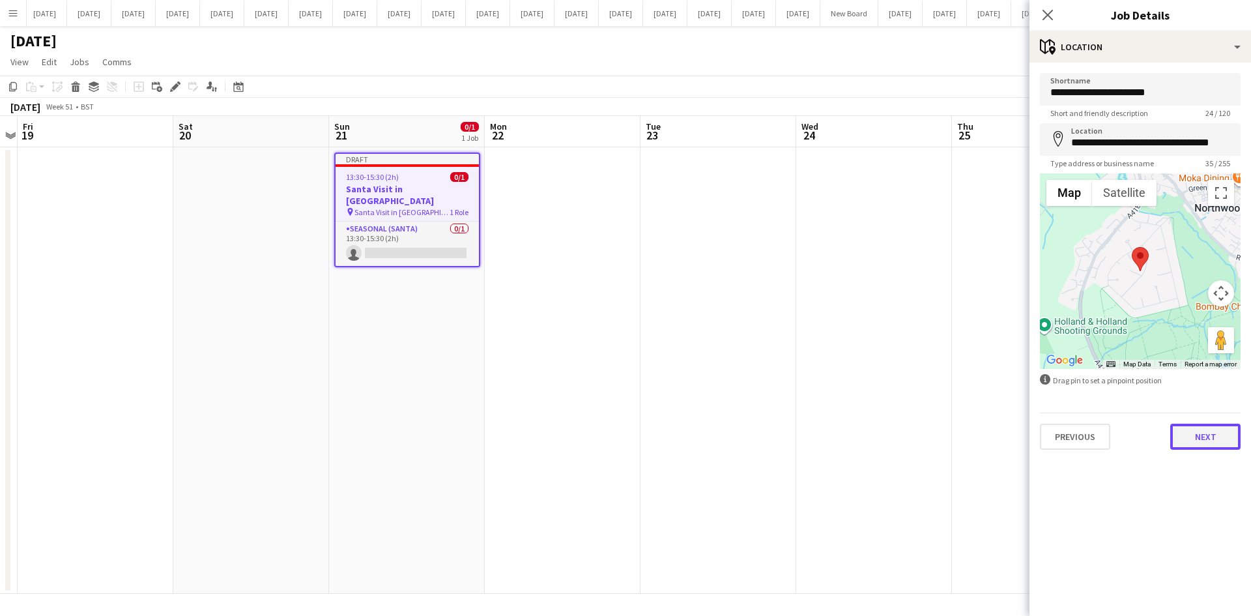
click at [1214, 436] on button "Next" at bounding box center [1205, 436] width 70 height 26
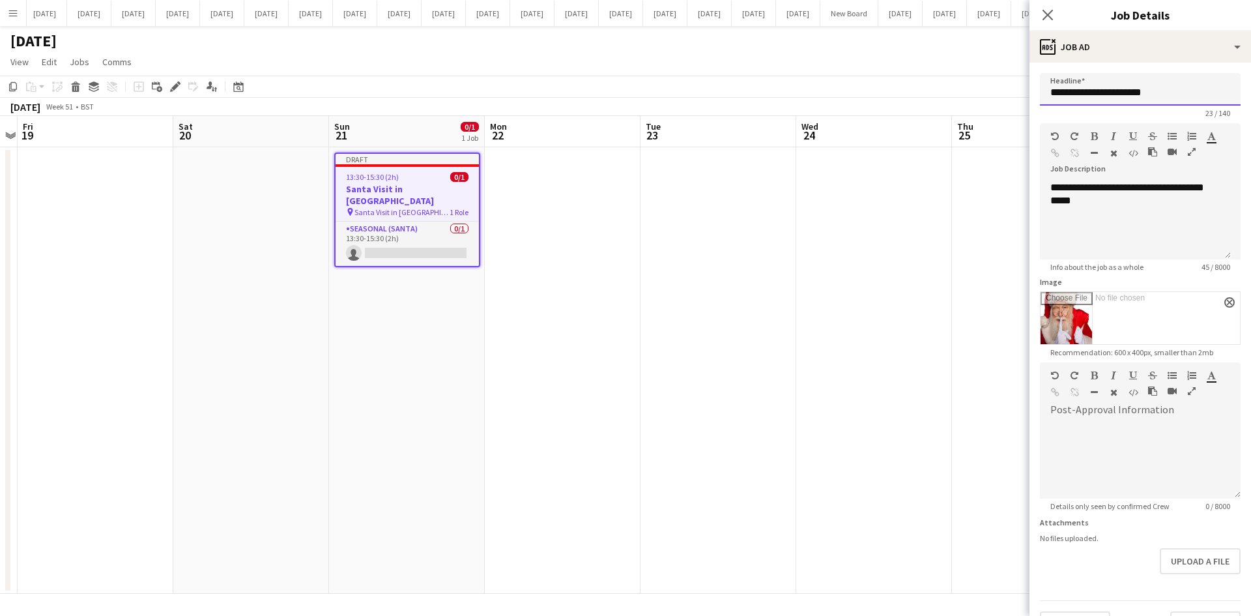
click at [1130, 92] on input "**********" at bounding box center [1140, 89] width 201 height 33
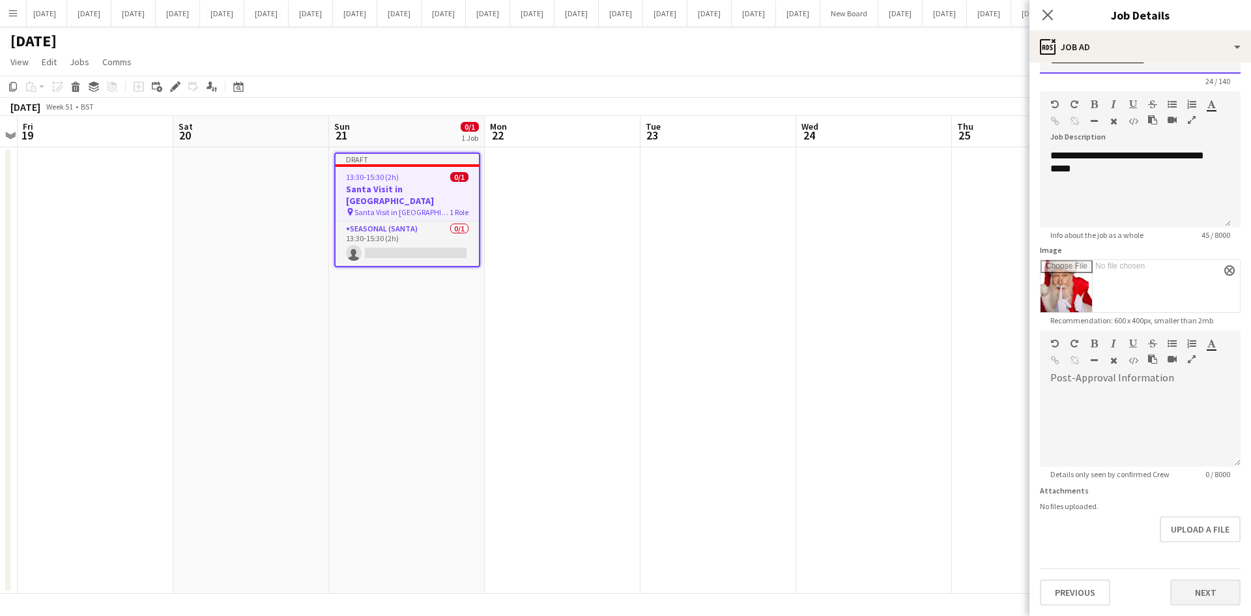
type input "**********"
click at [1196, 597] on button "Next" at bounding box center [1205, 592] width 70 height 26
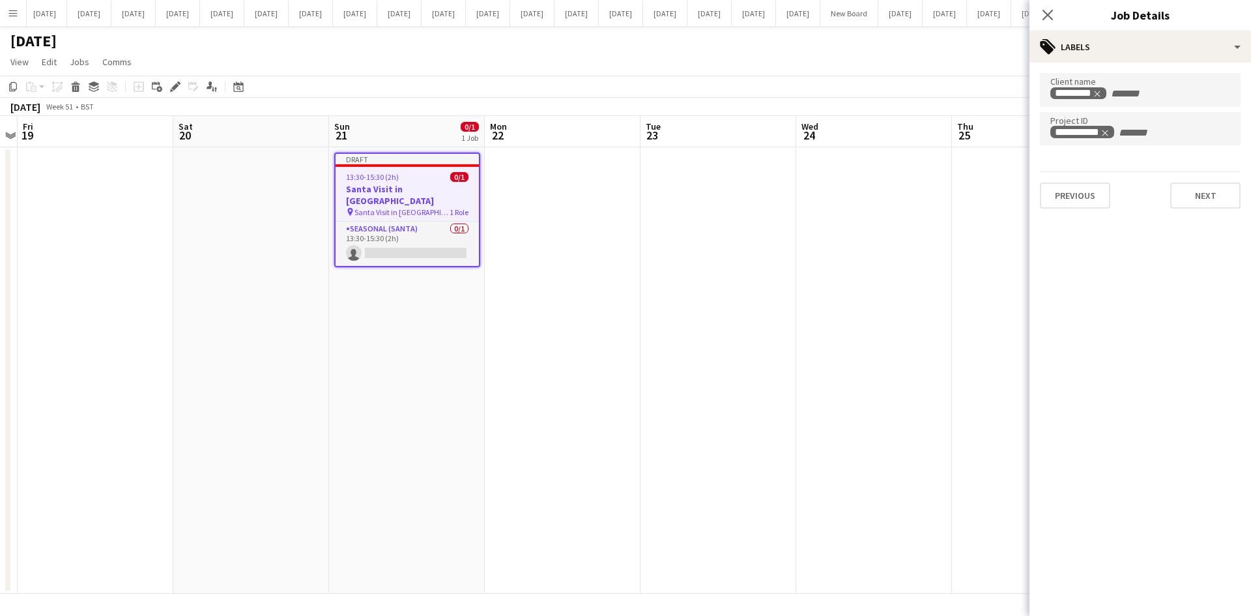
scroll to position [0, 0]
click at [1215, 186] on button "Next" at bounding box center [1205, 195] width 70 height 26
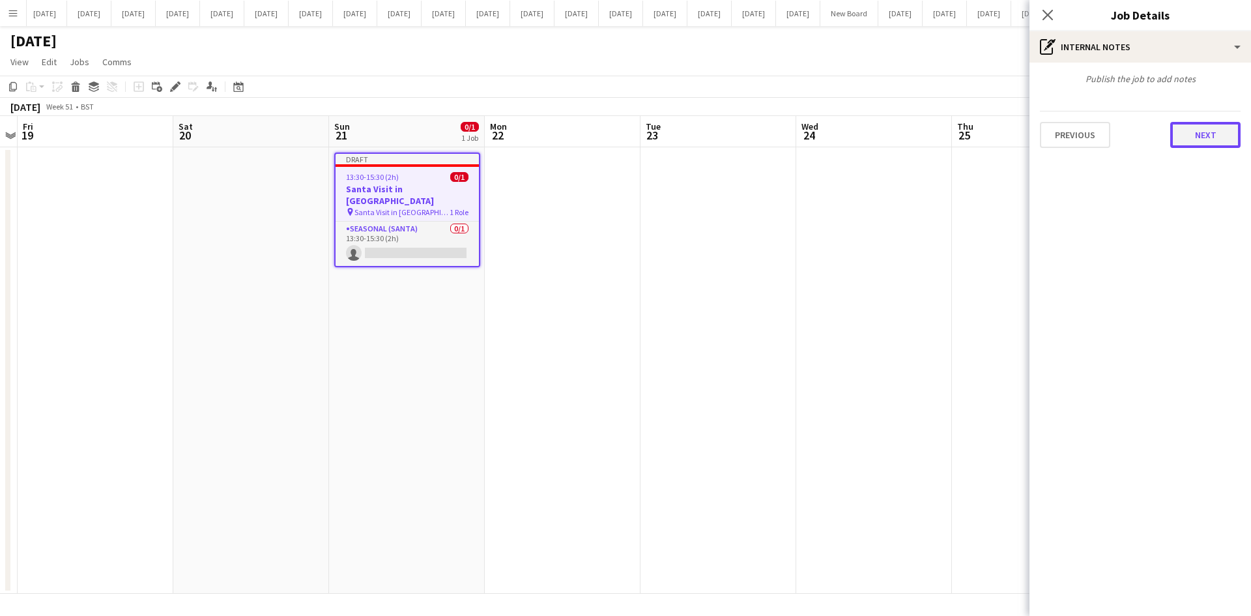
click at [1214, 133] on button "Next" at bounding box center [1205, 135] width 70 height 26
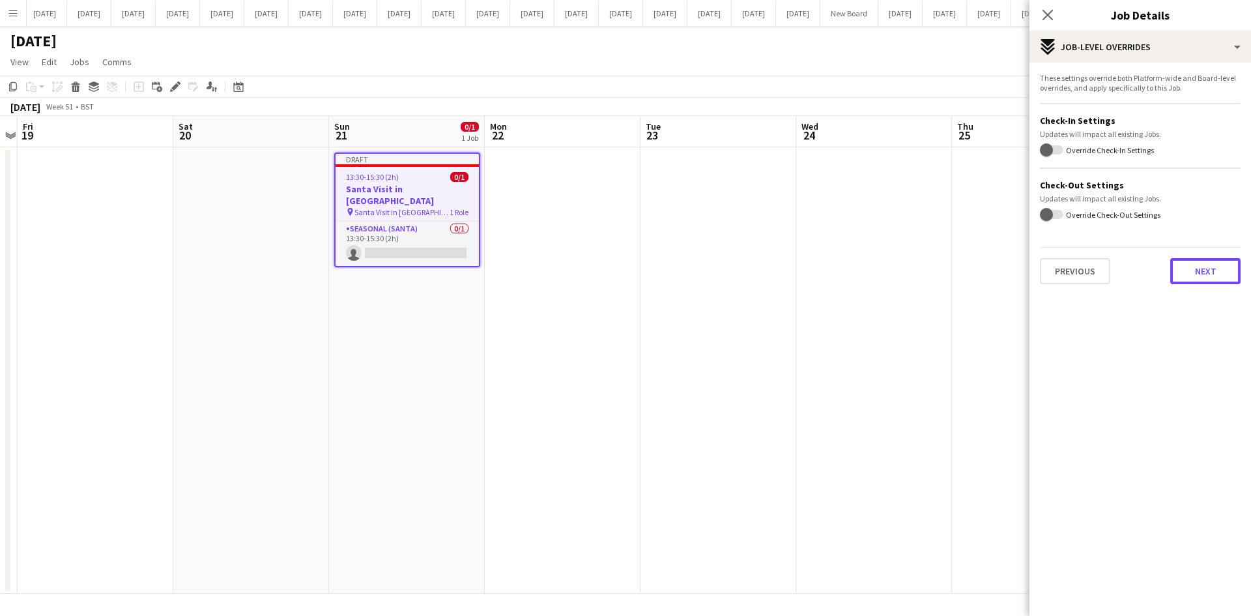
click at [1220, 262] on button "Next" at bounding box center [1205, 271] width 70 height 26
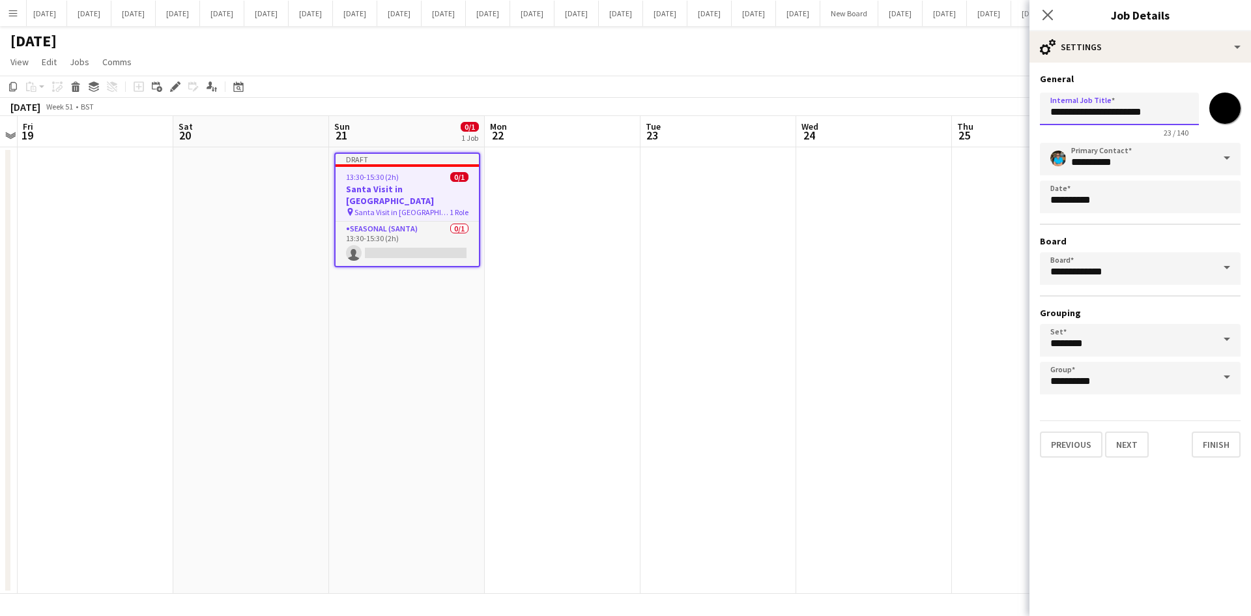
click at [1128, 115] on input "**********" at bounding box center [1119, 109] width 159 height 33
type input "**********"
click at [1215, 442] on button "Finish" at bounding box center [1215, 444] width 49 height 26
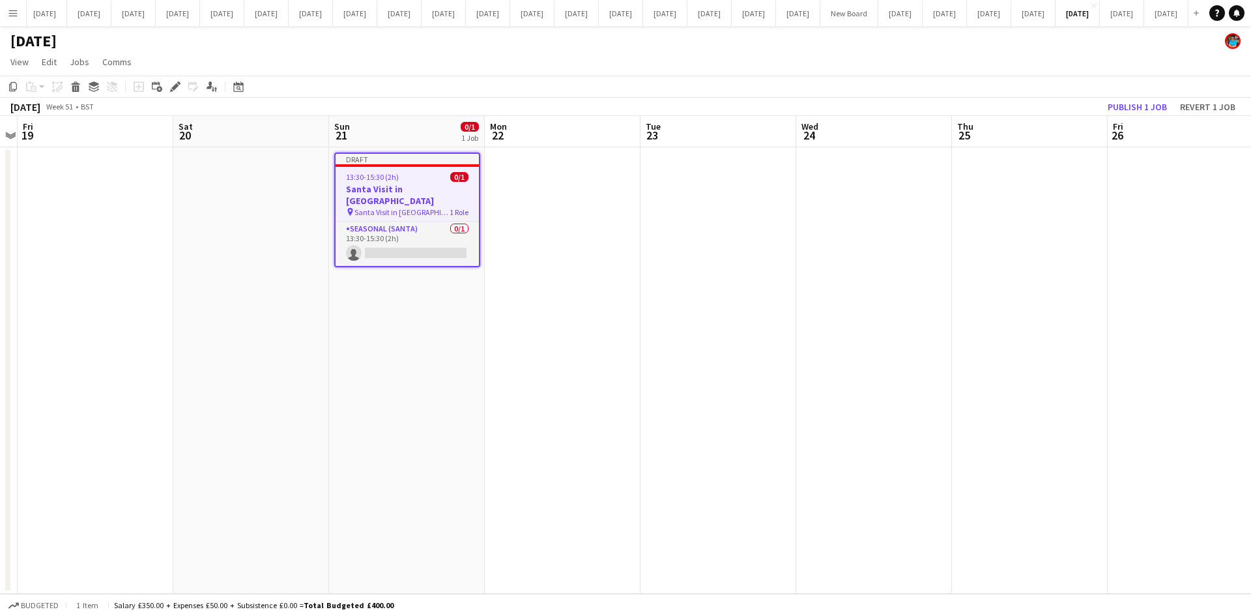
click at [819, 371] on app-date-cell at bounding box center [874, 370] width 156 height 446
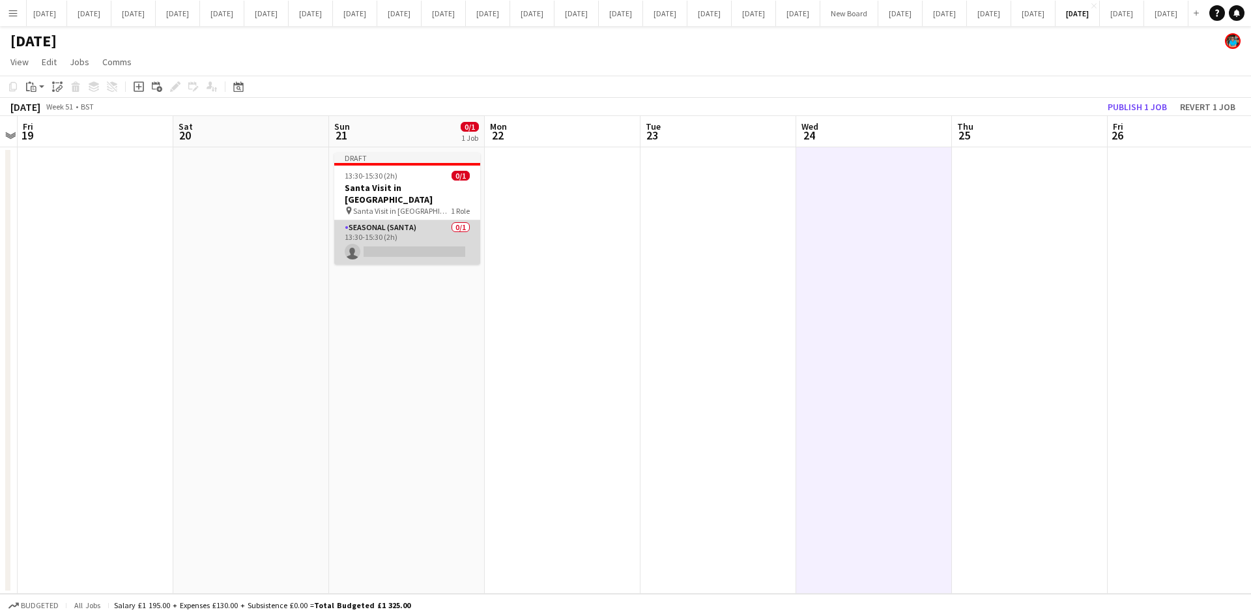
click at [446, 238] on app-card-role "Seasonal (Santa) 0/1 13:30-15:30 (2h) single-neutral-actions" at bounding box center [407, 242] width 146 height 44
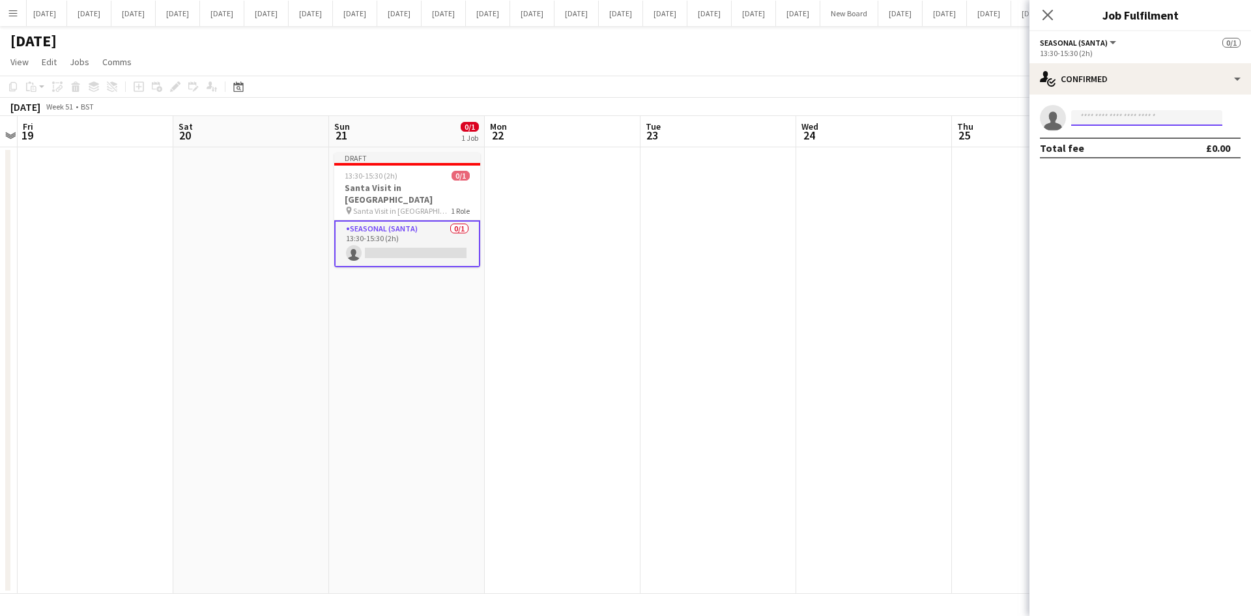
click at [1096, 116] on input at bounding box center [1146, 118] width 151 height 16
type input "****"
click at [1147, 136] on span "[PERSON_NAME] Active" at bounding box center [1146, 136] width 130 height 11
click at [1110, 114] on input at bounding box center [1146, 118] width 151 height 16
click at [1108, 147] on span "Has conflicting unavailable period." at bounding box center [1146, 148] width 130 height 12
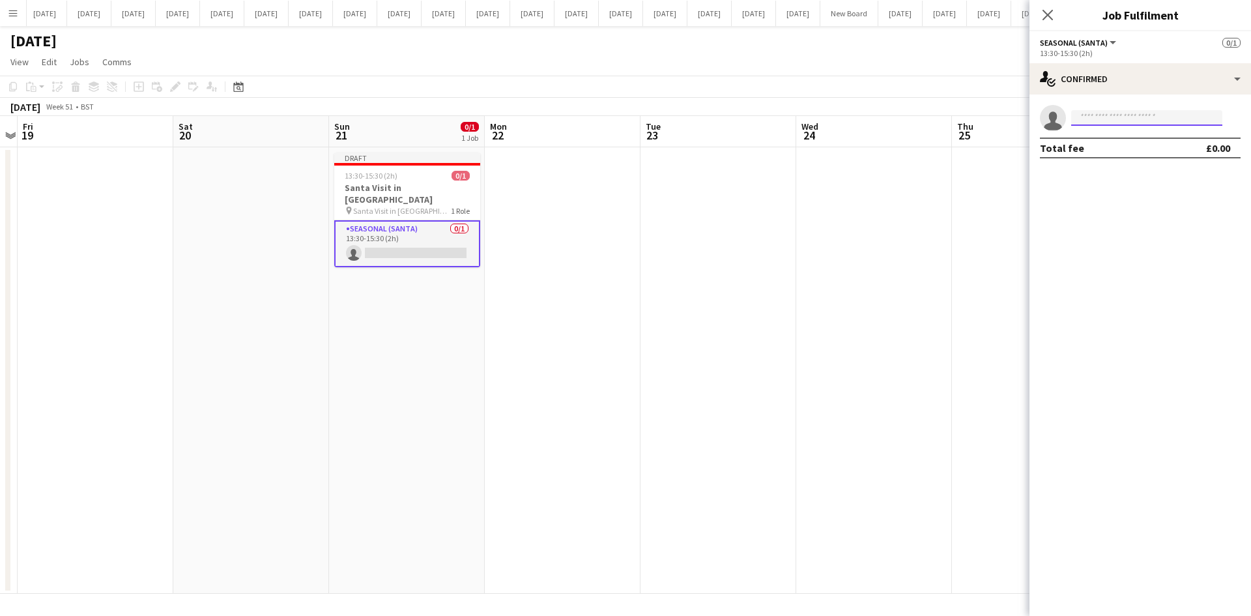
click at [1097, 117] on input at bounding box center [1146, 118] width 151 height 16
click at [1105, 138] on span "[PERSON_NAME]" at bounding box center [1118, 136] width 75 height 11
click at [1050, 16] on icon "Close pop-in" at bounding box center [1047, 14] width 12 height 12
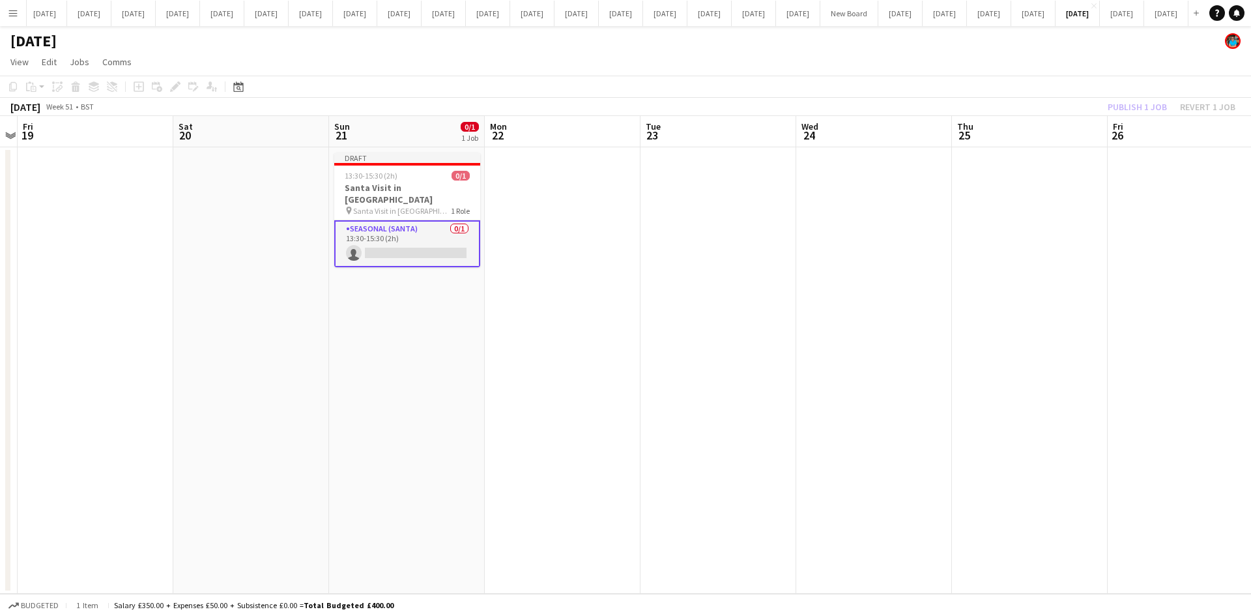
click at [862, 236] on app-date-cell at bounding box center [874, 370] width 156 height 446
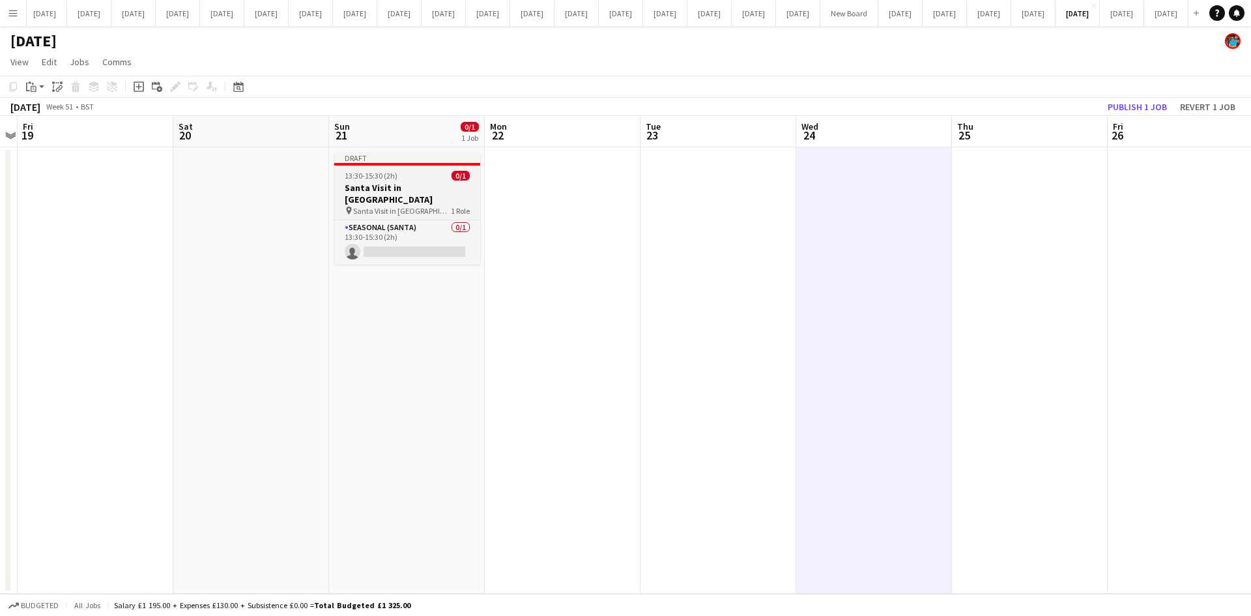
click at [406, 190] on h3 "Santa Visit in [GEOGRAPHIC_DATA]" at bounding box center [407, 193] width 146 height 23
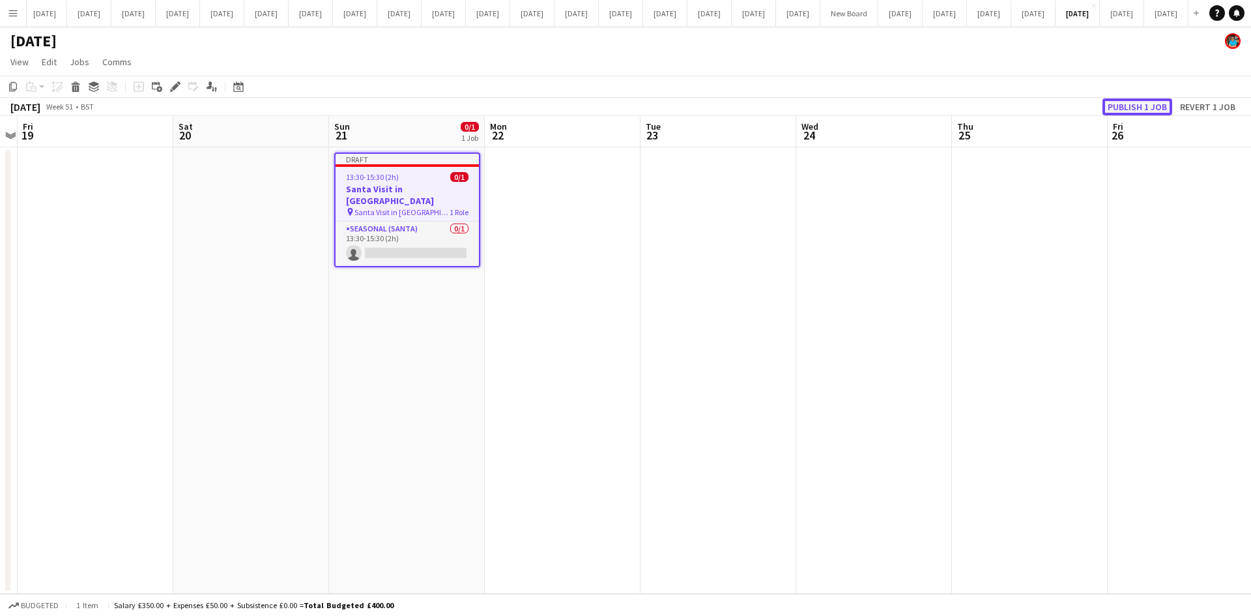
click at [1115, 106] on button "Publish 1 job" at bounding box center [1137, 106] width 70 height 17
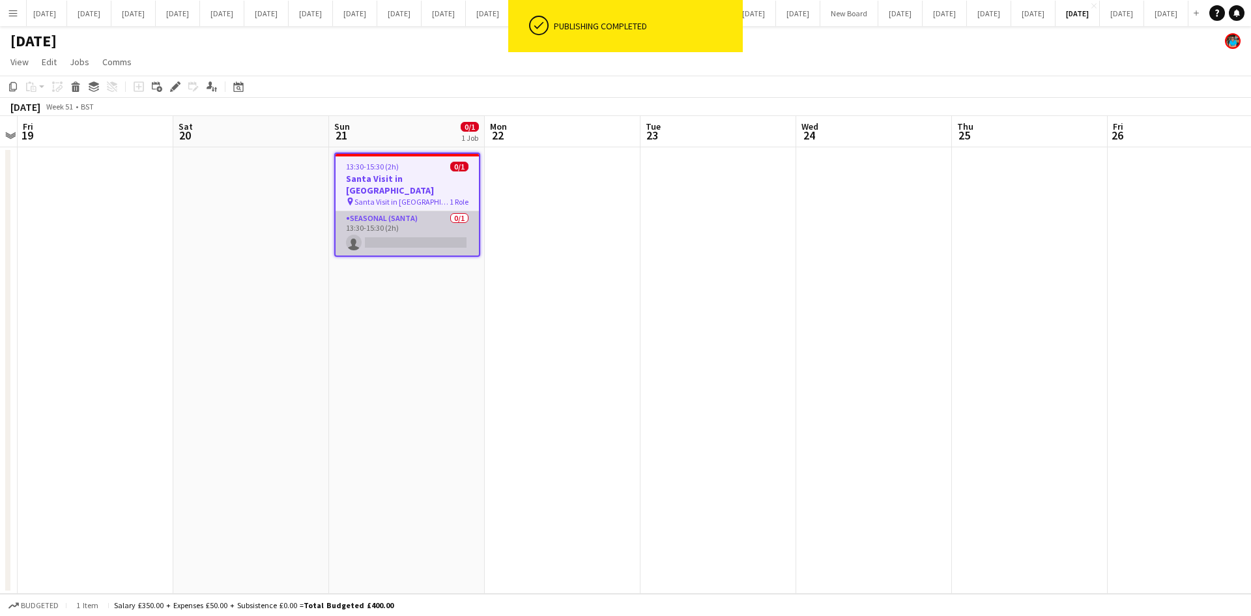
click at [427, 211] on app-card-role "Seasonal (Santa) 0/1 13:30-15:30 (2h) single-neutral-actions" at bounding box center [406, 233] width 143 height 44
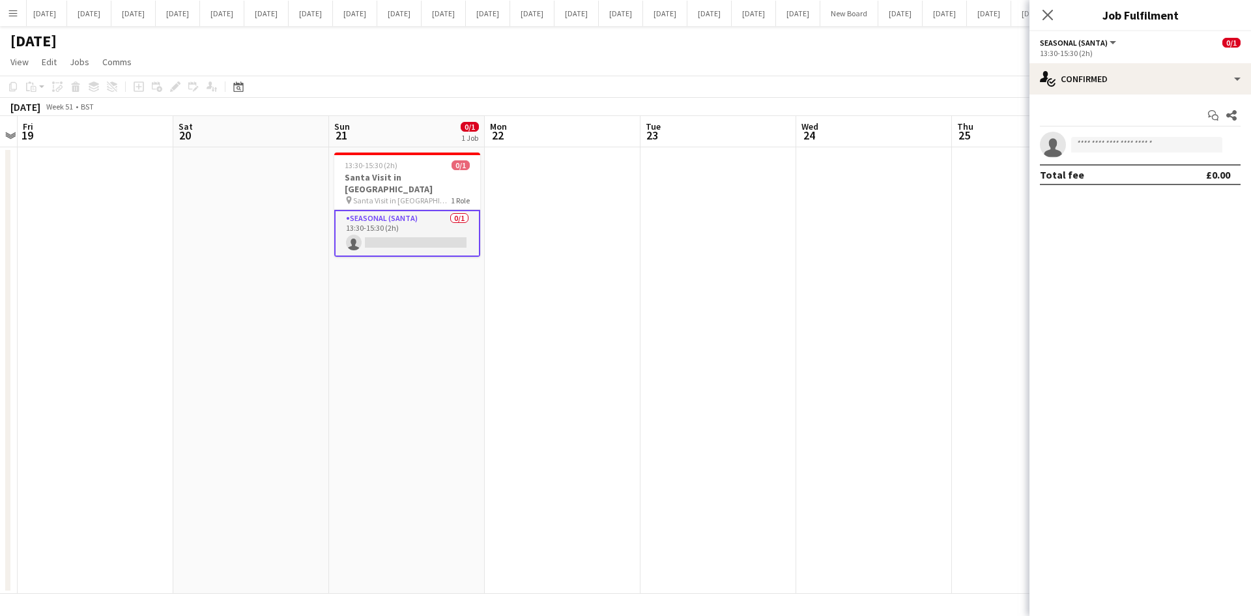
click at [1055, 12] on div "Close pop-in" at bounding box center [1047, 15] width 36 height 30
click at [1049, 13] on icon at bounding box center [1047, 14] width 12 height 12
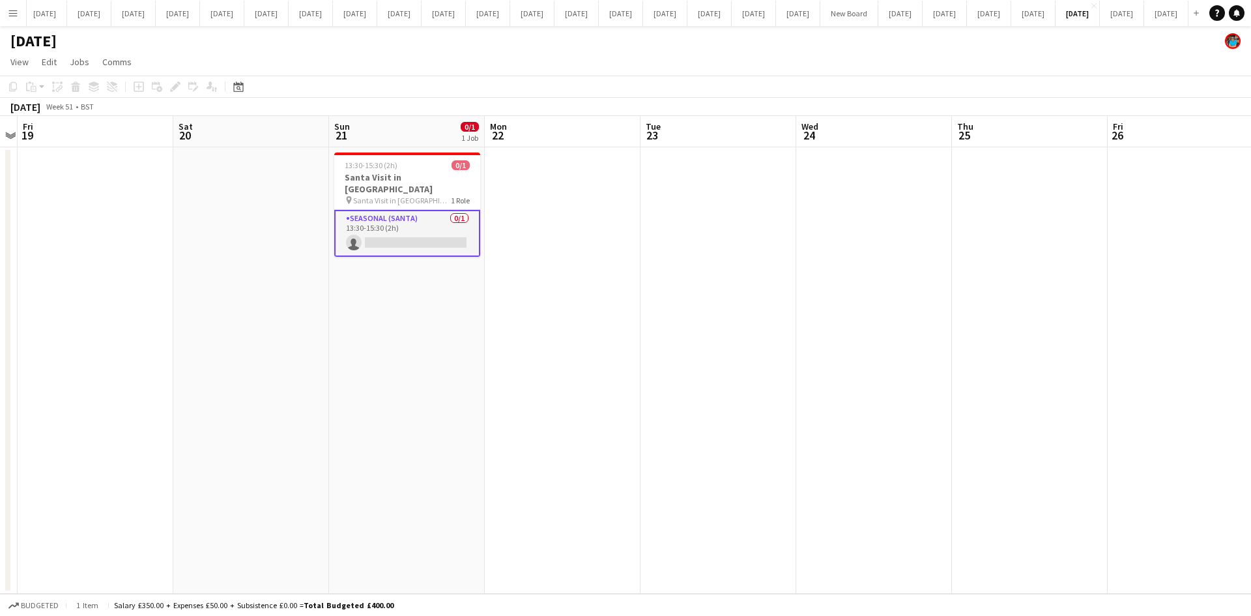
click at [482, 384] on app-date-cell "13:30-15:30 (2h) 0/1 Santa Visit in [GEOGRAPHIC_DATA] pin Santa Visit in [GEOGR…" at bounding box center [407, 370] width 156 height 446
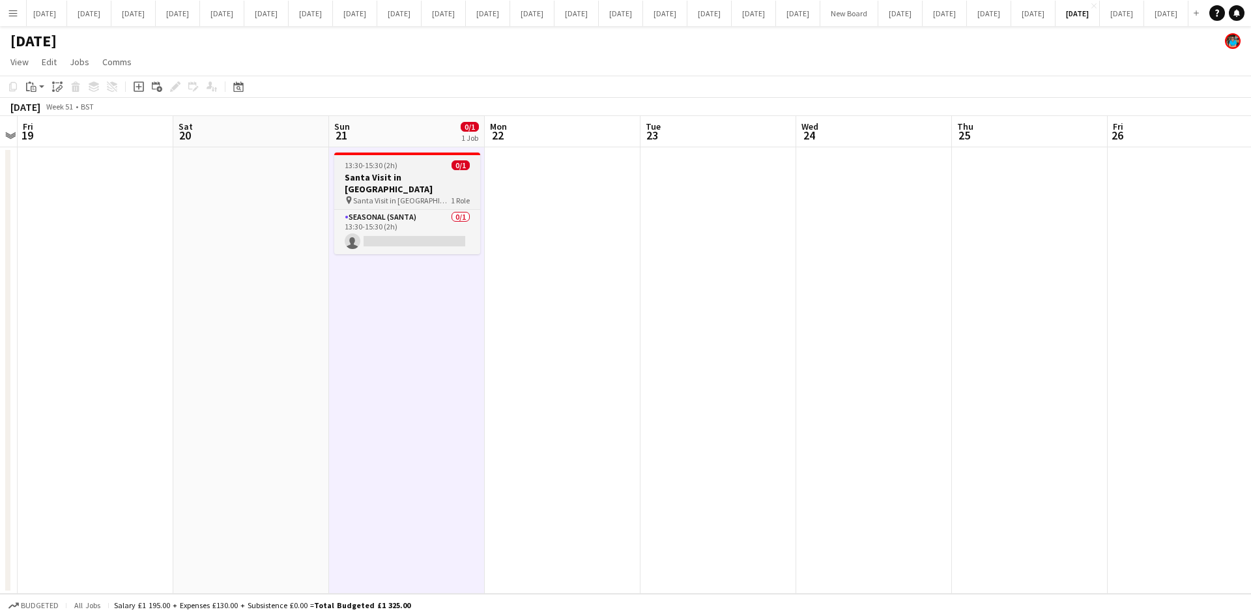
click at [415, 176] on h3 "Santa Visit in [GEOGRAPHIC_DATA]" at bounding box center [407, 182] width 146 height 23
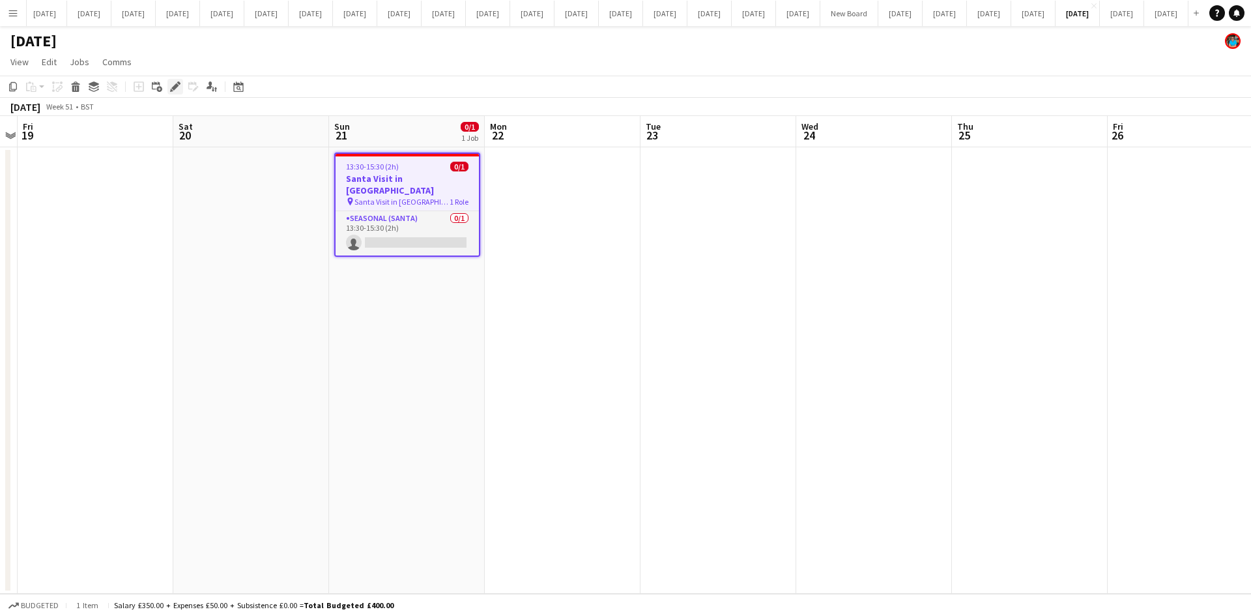
click at [178, 84] on icon "Edit" at bounding box center [175, 86] width 10 height 10
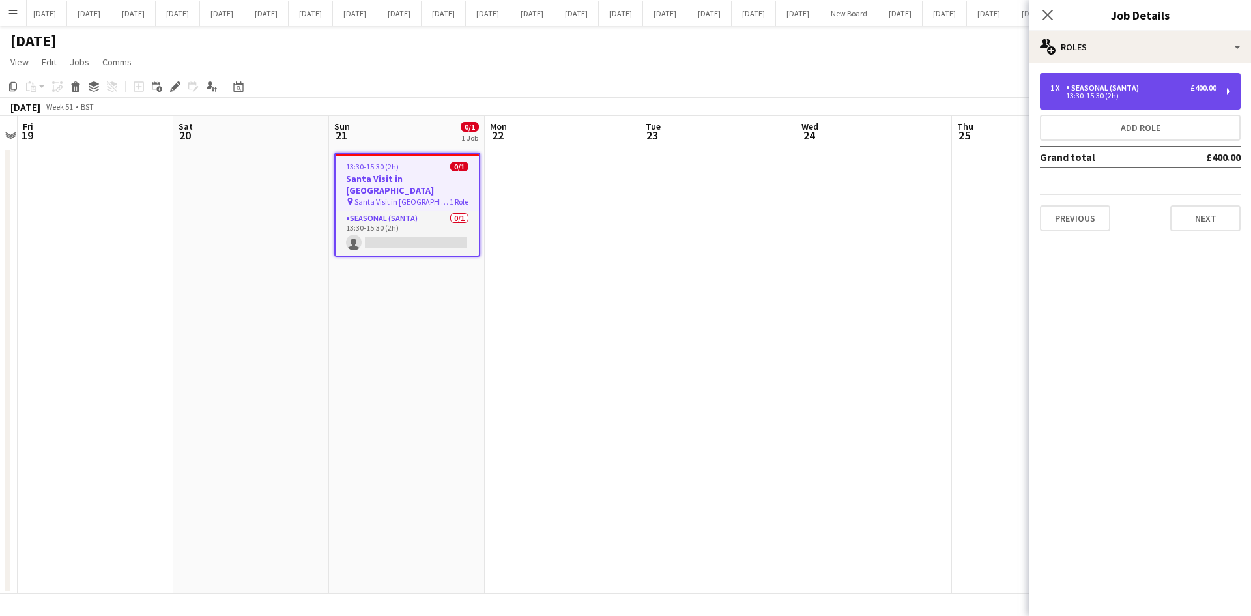
click at [1077, 101] on div "1 x Seasonal (Santa) £400.00 13:30-15:30 (2h)" at bounding box center [1140, 91] width 201 height 36
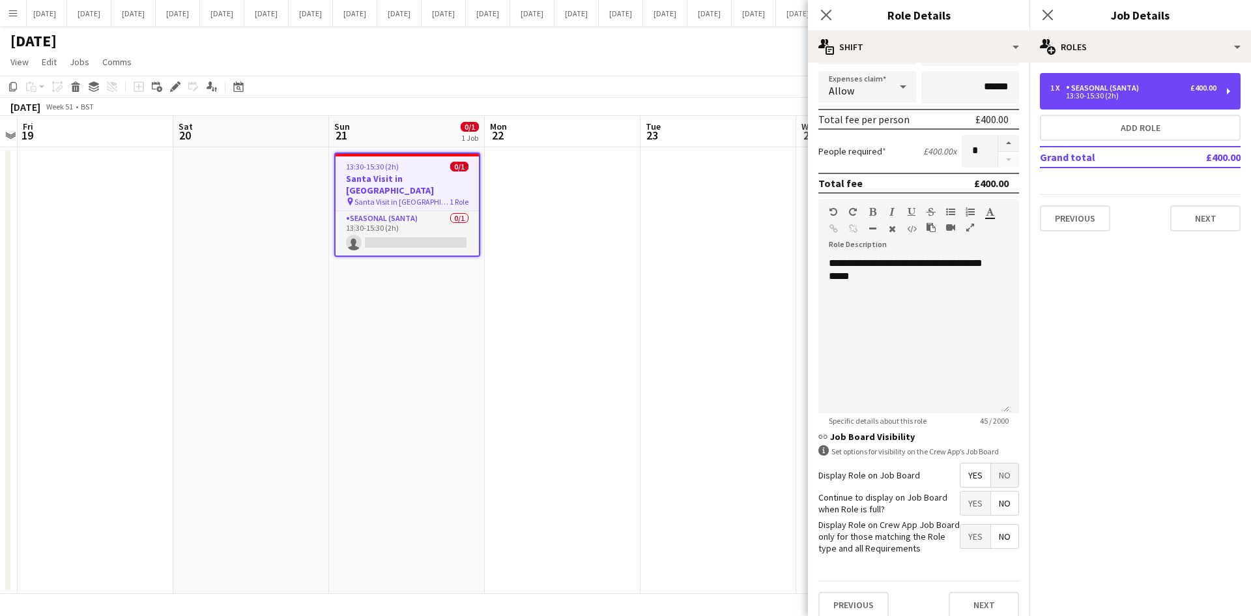
scroll to position [203, 0]
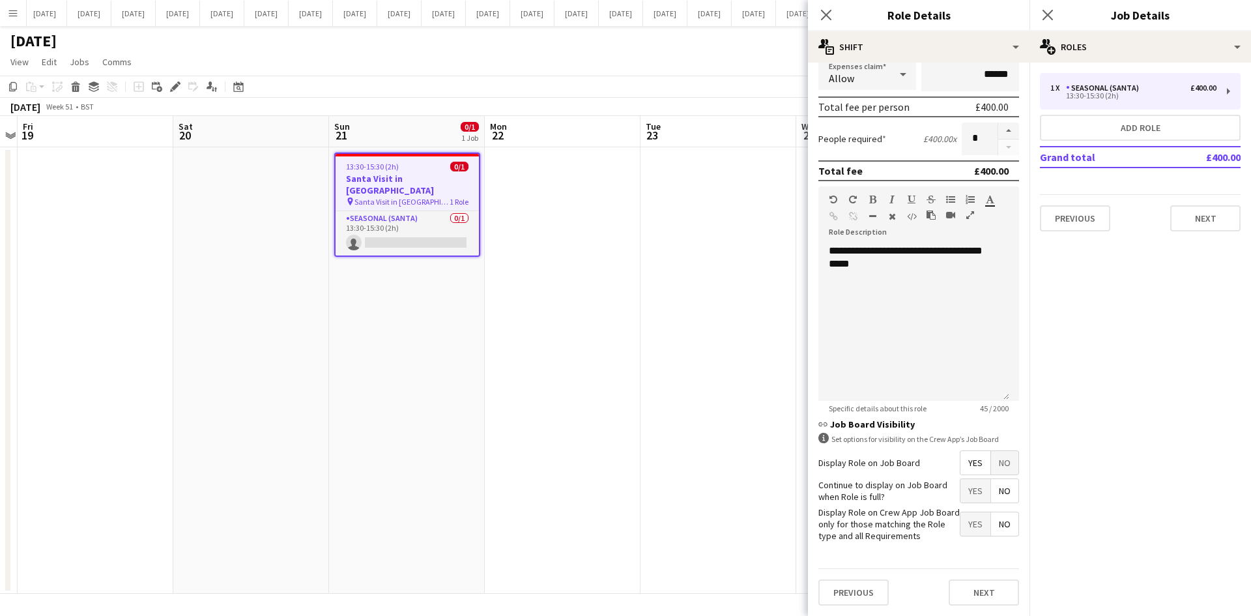
click at [991, 466] on span "No" at bounding box center [1004, 462] width 27 height 23
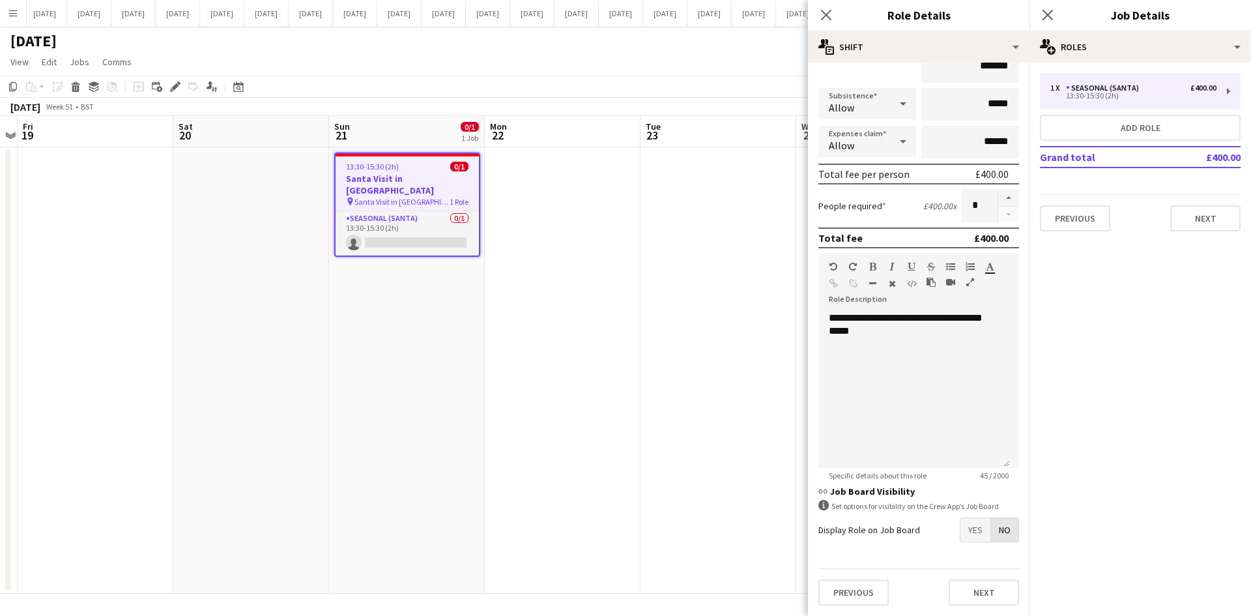
scroll to position [136, 0]
click at [994, 590] on button "Next" at bounding box center [983, 592] width 70 height 26
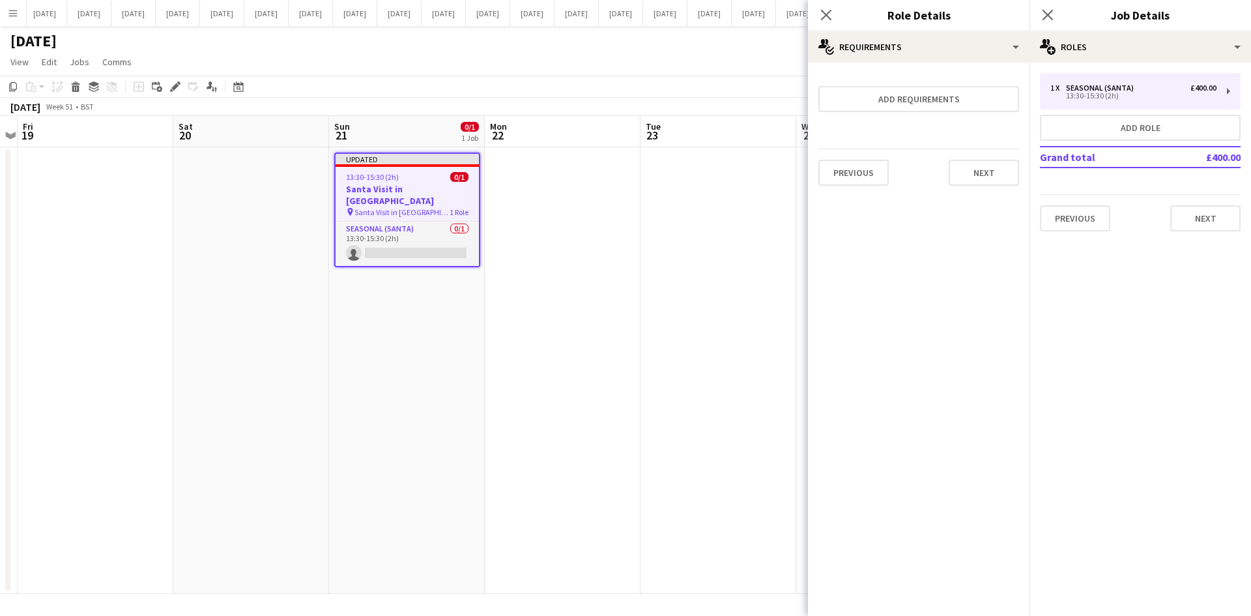
scroll to position [0, 0]
click at [1225, 225] on button "Next" at bounding box center [1205, 218] width 70 height 26
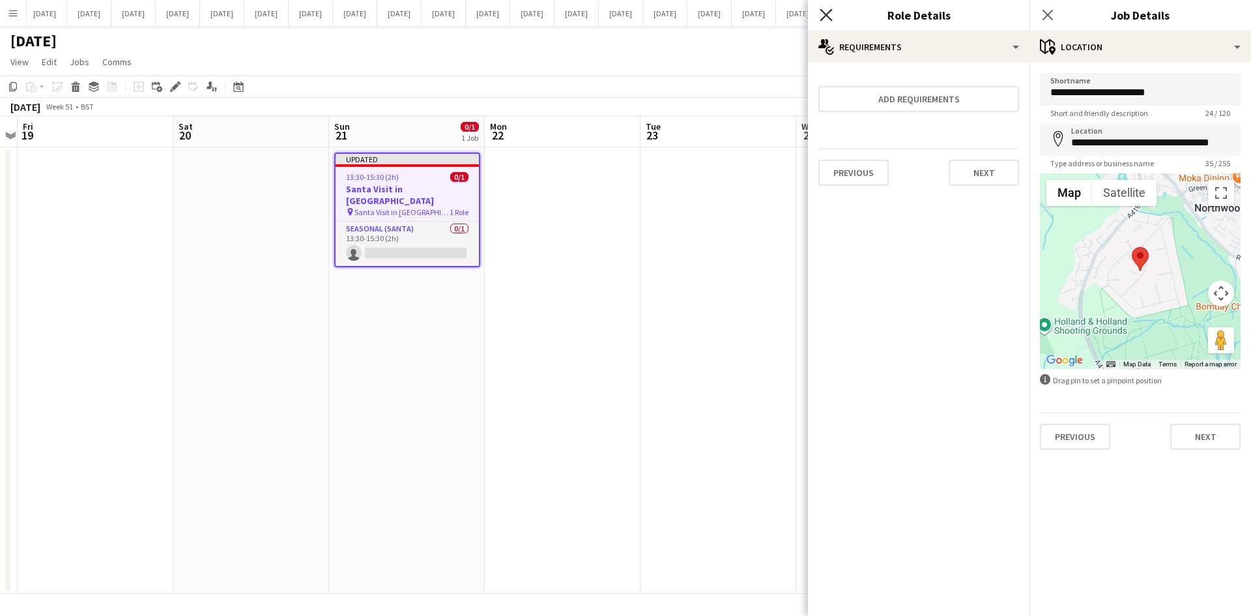
click at [827, 12] on icon "Close pop-in" at bounding box center [825, 14] width 12 height 12
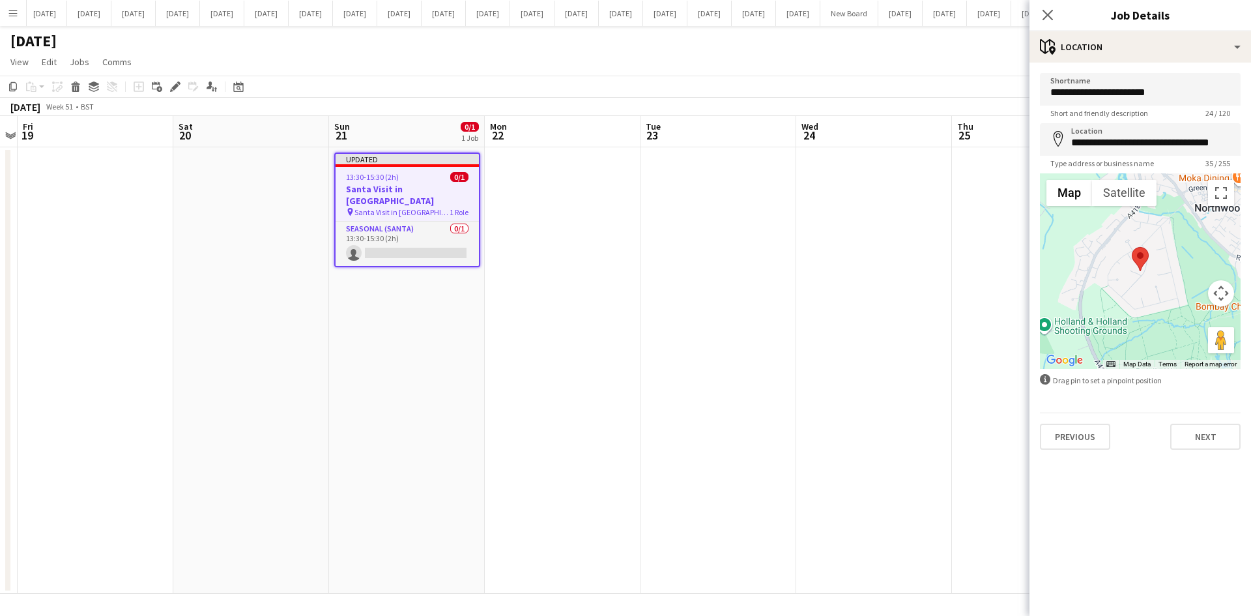
drag, startPoint x: 1051, startPoint y: 14, endPoint x: 1040, endPoint y: 22, distance: 13.9
click at [1051, 13] on icon "Close pop-in" at bounding box center [1047, 15] width 10 height 10
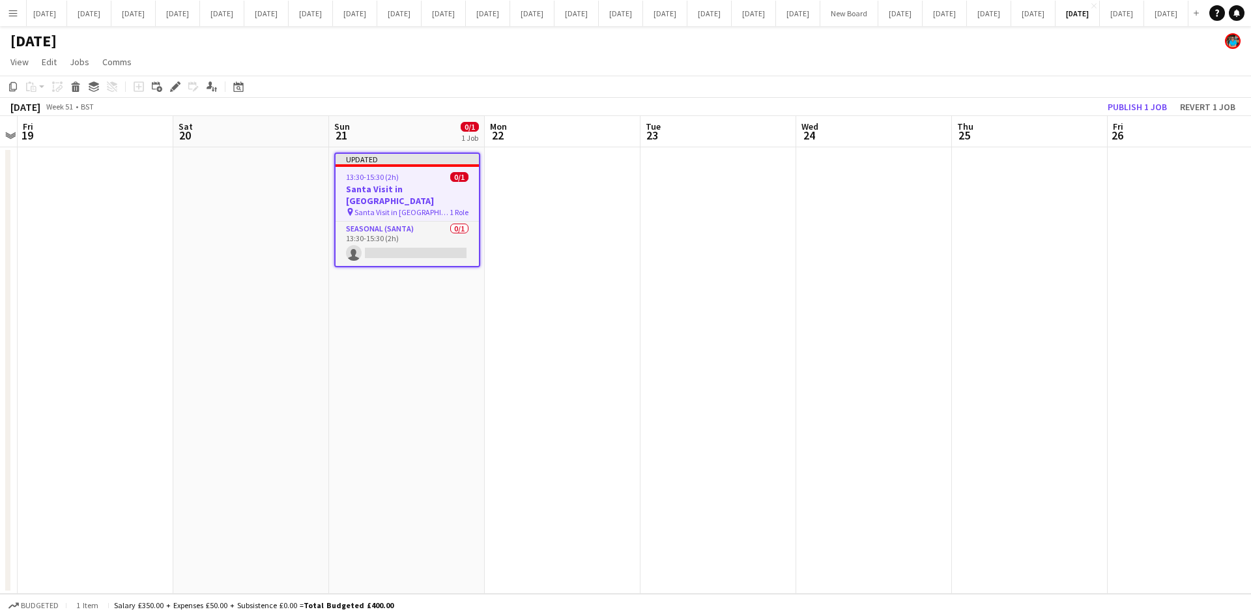
click at [580, 377] on app-date-cell at bounding box center [563, 370] width 156 height 446
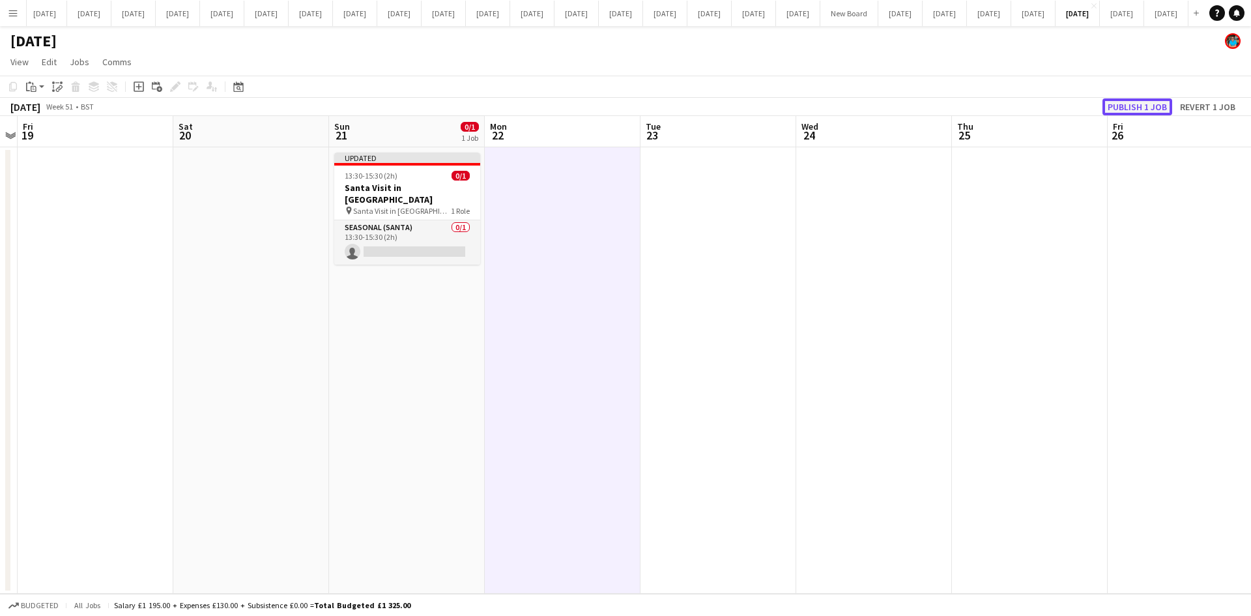
click at [1115, 104] on button "Publish 1 job" at bounding box center [1137, 106] width 70 height 17
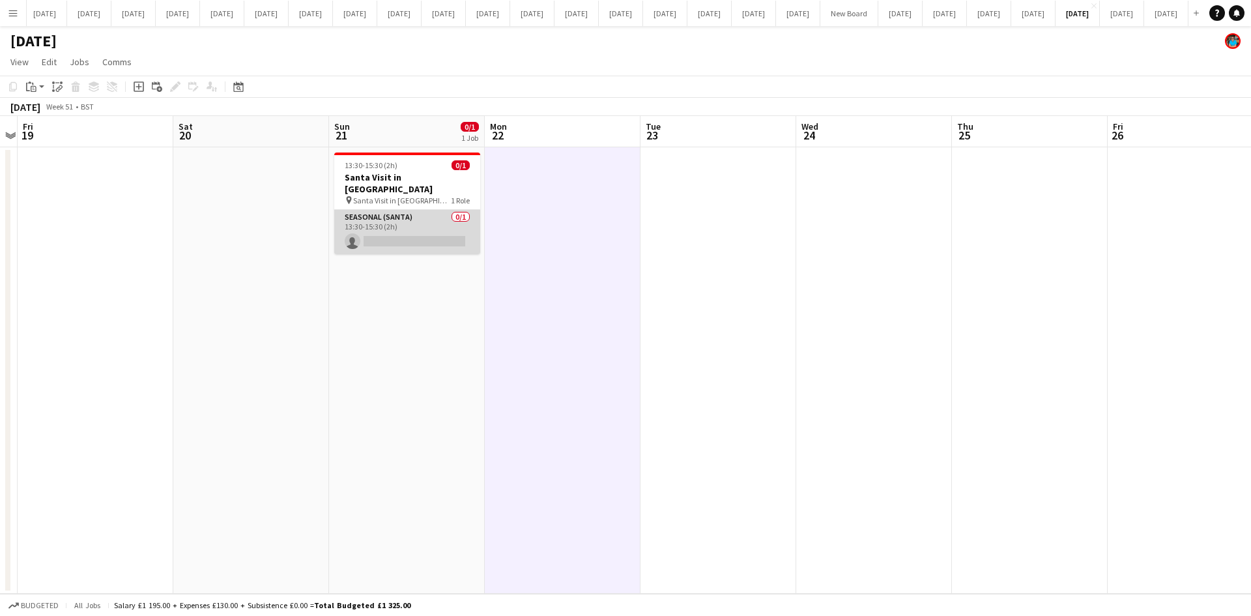
click at [383, 227] on app-card-role "Seasonal (Santa) 0/1 13:30-15:30 (2h) single-neutral-actions" at bounding box center [407, 232] width 146 height 44
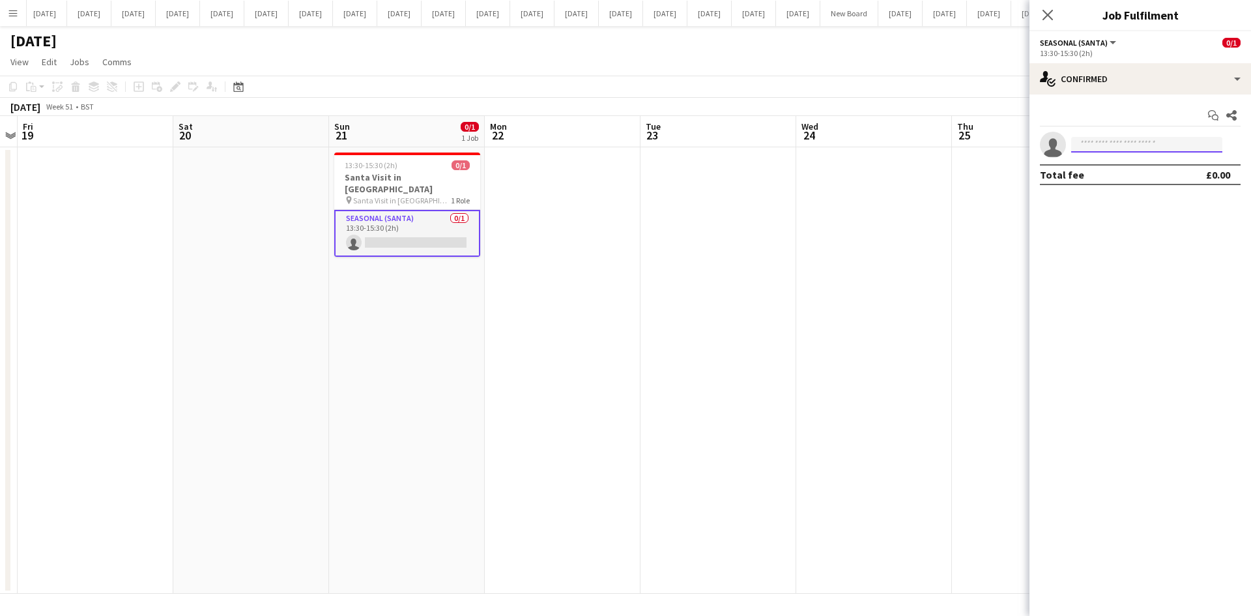
click at [1093, 145] on input at bounding box center [1146, 145] width 151 height 16
type input "****"
click at [1102, 182] on span "[PHONE_NUMBER]" at bounding box center [1146, 184] width 130 height 10
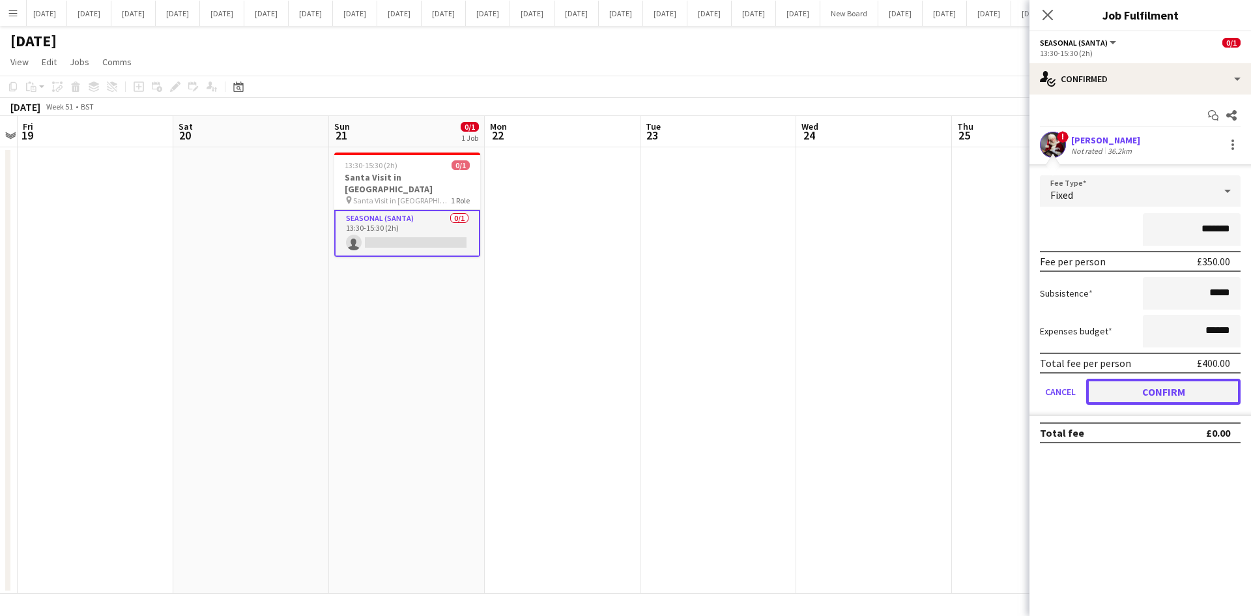
click at [1195, 396] on button "Confirm" at bounding box center [1163, 391] width 154 height 26
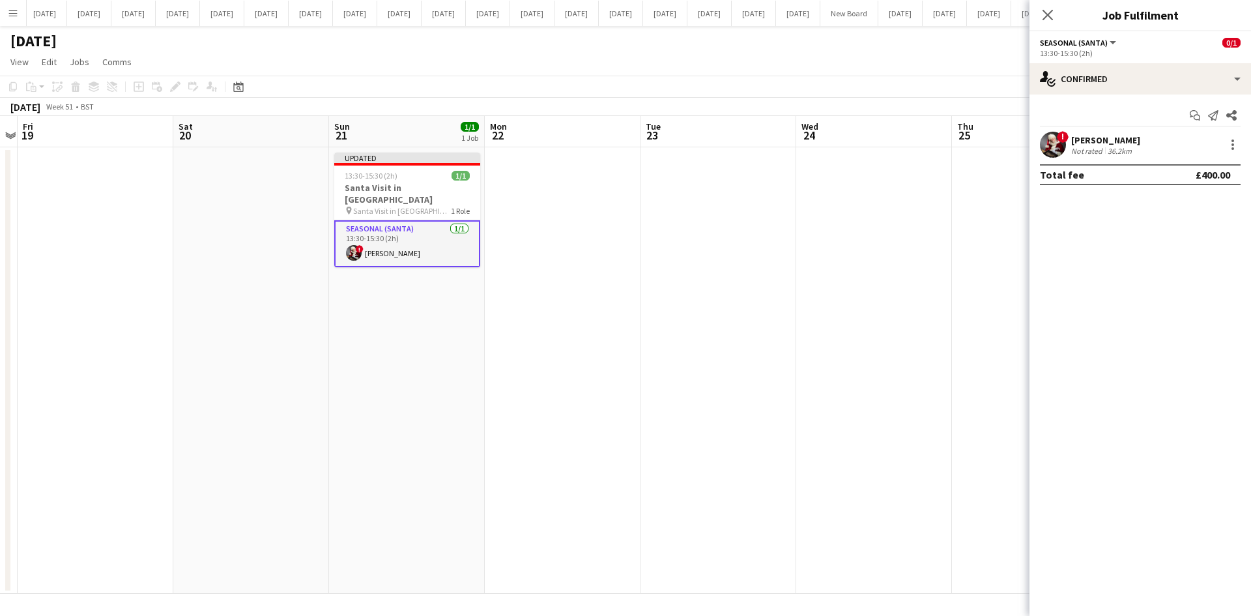
click at [677, 290] on app-date-cell at bounding box center [718, 370] width 156 height 446
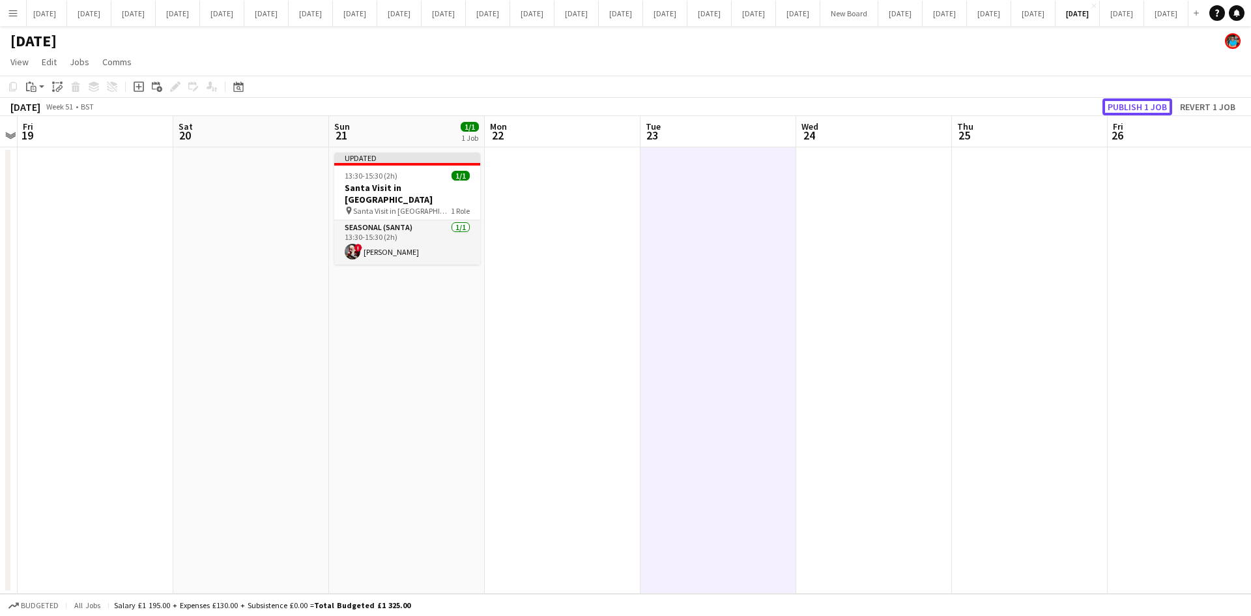
click at [1113, 106] on button "Publish 1 job" at bounding box center [1137, 106] width 70 height 17
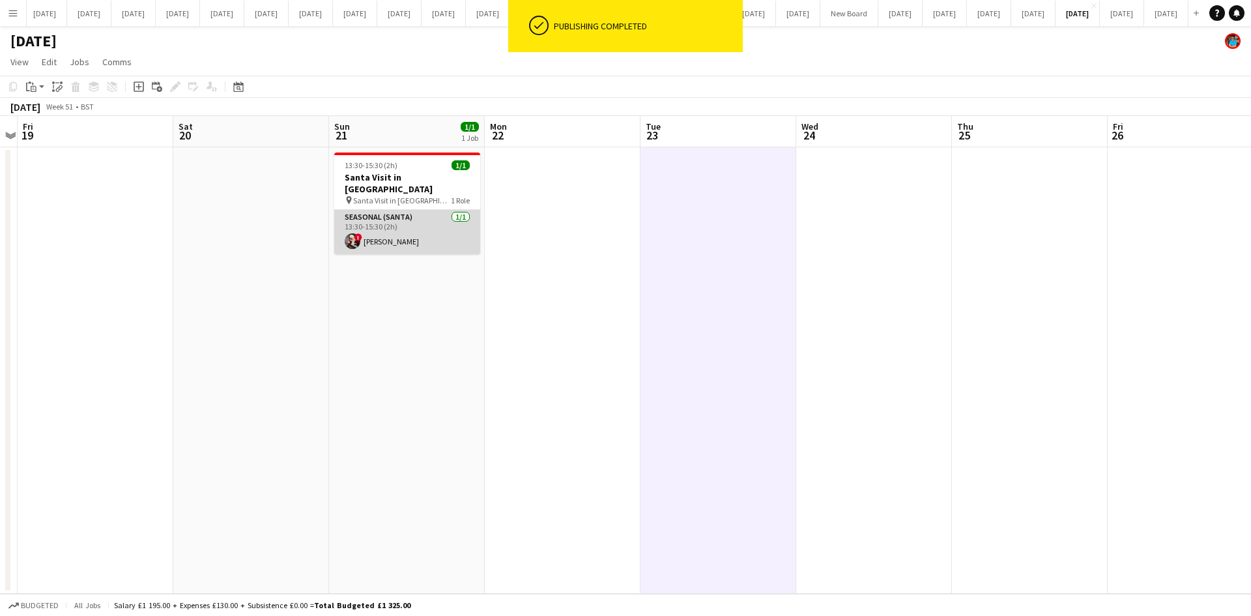
click at [380, 228] on app-card-role "Seasonal (Santa) [DATE] 13:30-15:30 (2h) ! [PERSON_NAME]" at bounding box center [407, 232] width 146 height 44
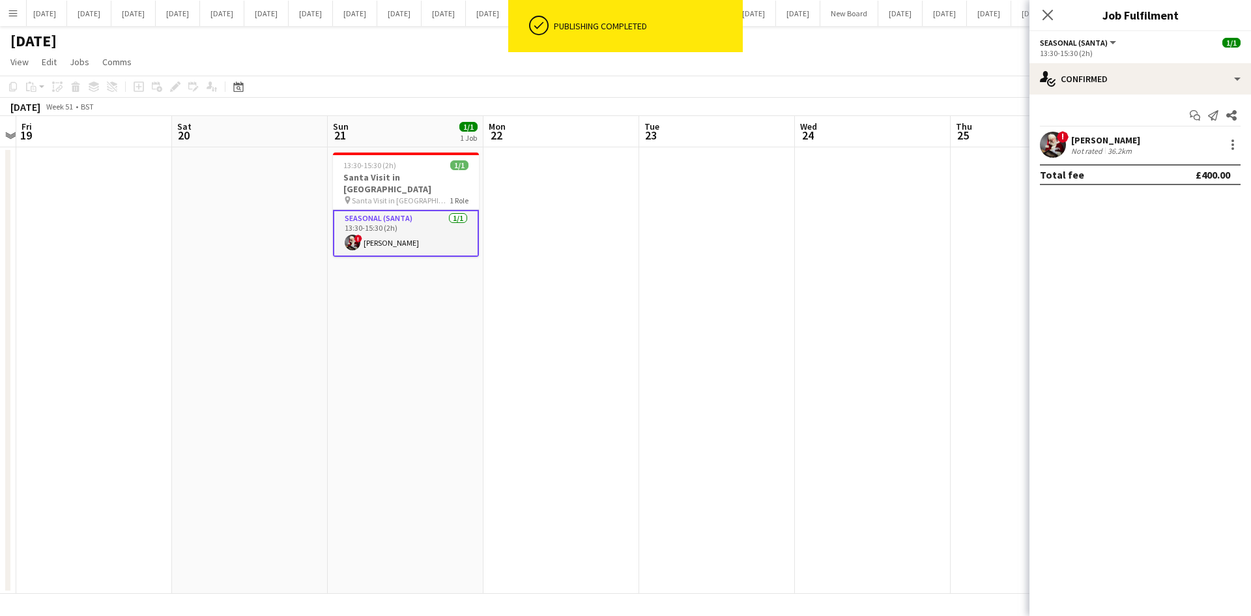
click at [1098, 143] on div "[PERSON_NAME]" at bounding box center [1105, 140] width 69 height 12
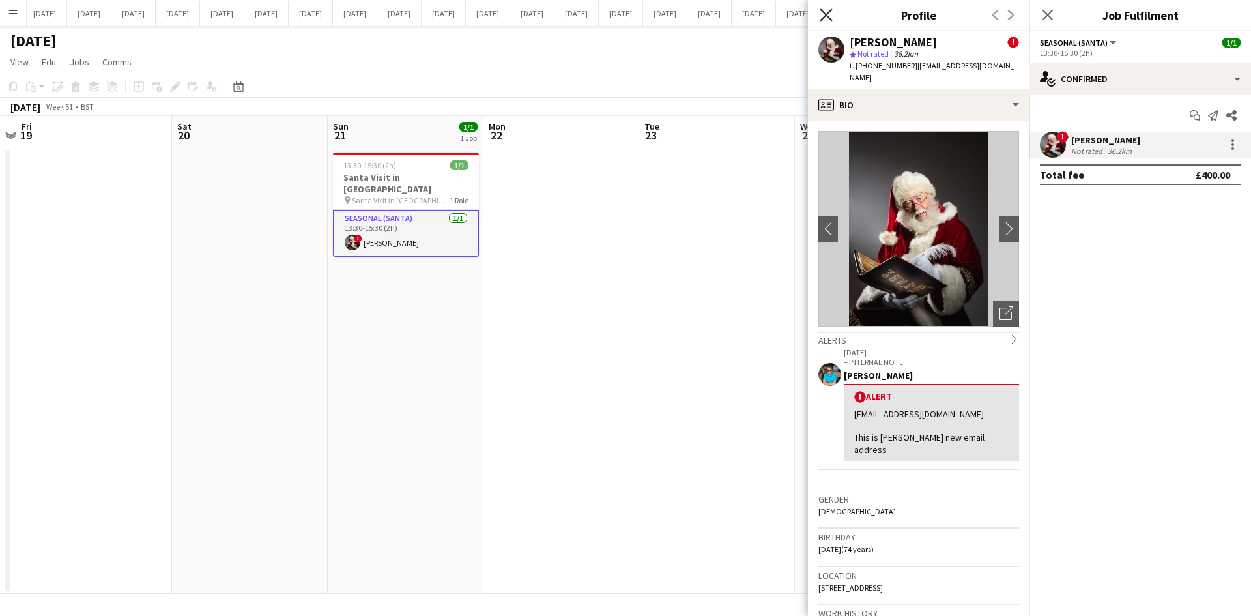
click at [826, 18] on icon "Close pop-in" at bounding box center [825, 14] width 12 height 12
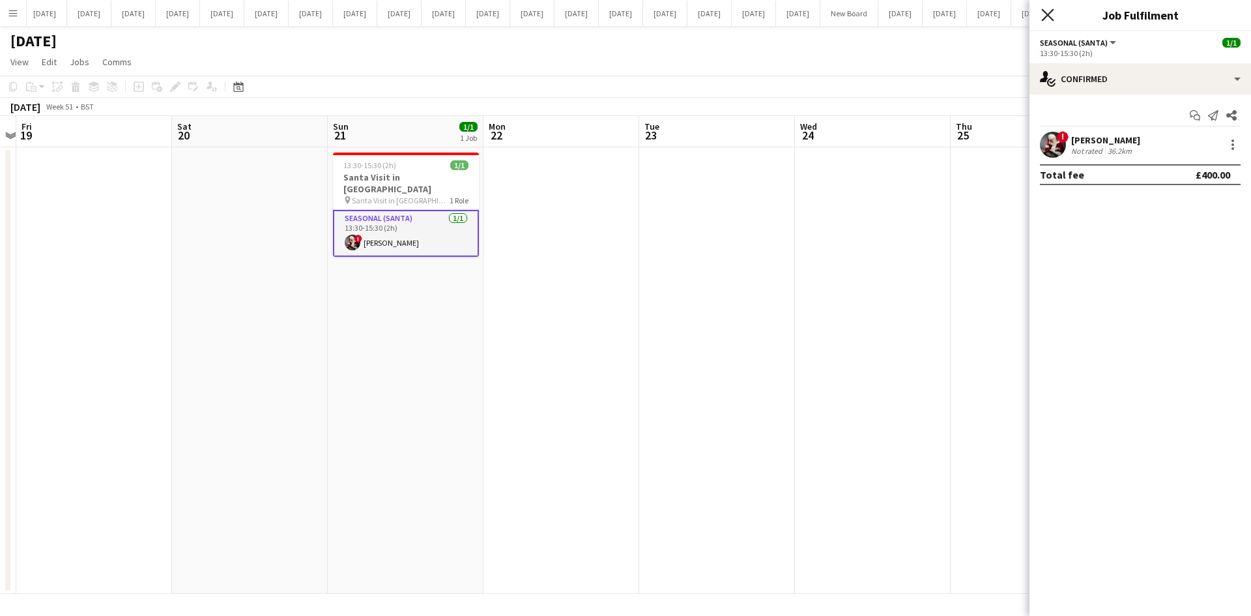
click at [1046, 17] on icon at bounding box center [1047, 14] width 12 height 12
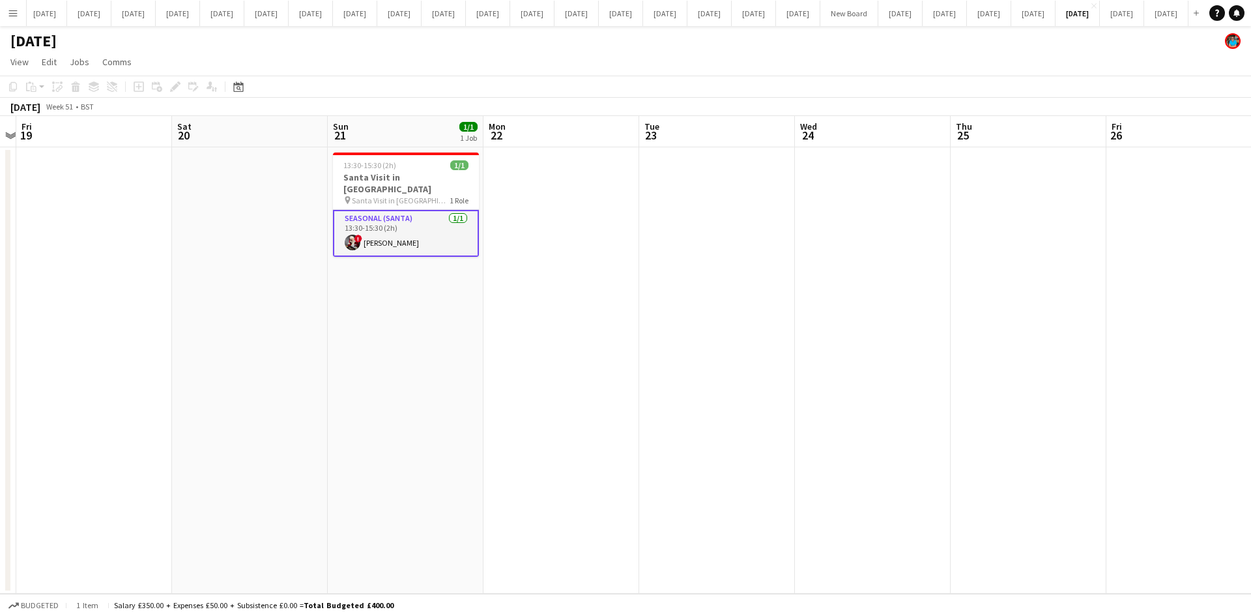
click at [602, 311] on app-date-cell at bounding box center [561, 370] width 156 height 446
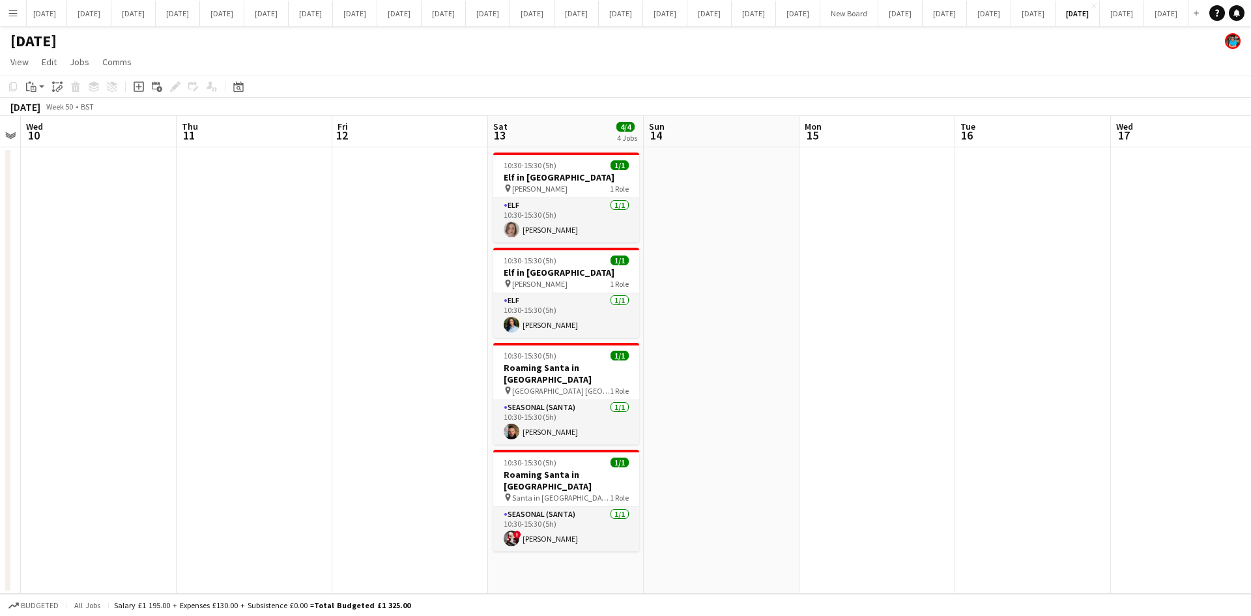
scroll to position [0, 289]
